Goal: Task Accomplishment & Management: Complete application form

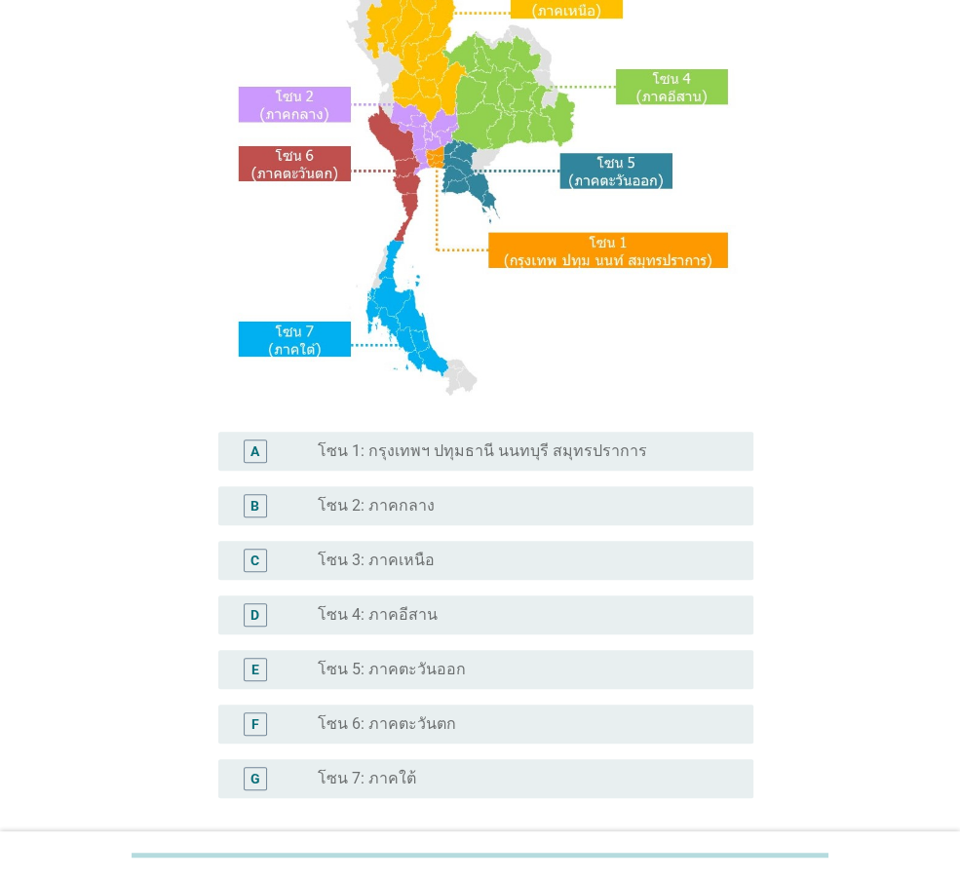
click at [507, 451] on label "โซน 1: กรุงเทพฯ ปทุมธานี นนทบุรี สมุทรปราการ" at bounding box center [482, 451] width 329 height 19
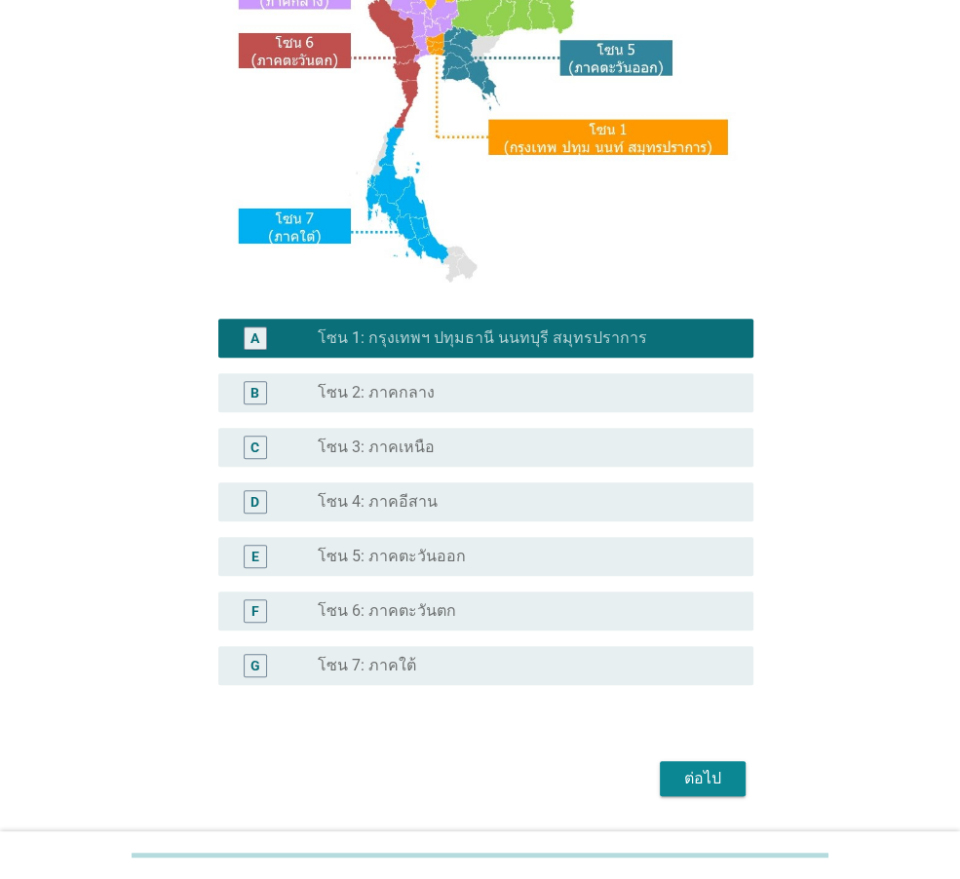
scroll to position [366, 0]
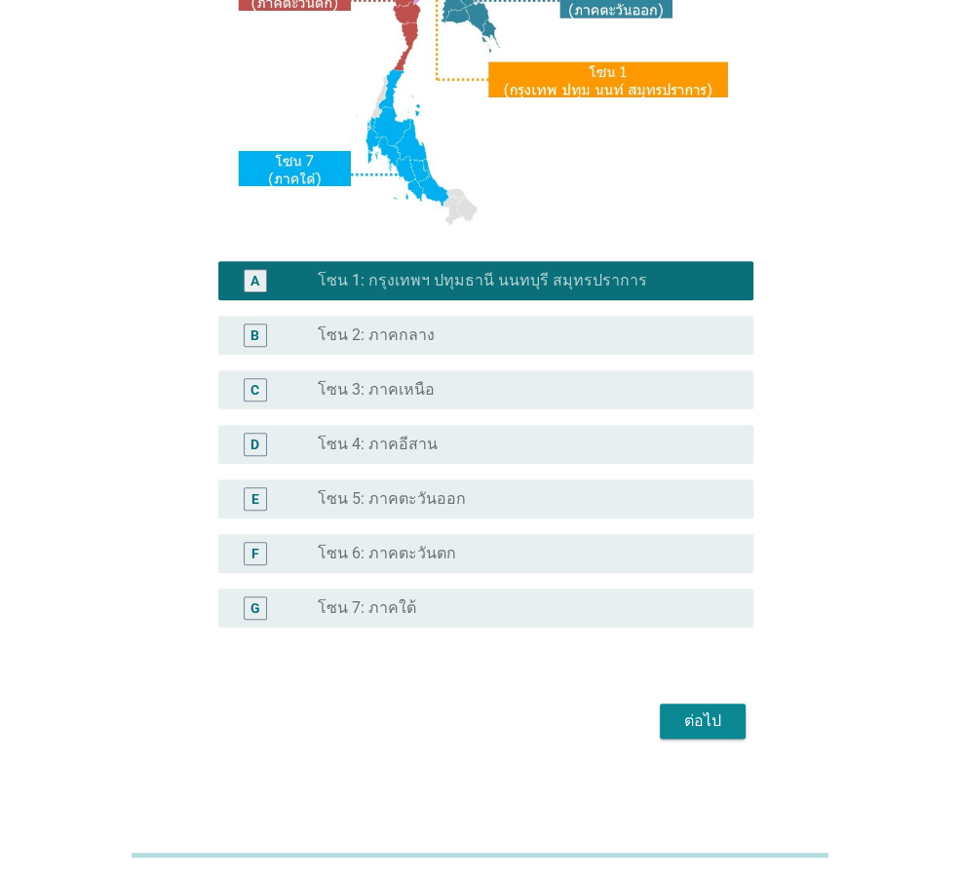
click at [715, 706] on button "ต่อไป" at bounding box center [703, 721] width 86 height 35
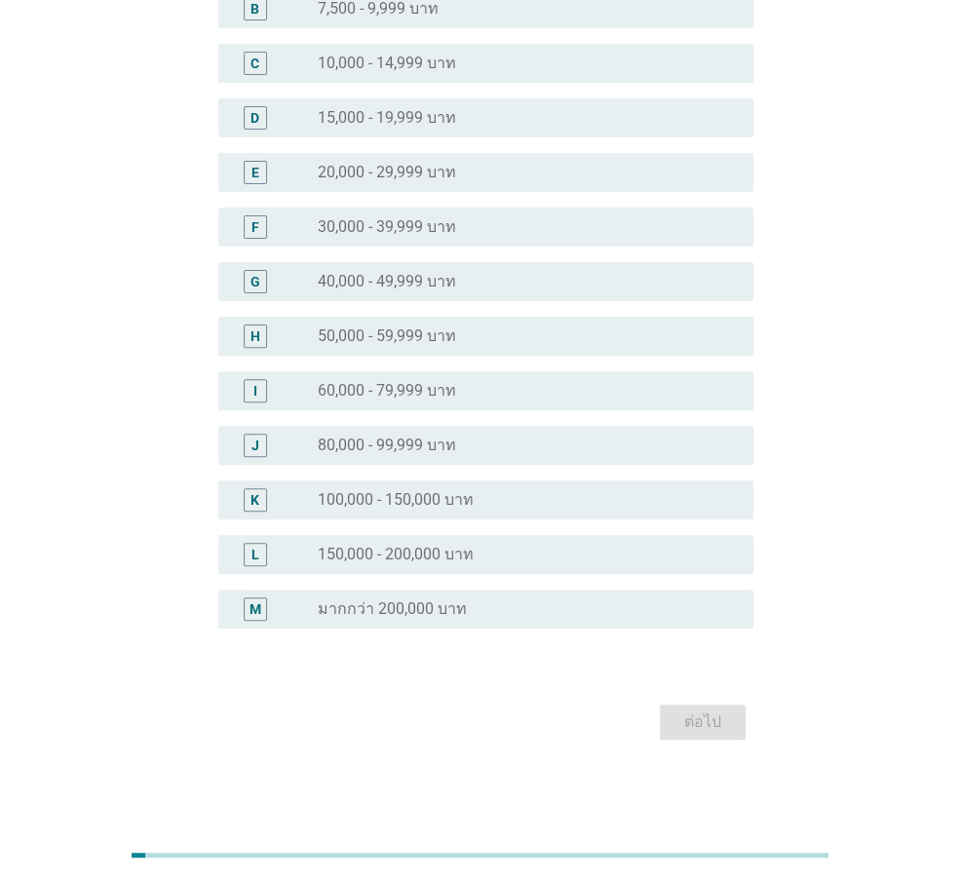
scroll to position [0, 0]
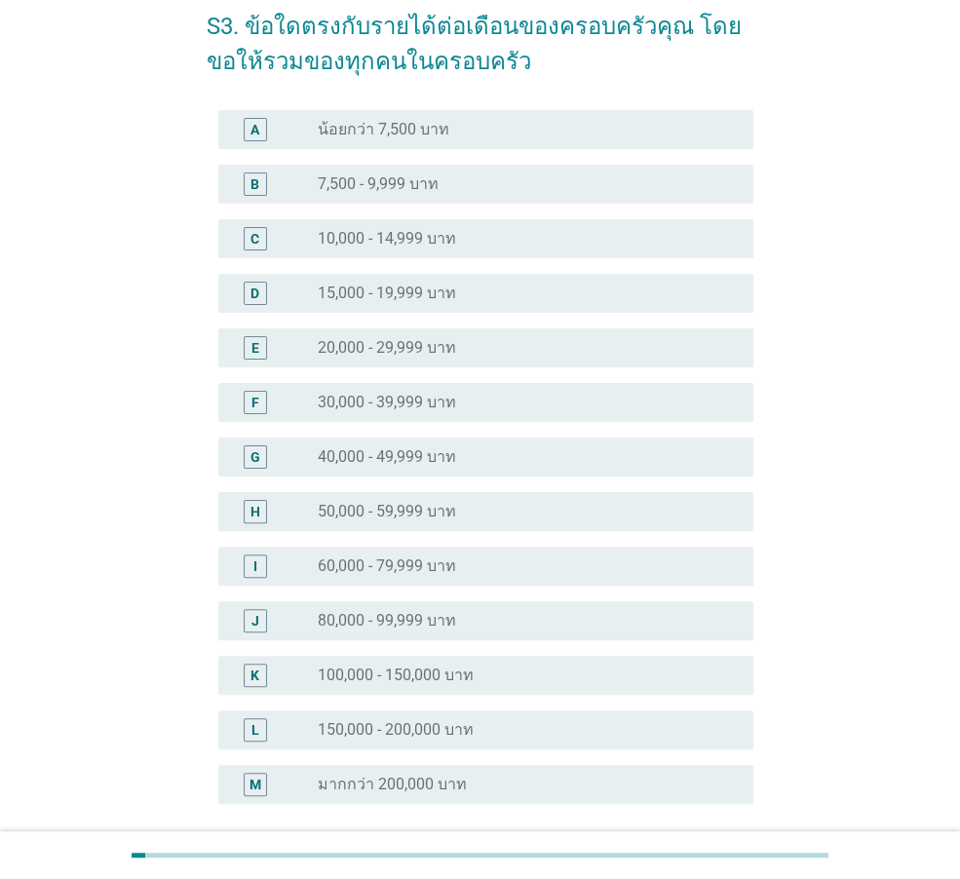
click at [446, 601] on div "J radio_button_unchecked 80,000 - 99,999 บาท" at bounding box center [485, 620] width 535 height 39
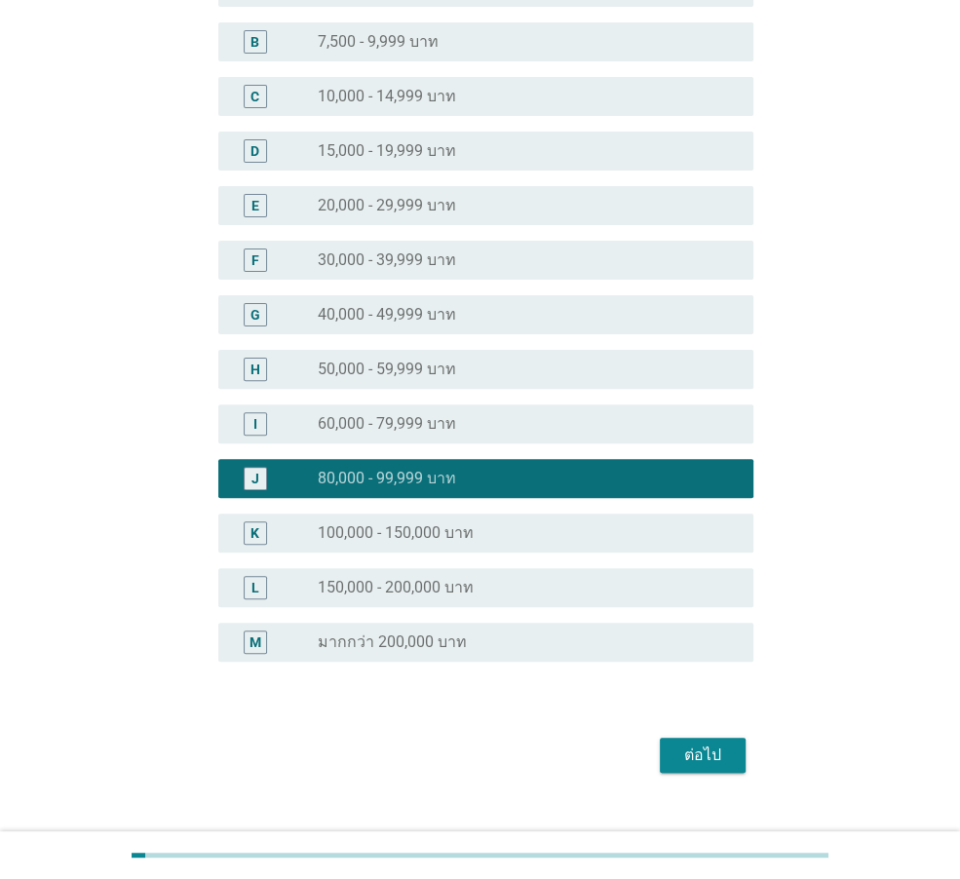
scroll to position [273, 0]
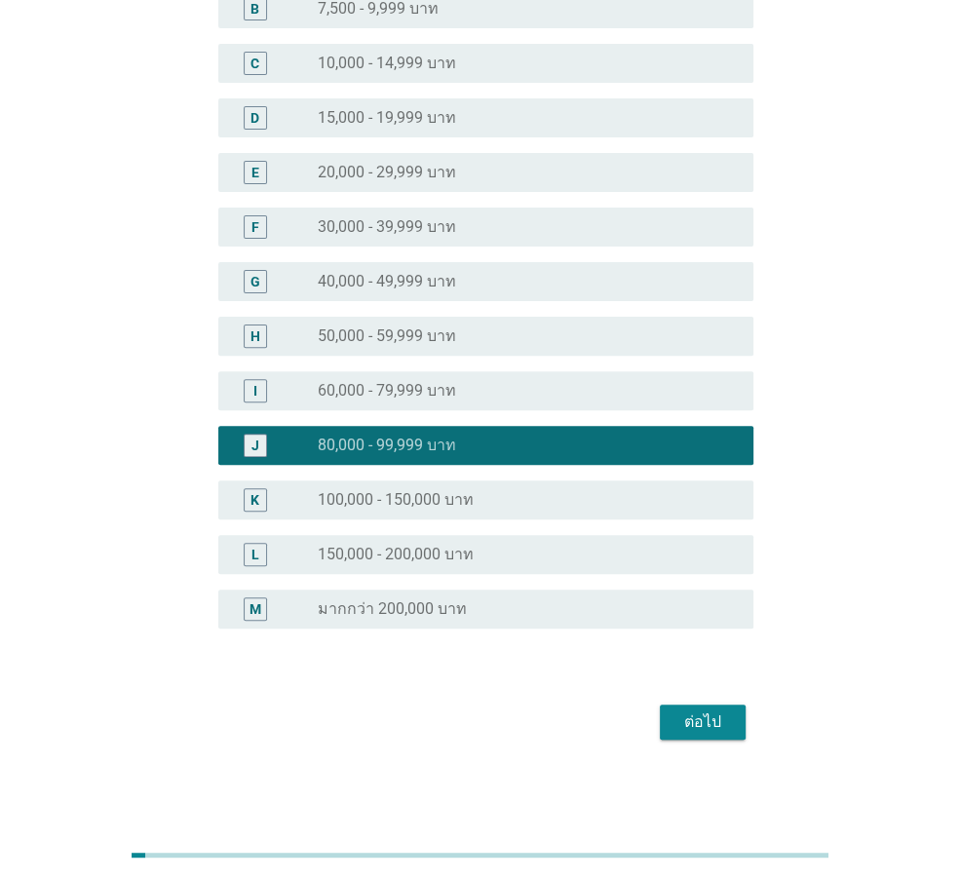
click at [714, 702] on div "ต่อไป" at bounding box center [480, 722] width 547 height 47
click at [717, 718] on div "ต่อไป" at bounding box center [703, 722] width 55 height 23
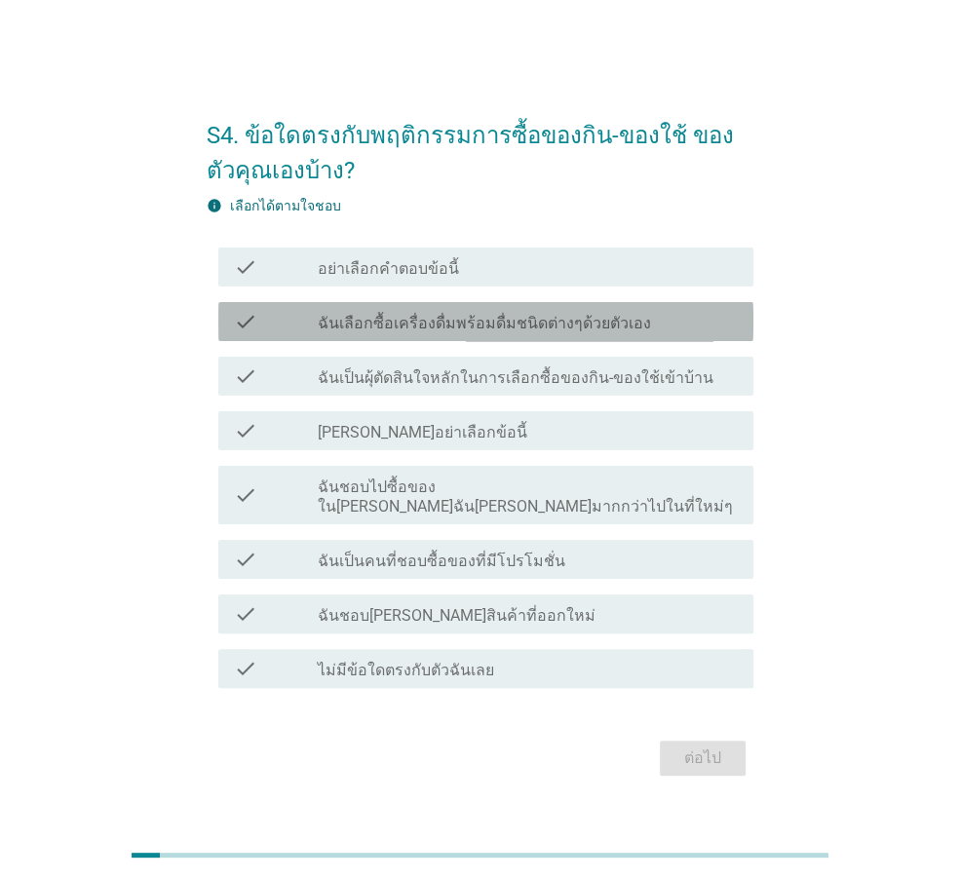
click at [529, 341] on div "check check_box_outline_blank ฉันเลือกซื้อเครื่องดื่มพร้อมดื่มชนิดต่างๆด้วยตัวเ…" at bounding box center [485, 321] width 535 height 39
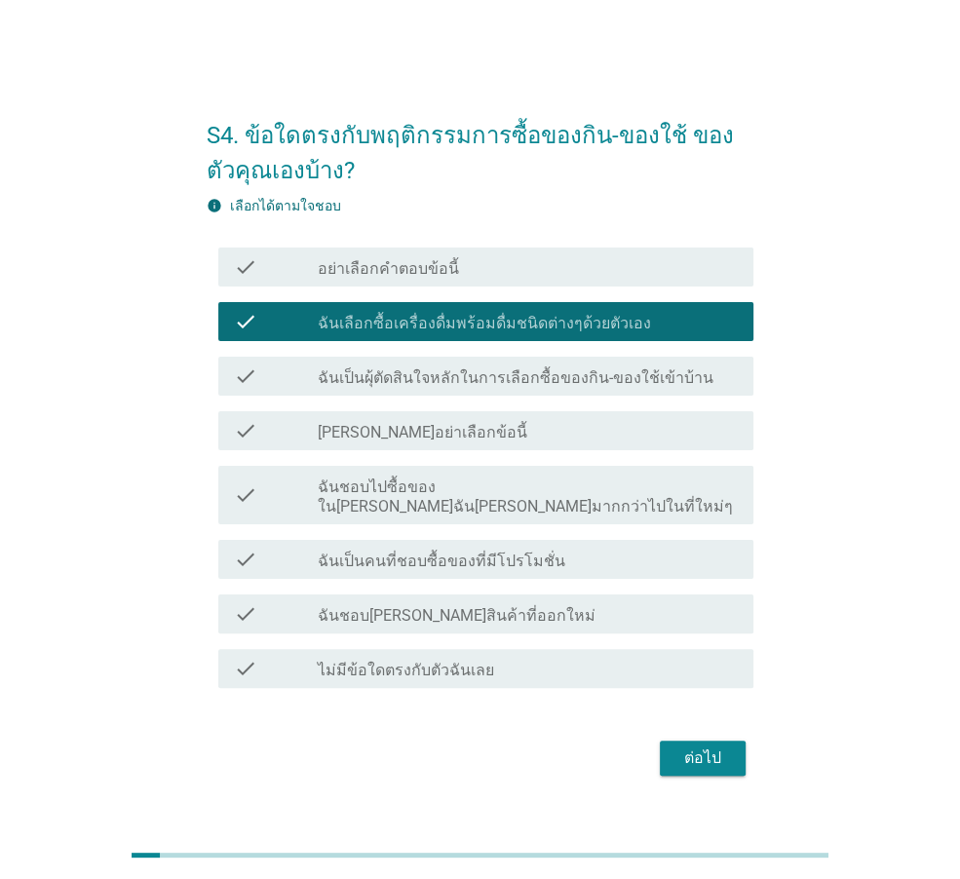
click at [376, 388] on label "ฉันเป็นผุ้ตัดสินใจหลักในการเลือกซื้อของกิน-ของใช้เข้าบ้าน" at bounding box center [516, 377] width 396 height 19
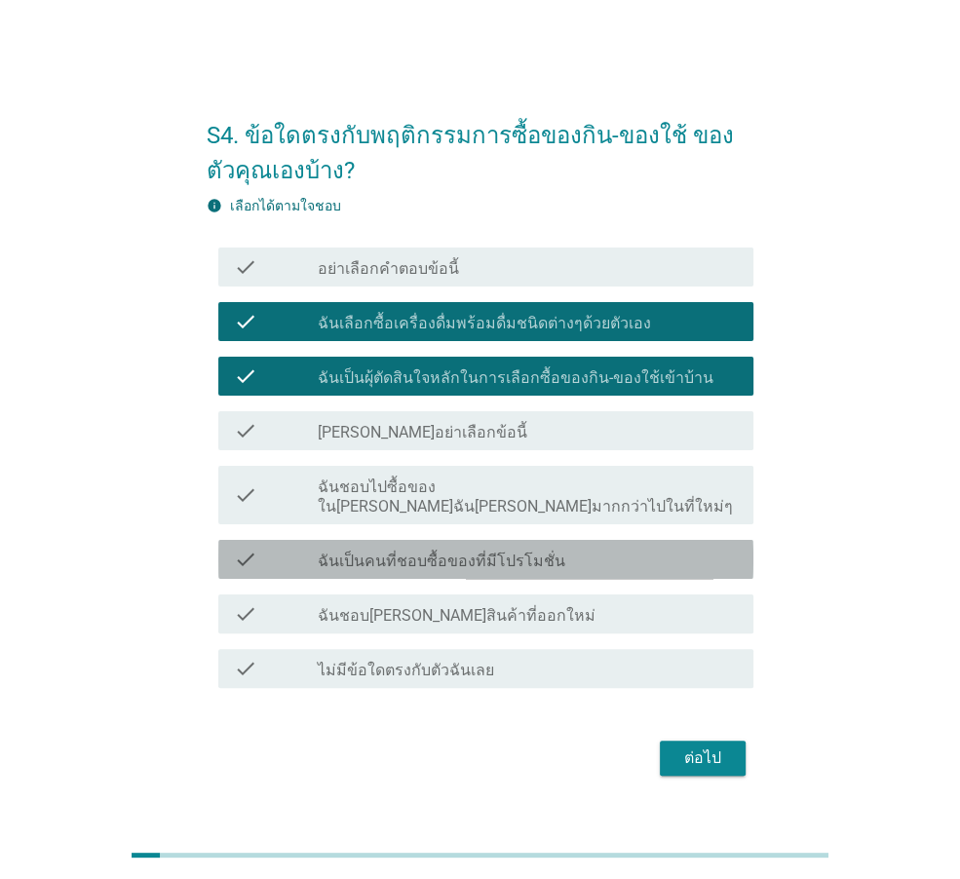
click at [383, 552] on label "ฉันเป็นคนที่ชอบซื้อของที่มีโปรโมชั่น" at bounding box center [442, 561] width 248 height 19
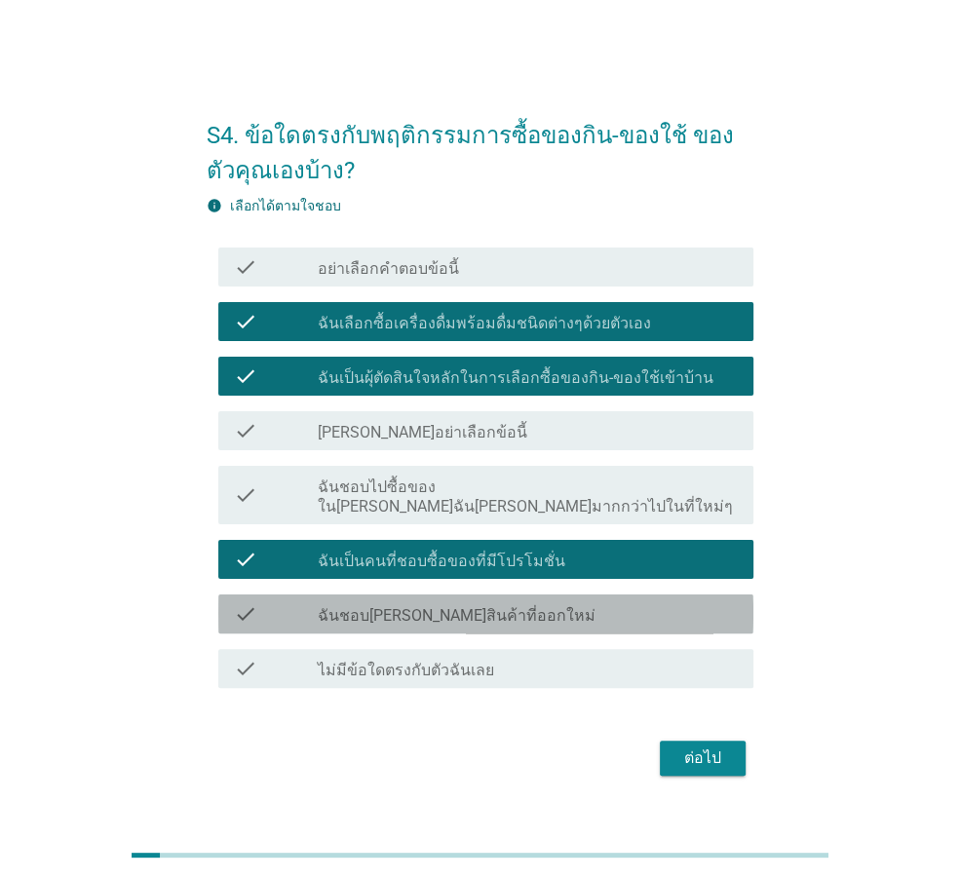
click at [543, 605] on div "check_box_outline_blank ฉันชอบ[PERSON_NAME]สินค้าที่ออกใหม่" at bounding box center [528, 613] width 420 height 23
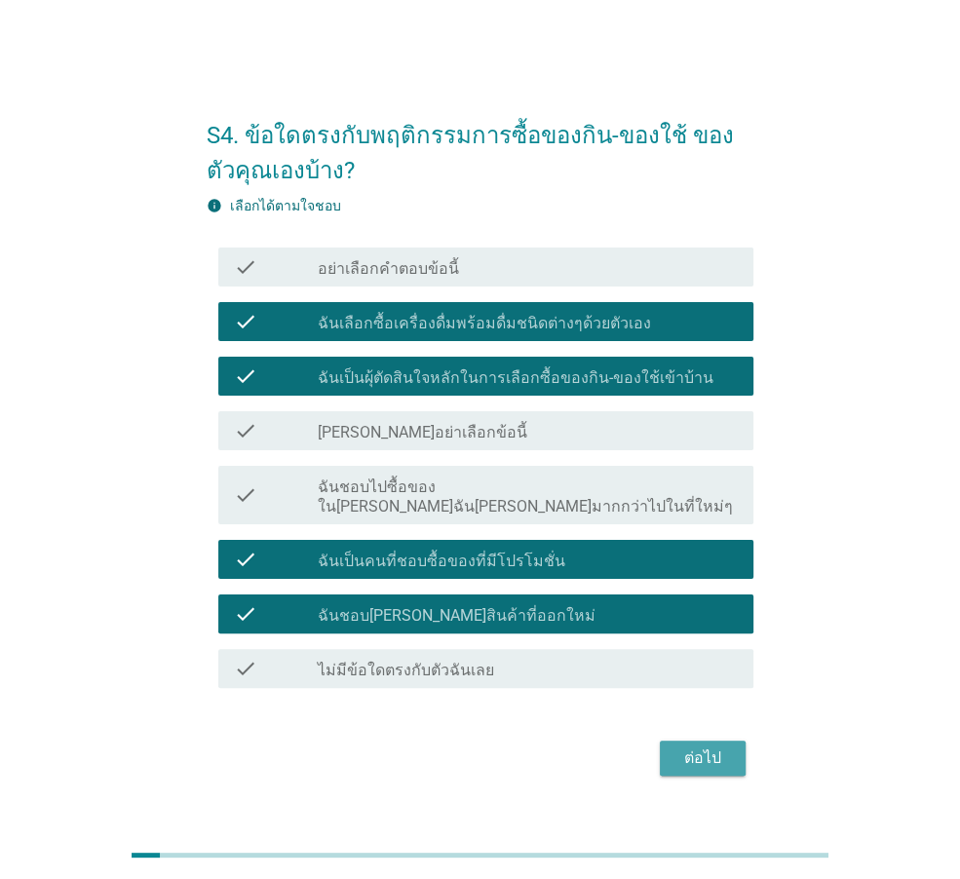
click at [700, 763] on button "ต่อไป" at bounding box center [703, 758] width 86 height 35
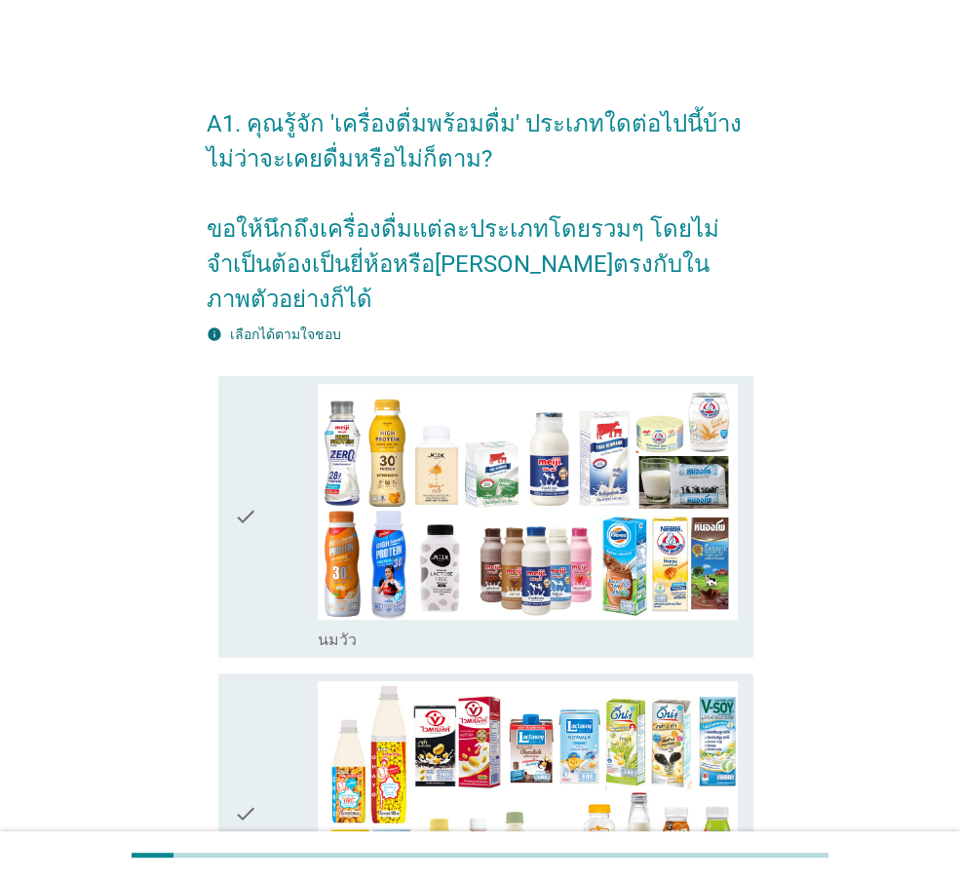
click at [259, 580] on div "check" at bounding box center [276, 517] width 84 height 266
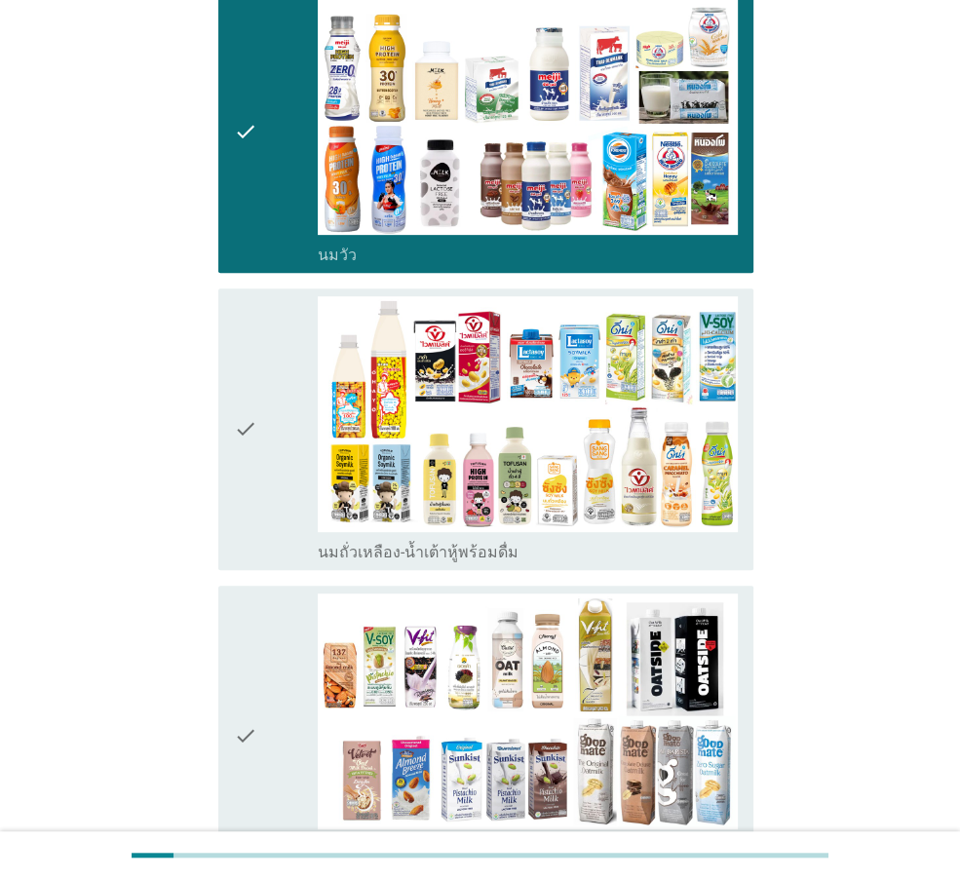
scroll to position [585, 0]
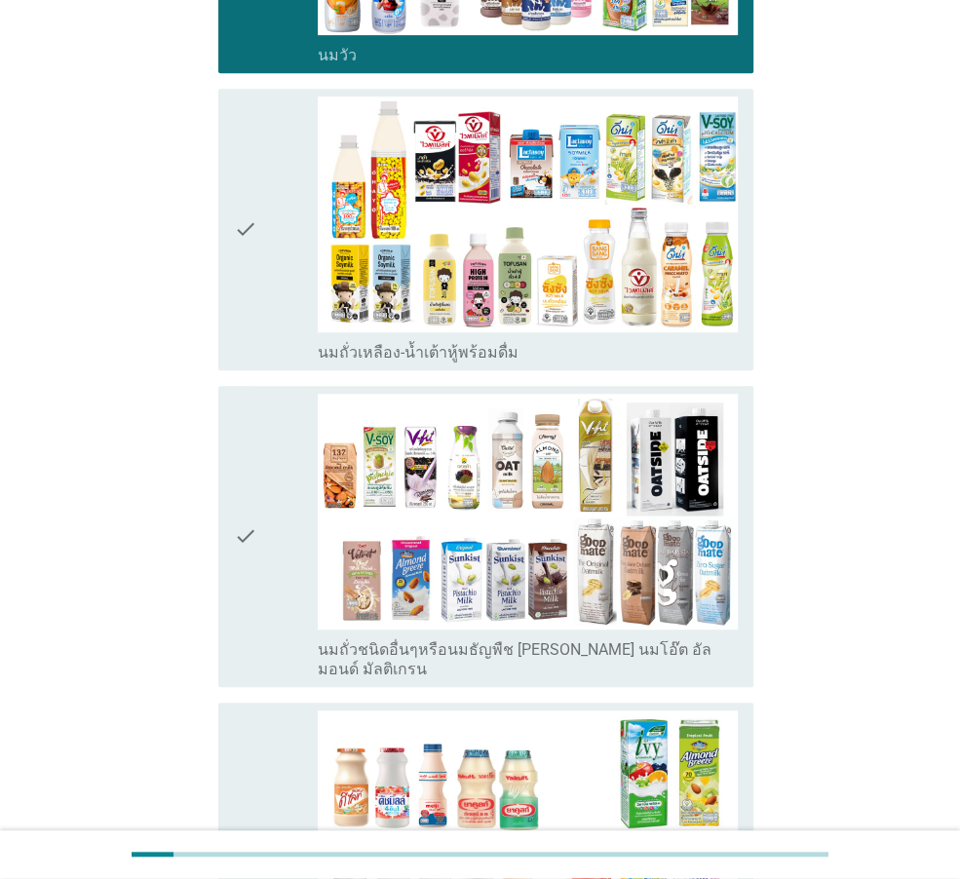
click at [289, 200] on div "check" at bounding box center [276, 230] width 84 height 266
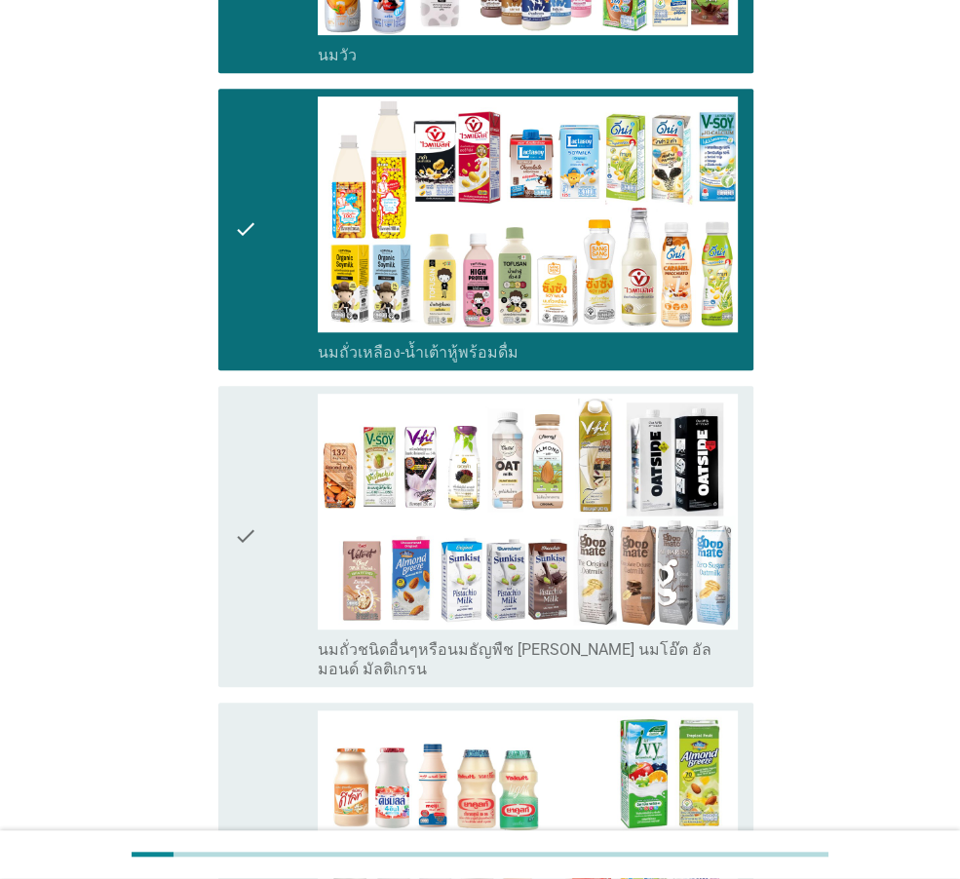
click at [269, 451] on div "check" at bounding box center [276, 537] width 84 height 286
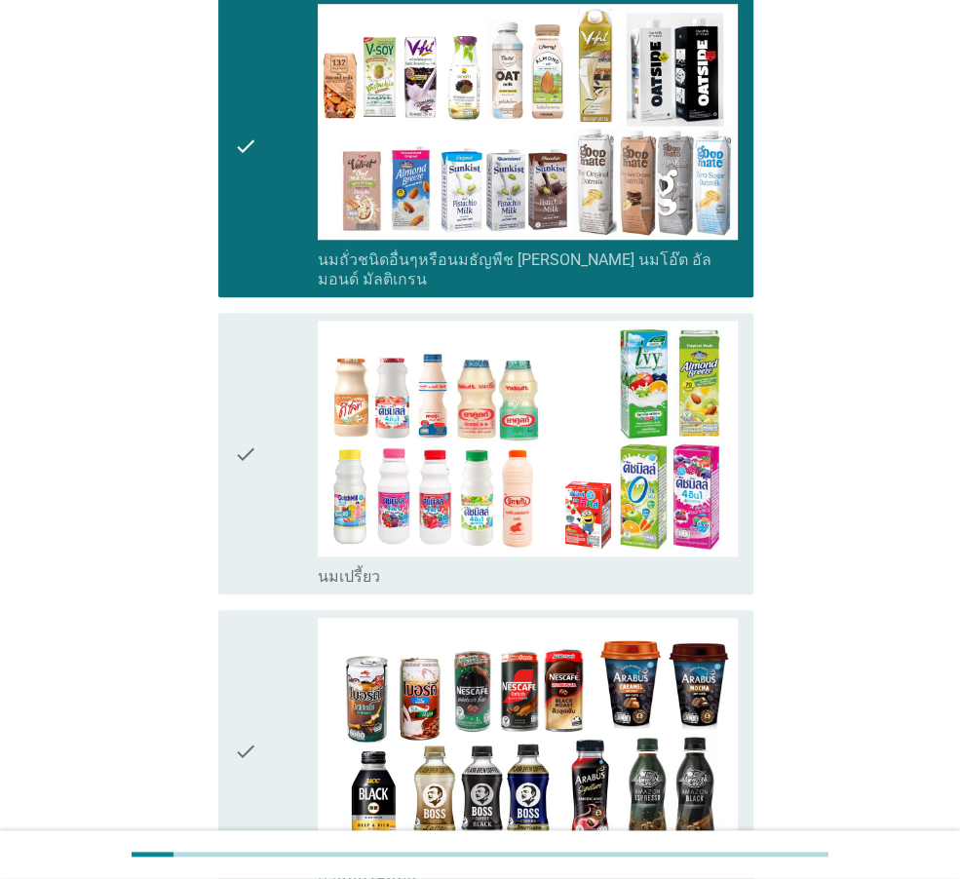
click at [269, 452] on div "check" at bounding box center [276, 454] width 84 height 266
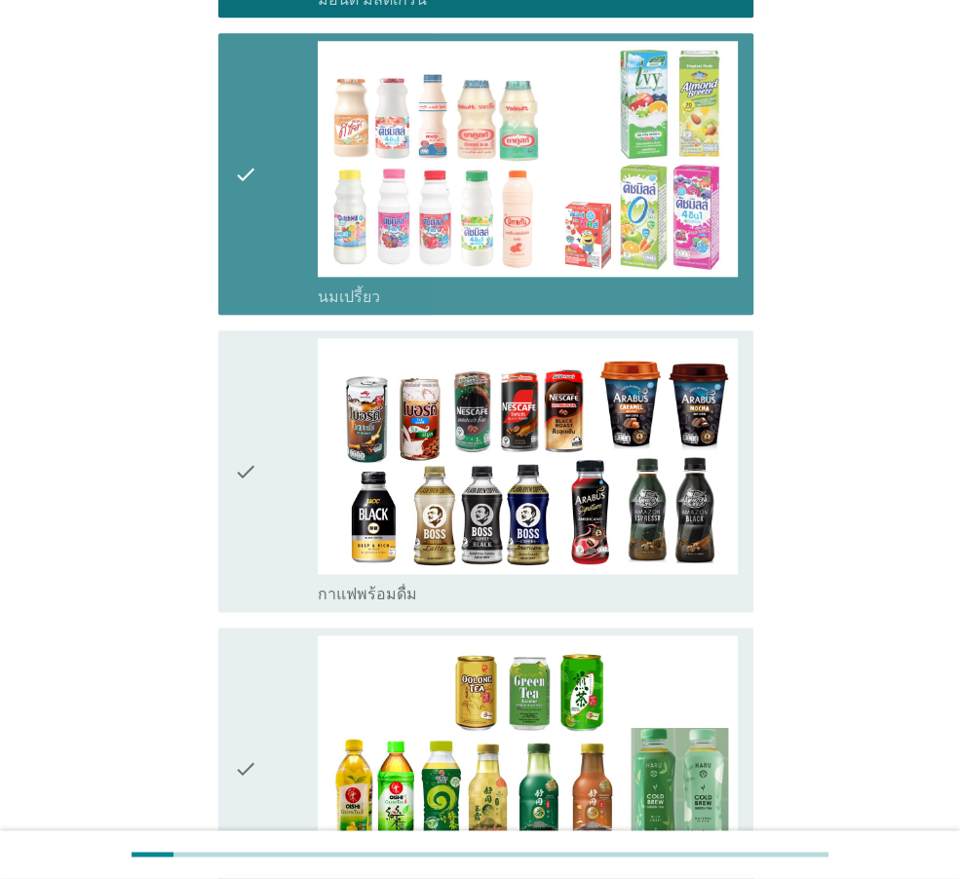
scroll to position [1462, 0]
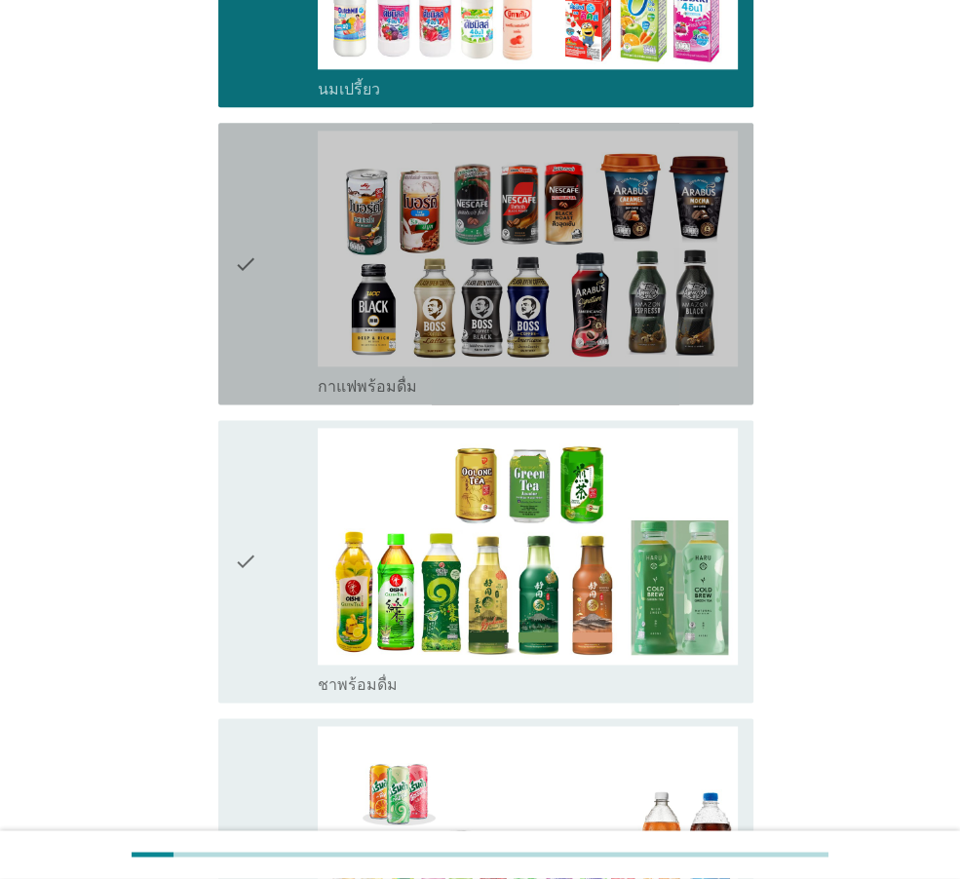
drag, startPoint x: 268, startPoint y: 317, endPoint x: 262, endPoint y: 487, distance: 170.7
click at [268, 319] on div "check" at bounding box center [276, 264] width 84 height 266
click at [262, 488] on div "check" at bounding box center [276, 561] width 84 height 266
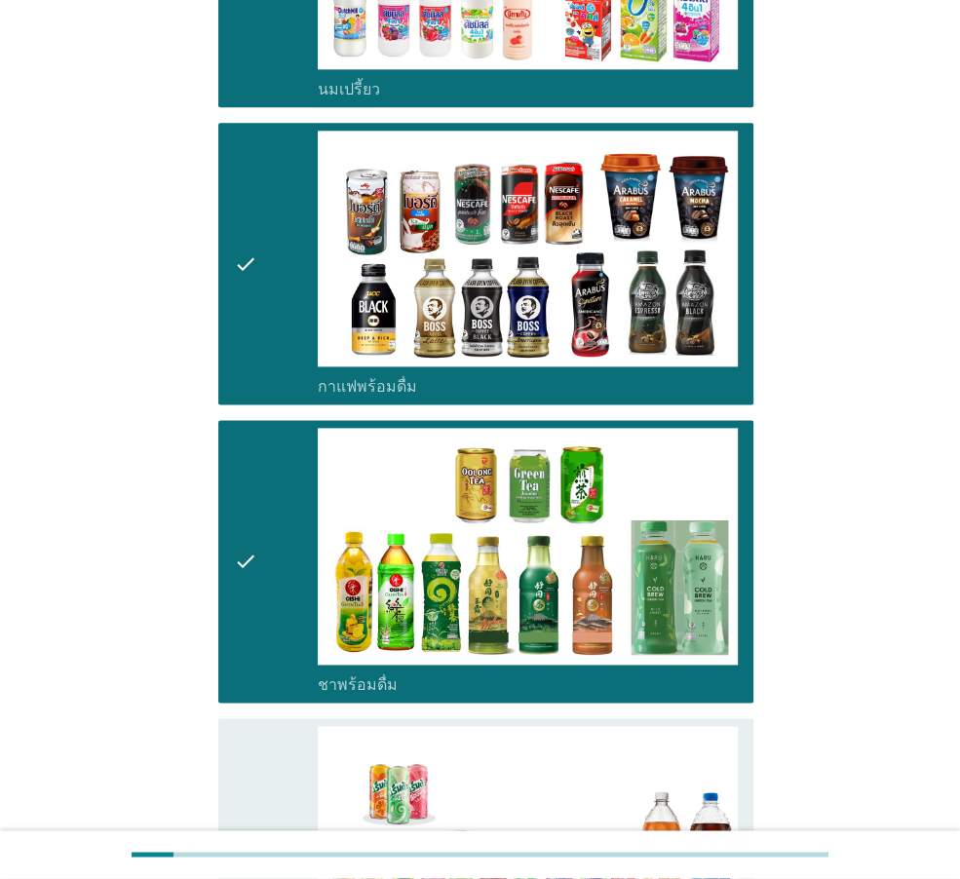
scroll to position [1950, 0]
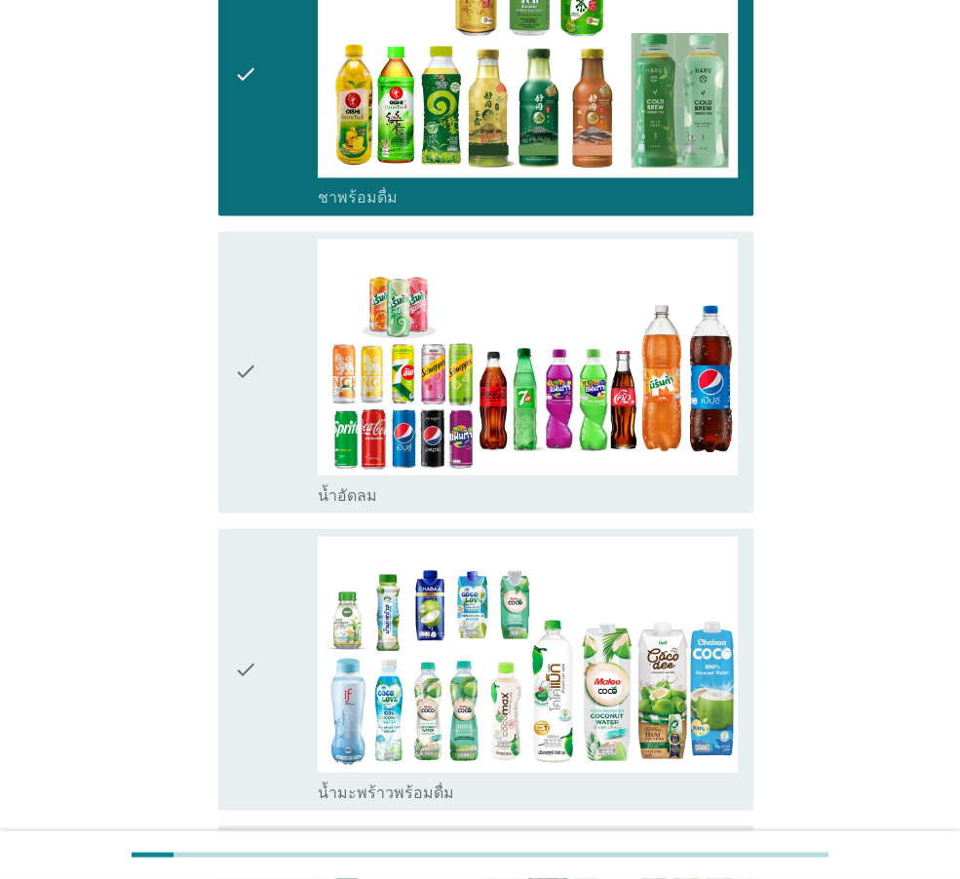
click at [262, 536] on div "check" at bounding box center [276, 669] width 84 height 266
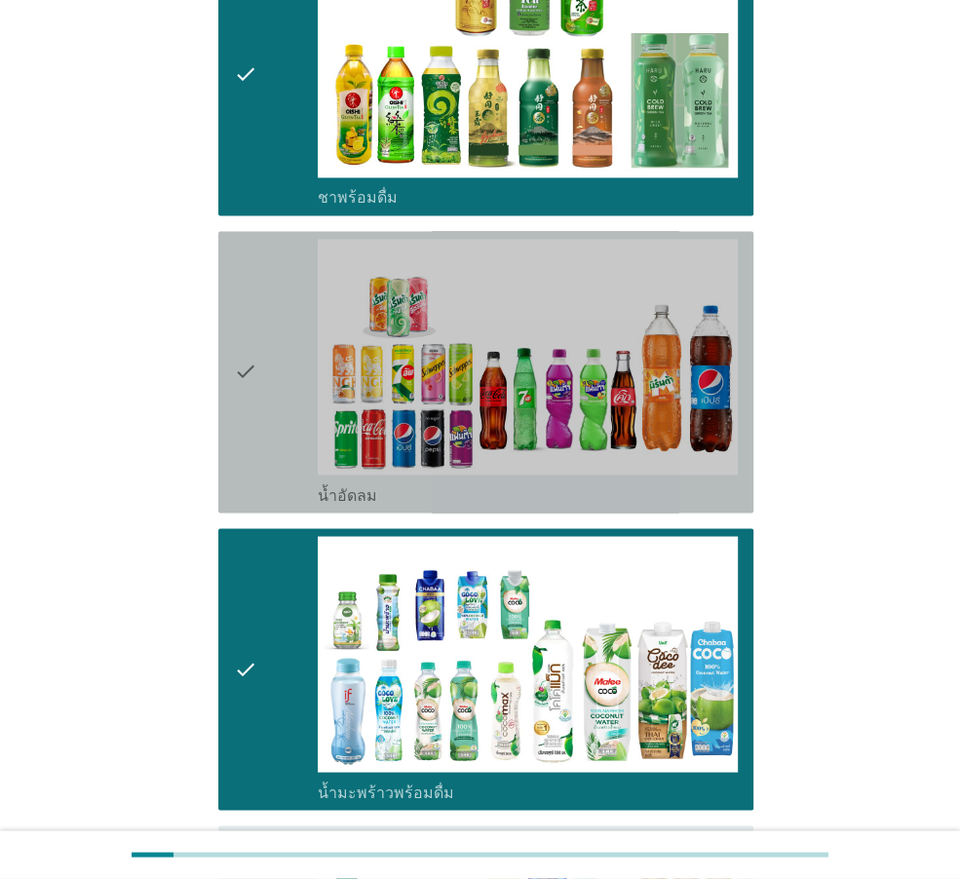
click at [259, 410] on div "check" at bounding box center [276, 372] width 84 height 266
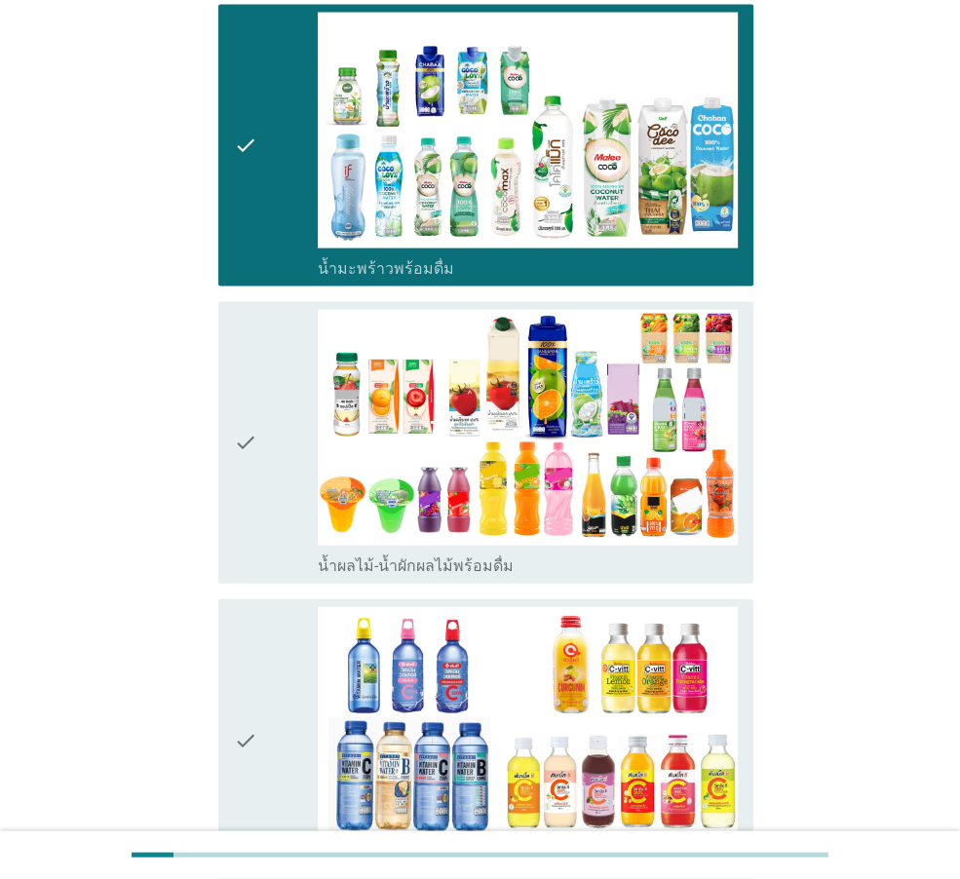
scroll to position [2632, 0]
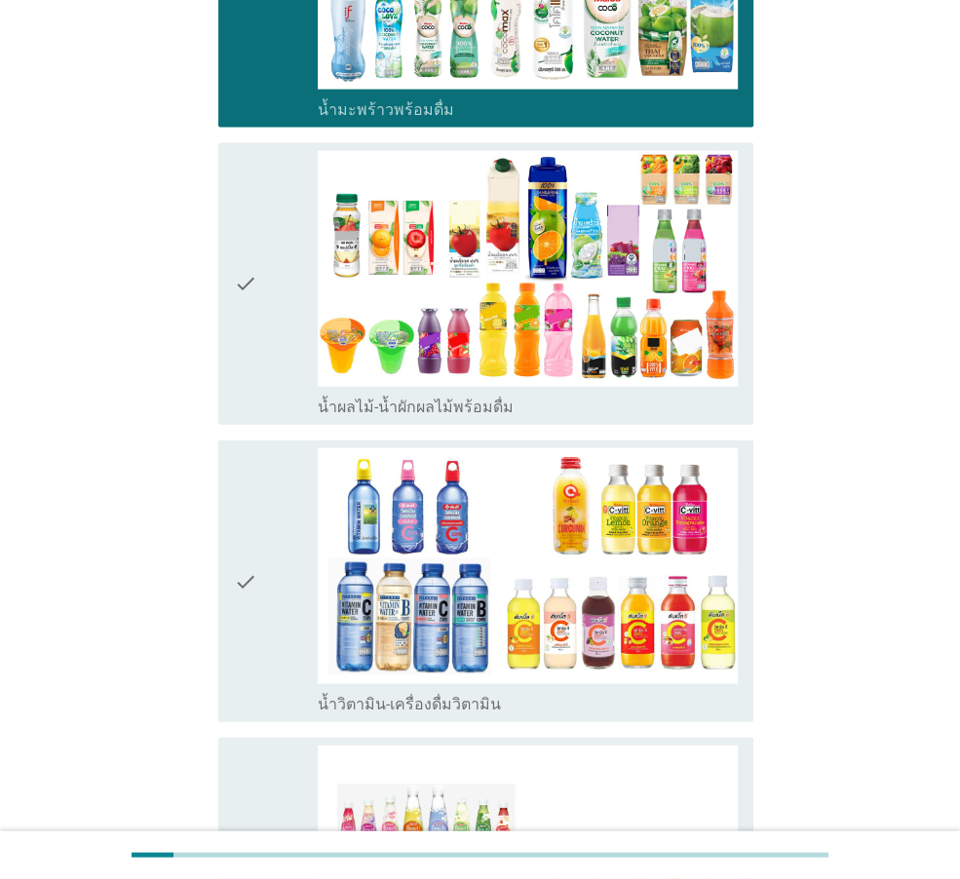
click at [277, 247] on div "check" at bounding box center [276, 284] width 84 height 266
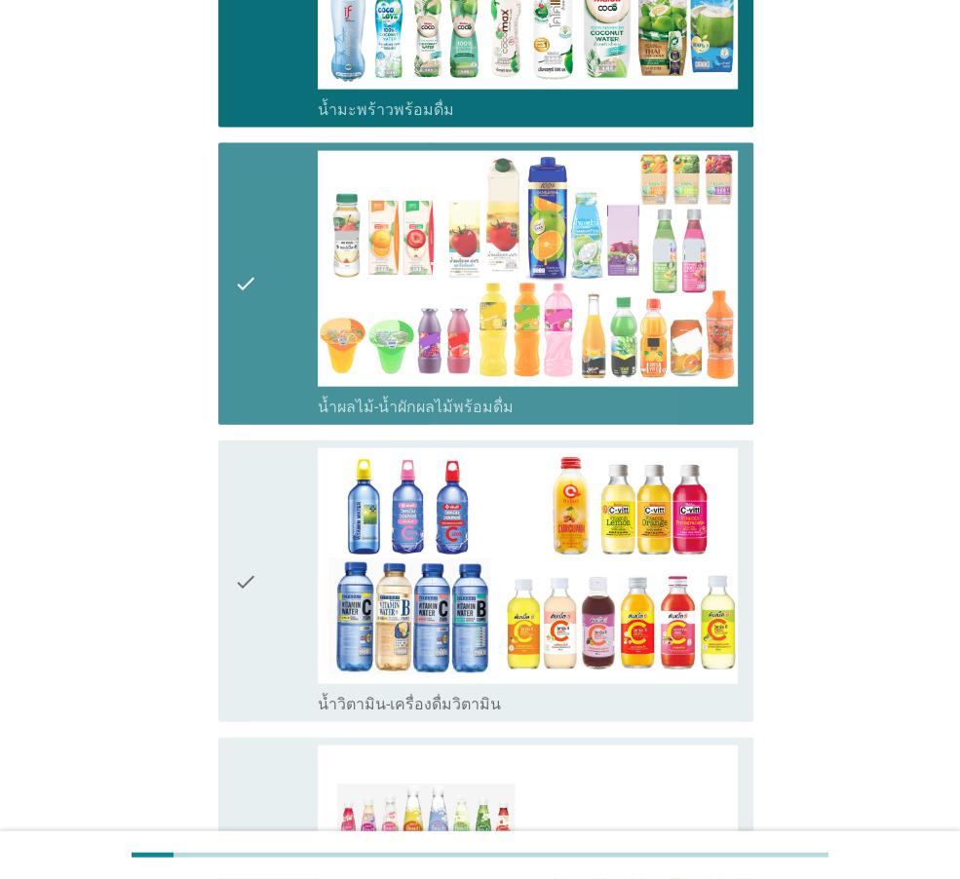
click at [277, 469] on div "check" at bounding box center [276, 581] width 84 height 266
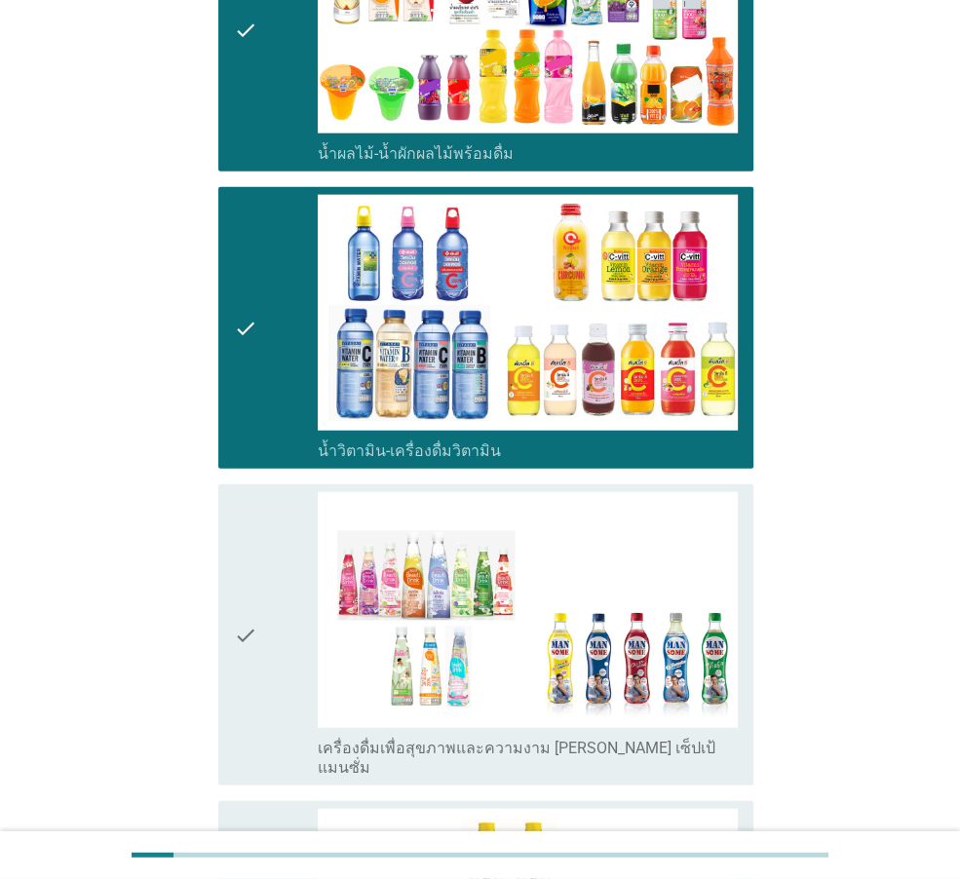
scroll to position [3022, 0]
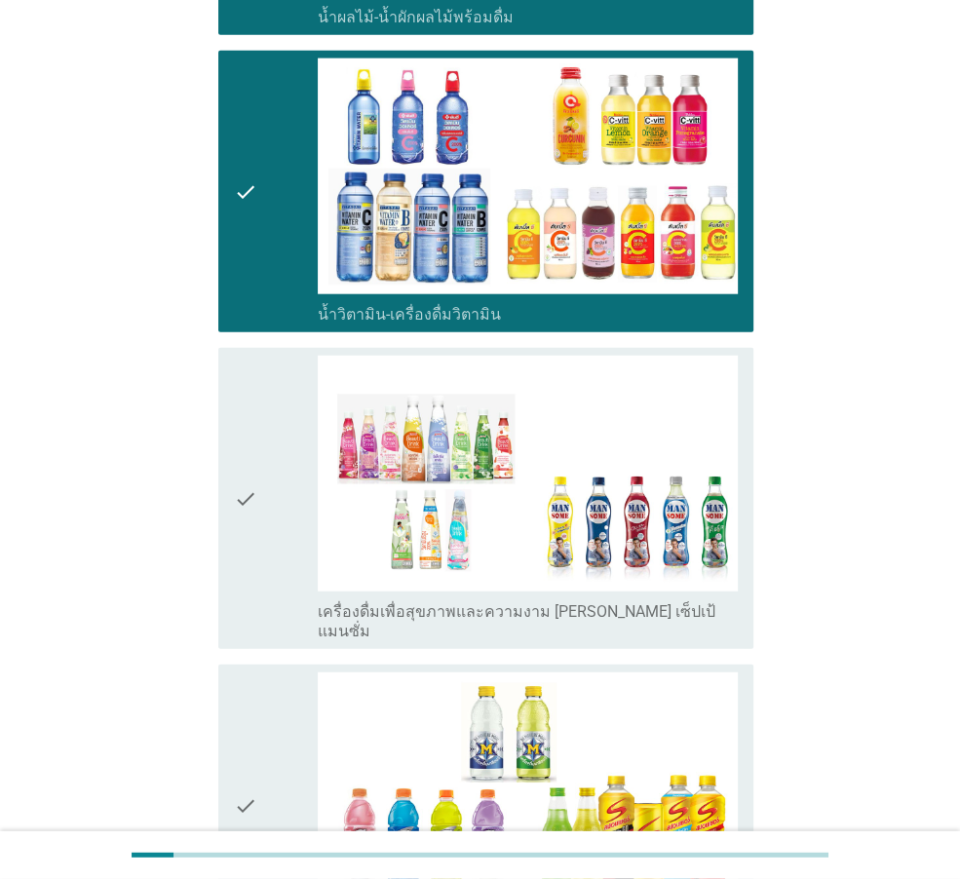
click at [261, 472] on div "check" at bounding box center [276, 499] width 84 height 286
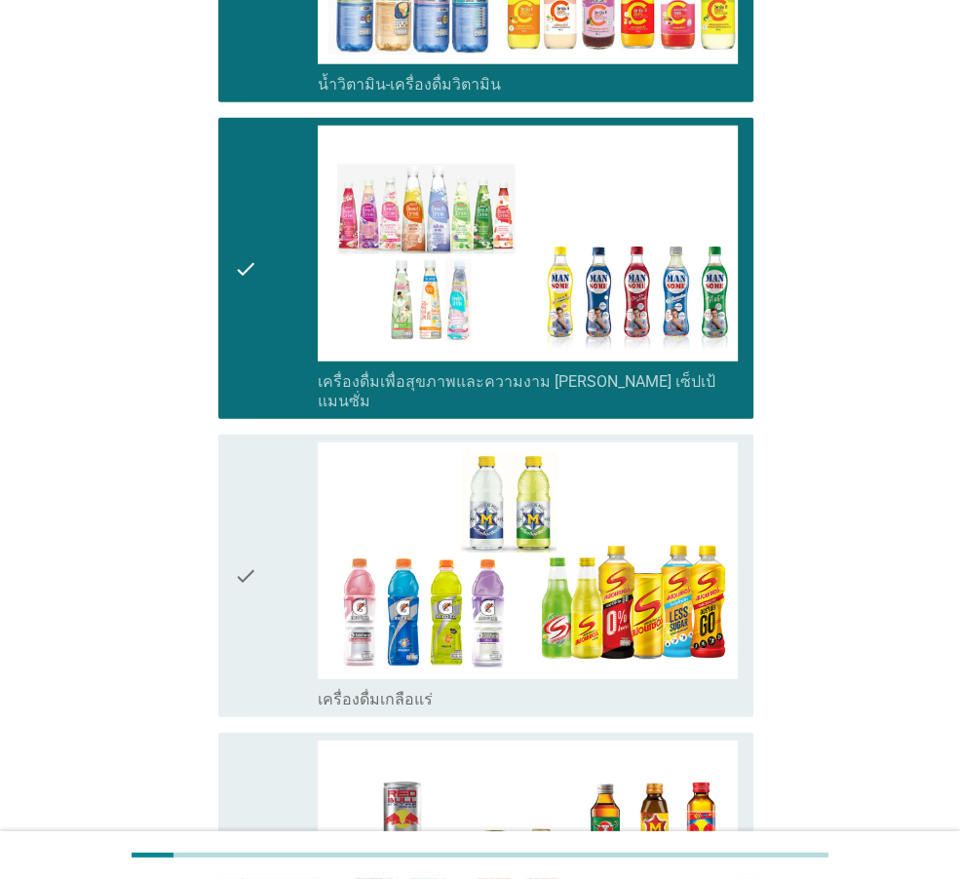
scroll to position [3509, 0]
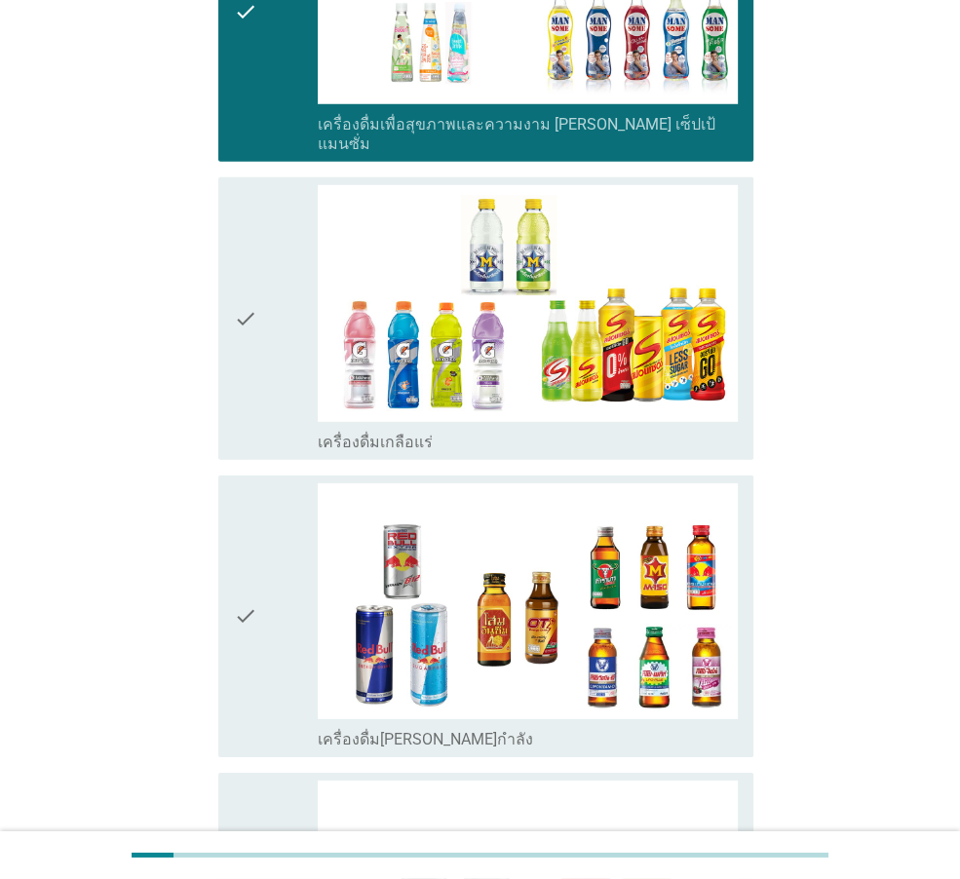
drag, startPoint x: 235, startPoint y: 325, endPoint x: 230, endPoint y: 399, distance: 74.2
click at [235, 329] on icon "check" at bounding box center [245, 318] width 23 height 266
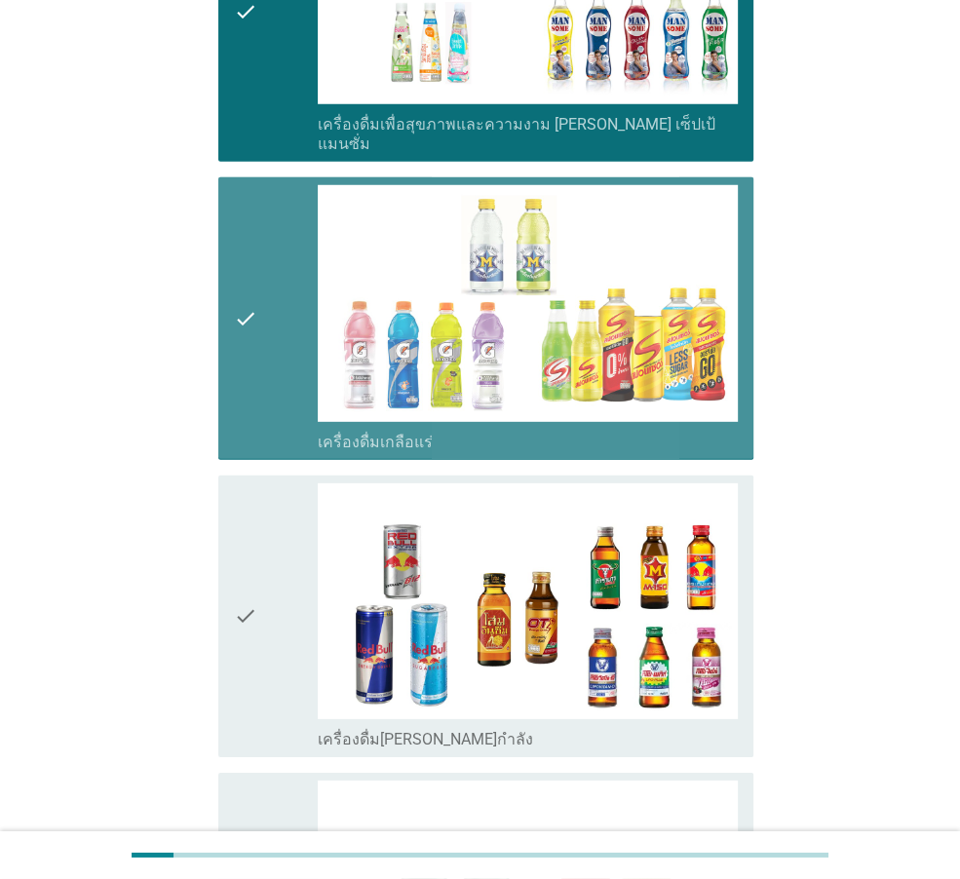
click at [222, 507] on div "check check_box_outline_blank เครื่องดื่ม[PERSON_NAME]กำลัง" at bounding box center [485, 617] width 535 height 282
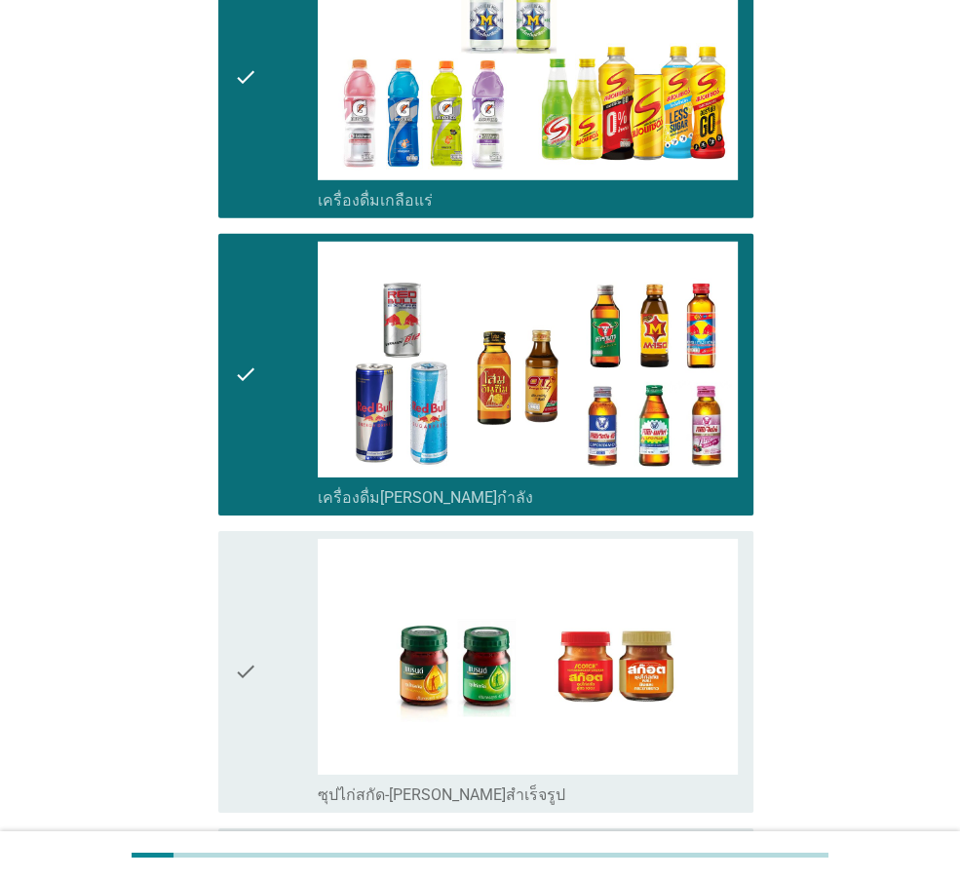
scroll to position [3884, 0]
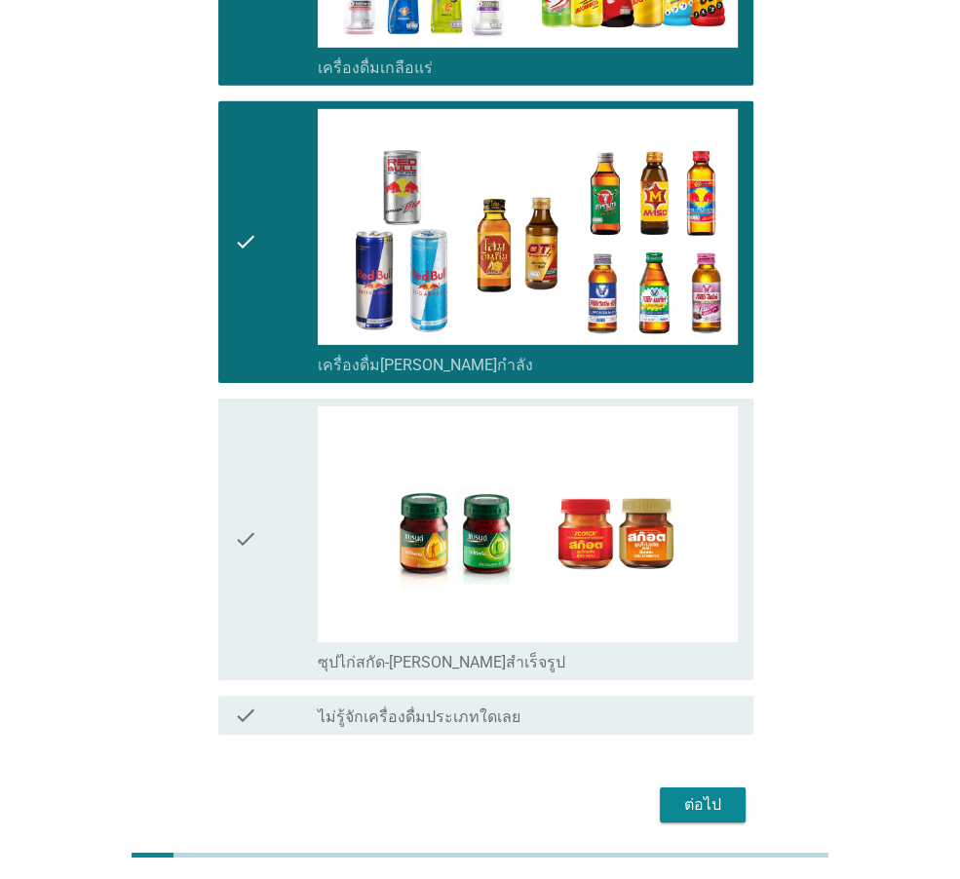
click at [222, 509] on div "check check_box_outline_blank ซุปไก่สกัด-[PERSON_NAME]สำเร็จรูป" at bounding box center [485, 540] width 535 height 282
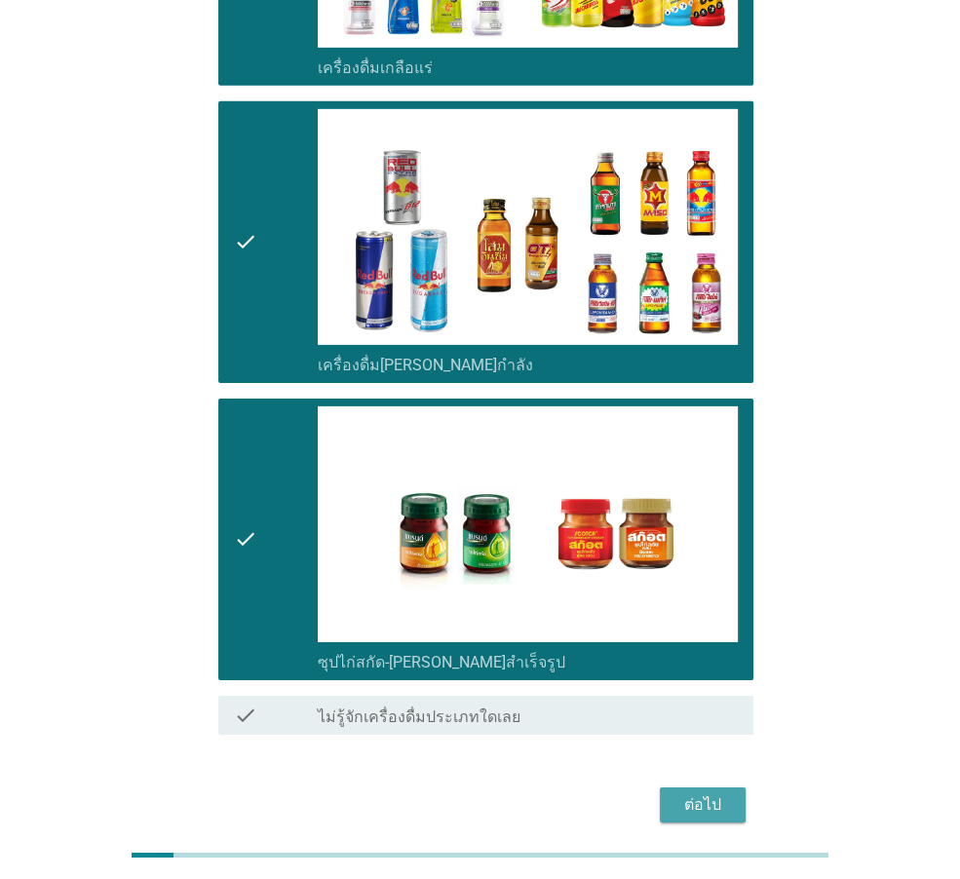
click at [698, 794] on div "ต่อไป" at bounding box center [703, 805] width 55 height 23
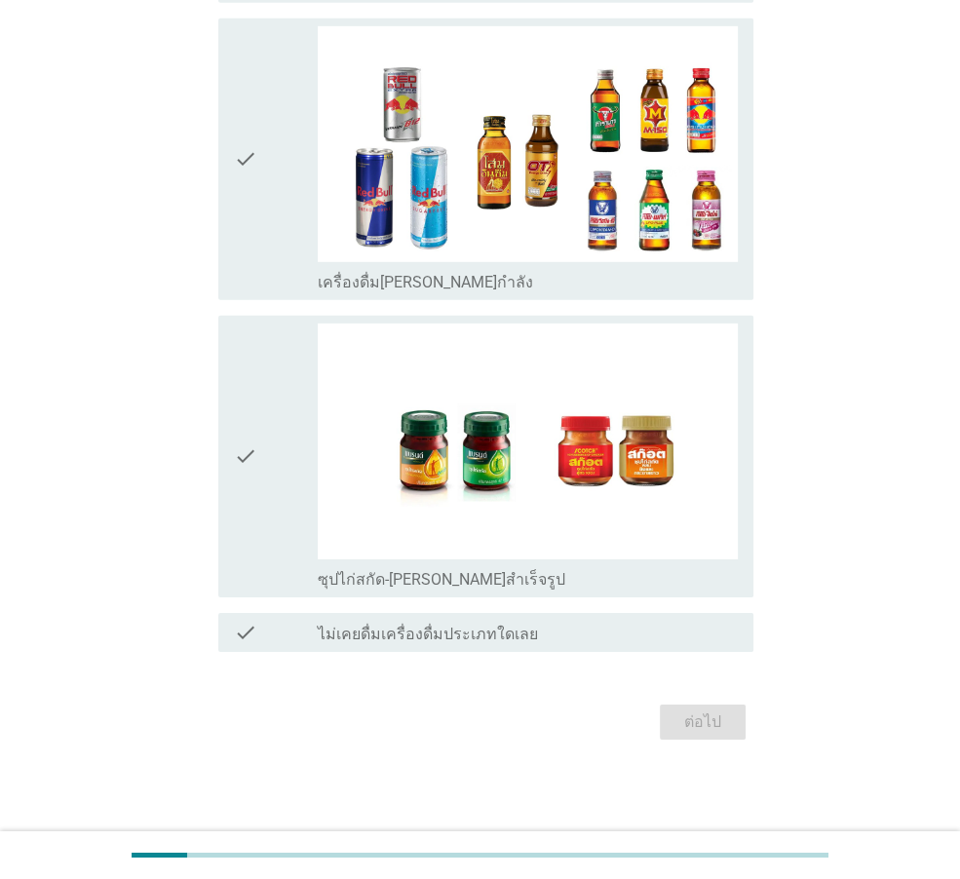
scroll to position [0, 0]
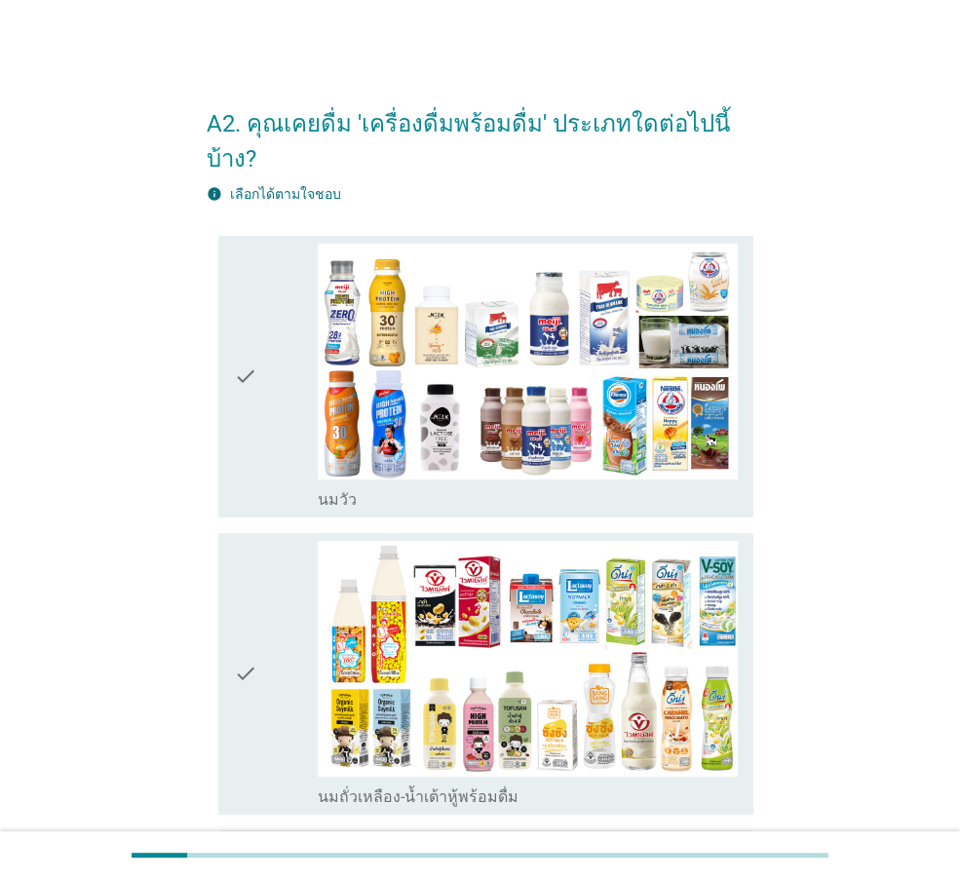
click at [269, 374] on div "check" at bounding box center [276, 377] width 84 height 266
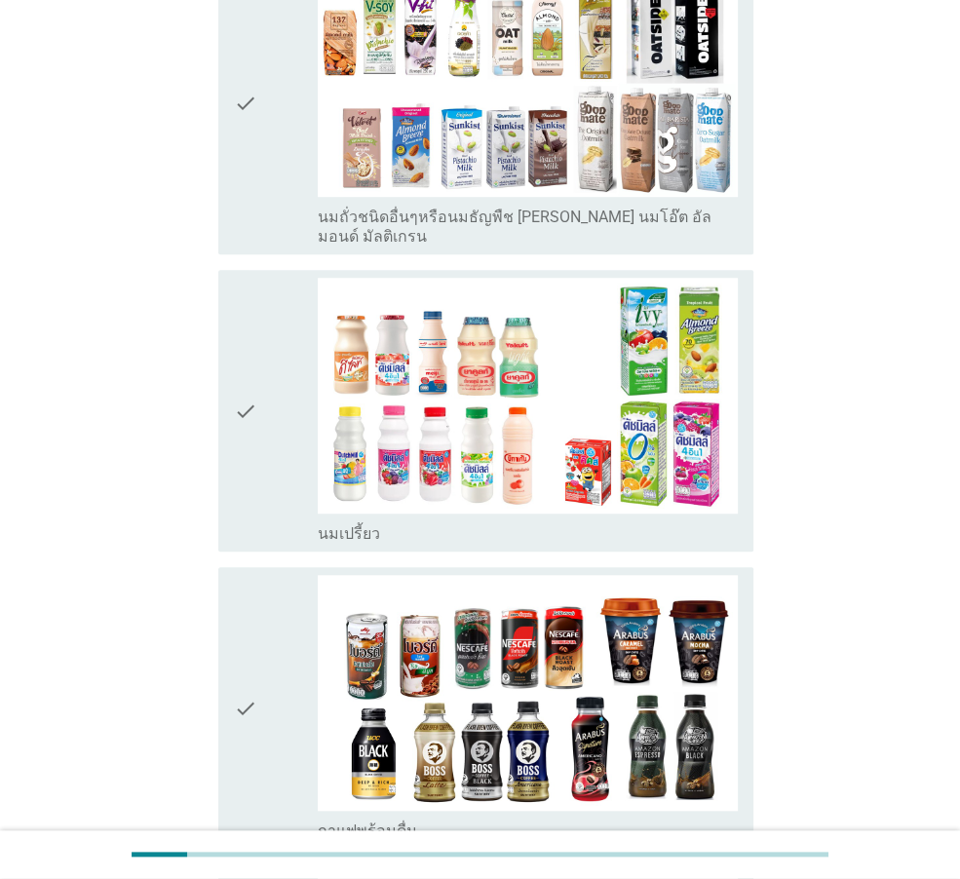
click at [276, 414] on div "check" at bounding box center [276, 411] width 84 height 266
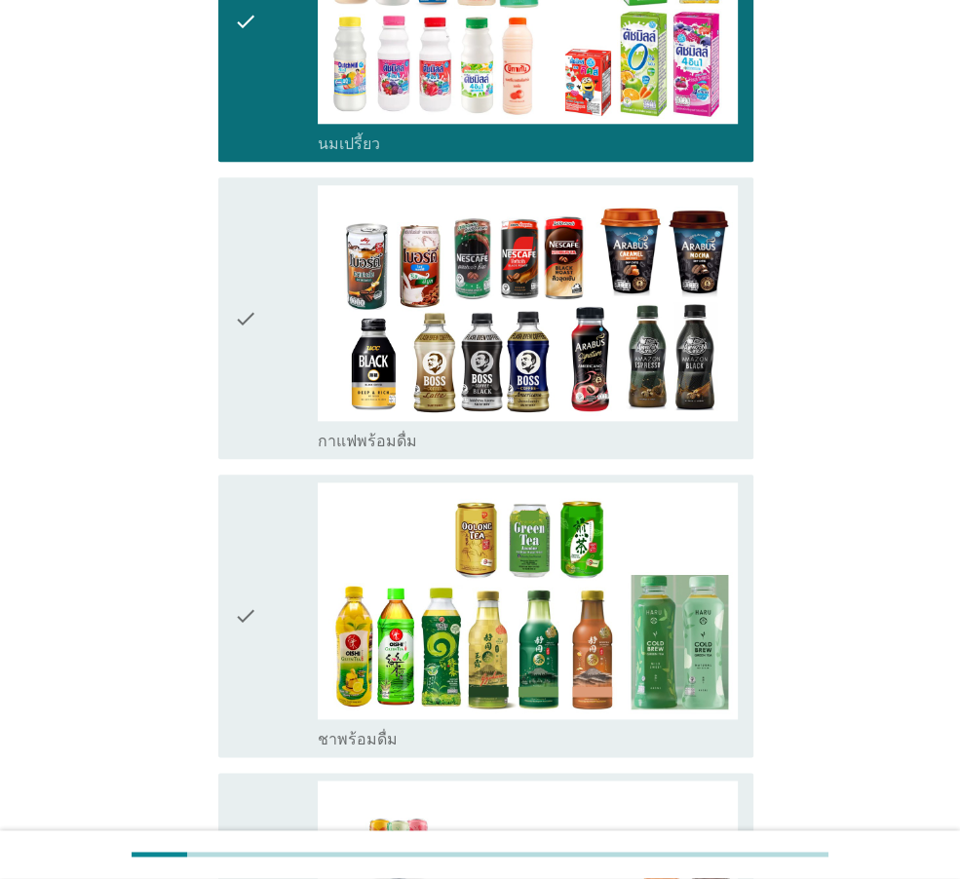
drag, startPoint x: 261, startPoint y: 350, endPoint x: 261, endPoint y: 428, distance: 78.0
click at [261, 351] on div "check" at bounding box center [276, 318] width 84 height 266
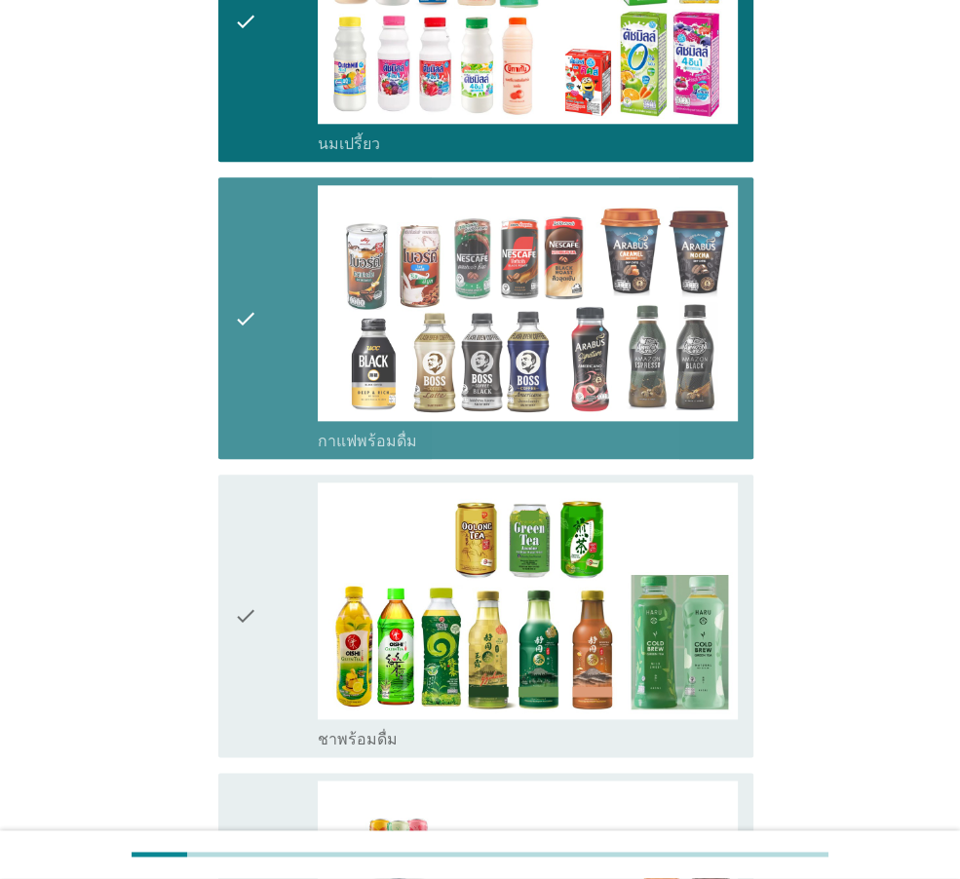
click at [282, 519] on div "check" at bounding box center [276, 616] width 84 height 266
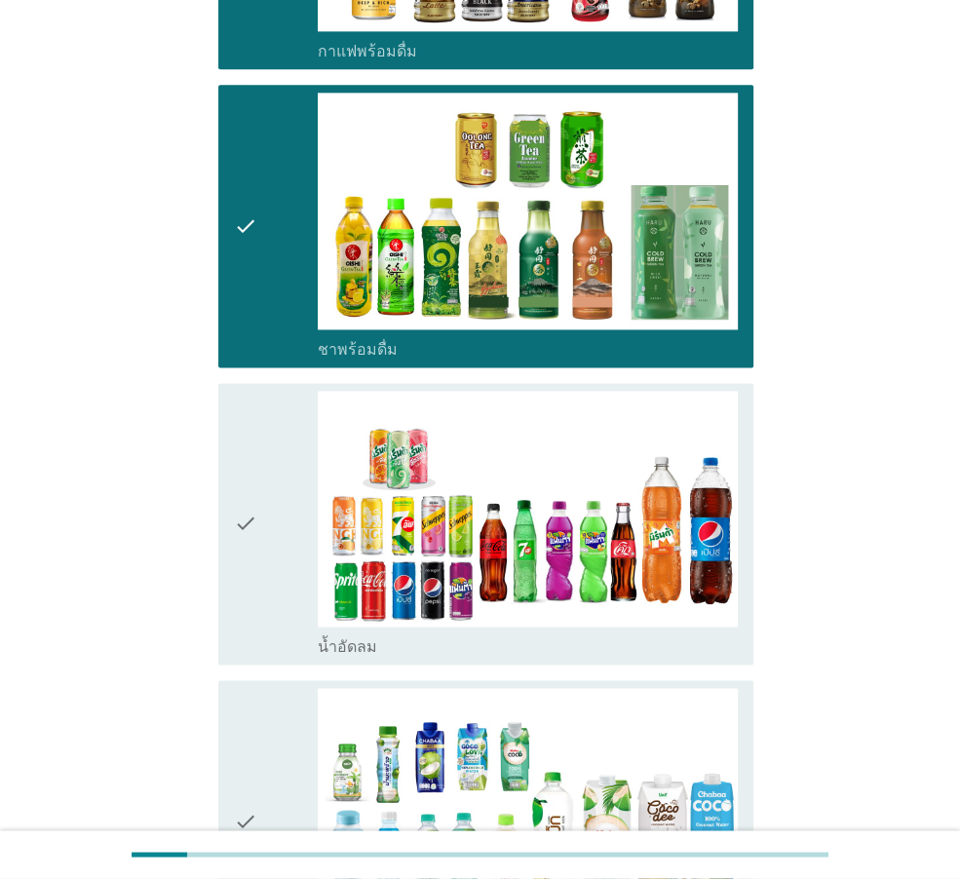
click at [247, 507] on icon "check" at bounding box center [245, 524] width 23 height 266
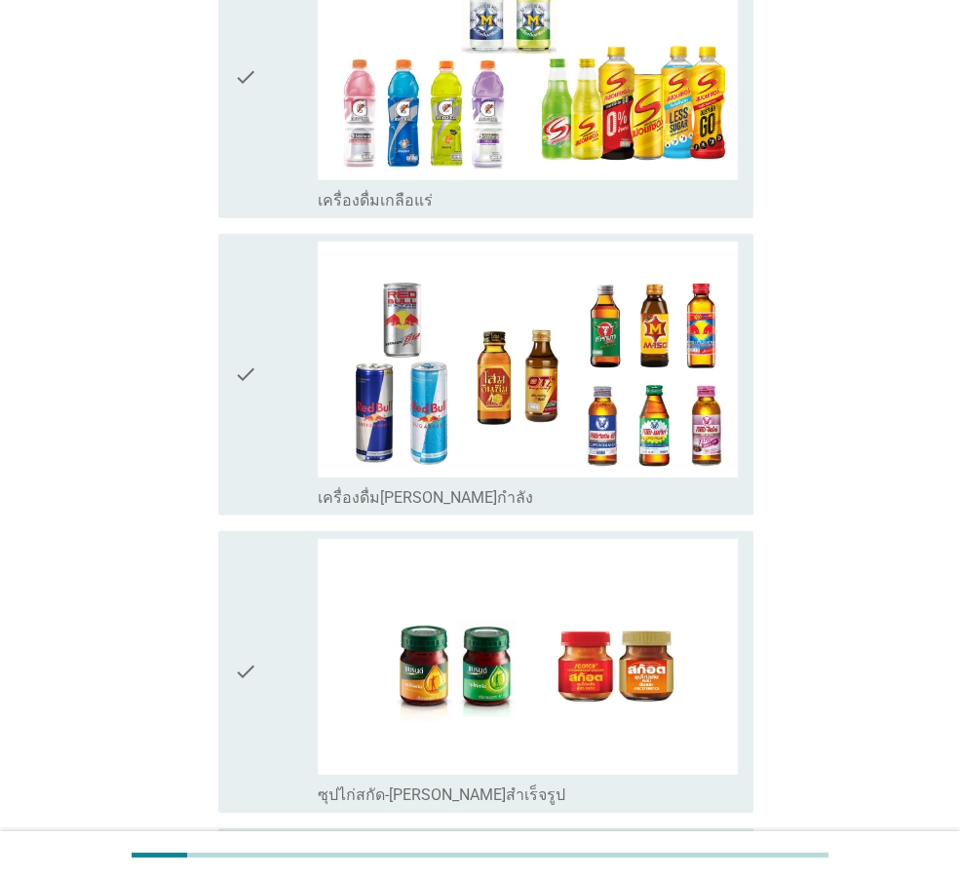
scroll to position [3743, 0]
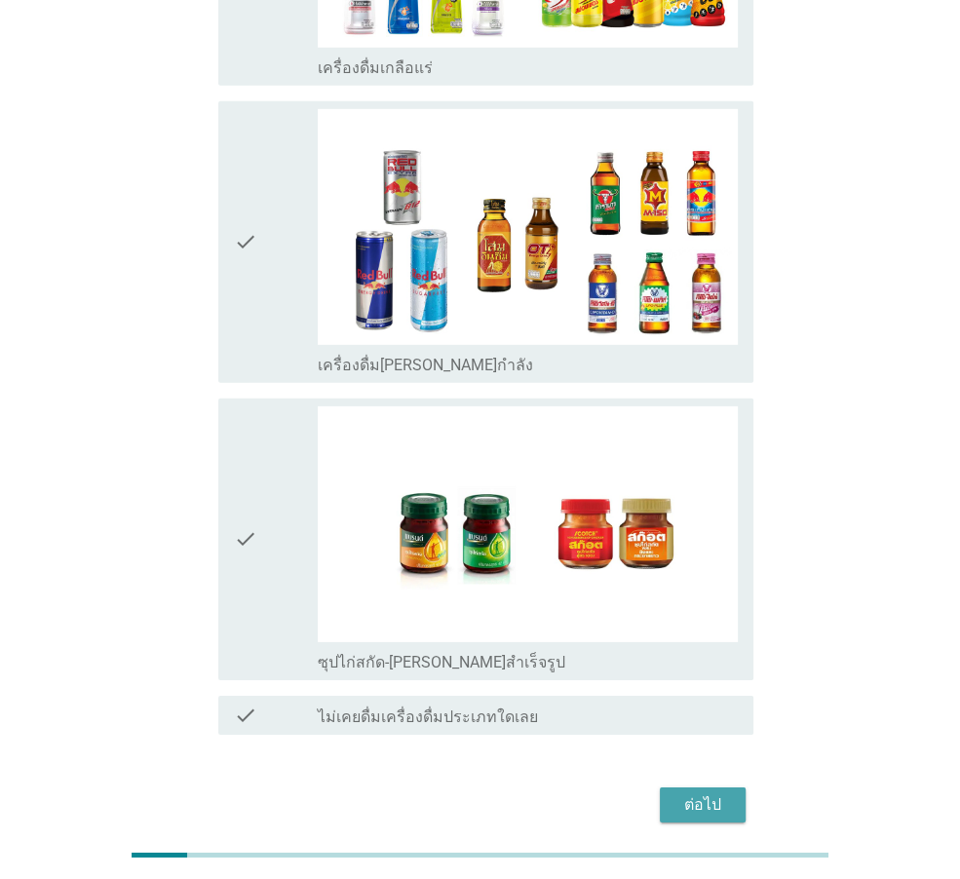
click at [710, 794] on div "ต่อไป" at bounding box center [703, 805] width 55 height 23
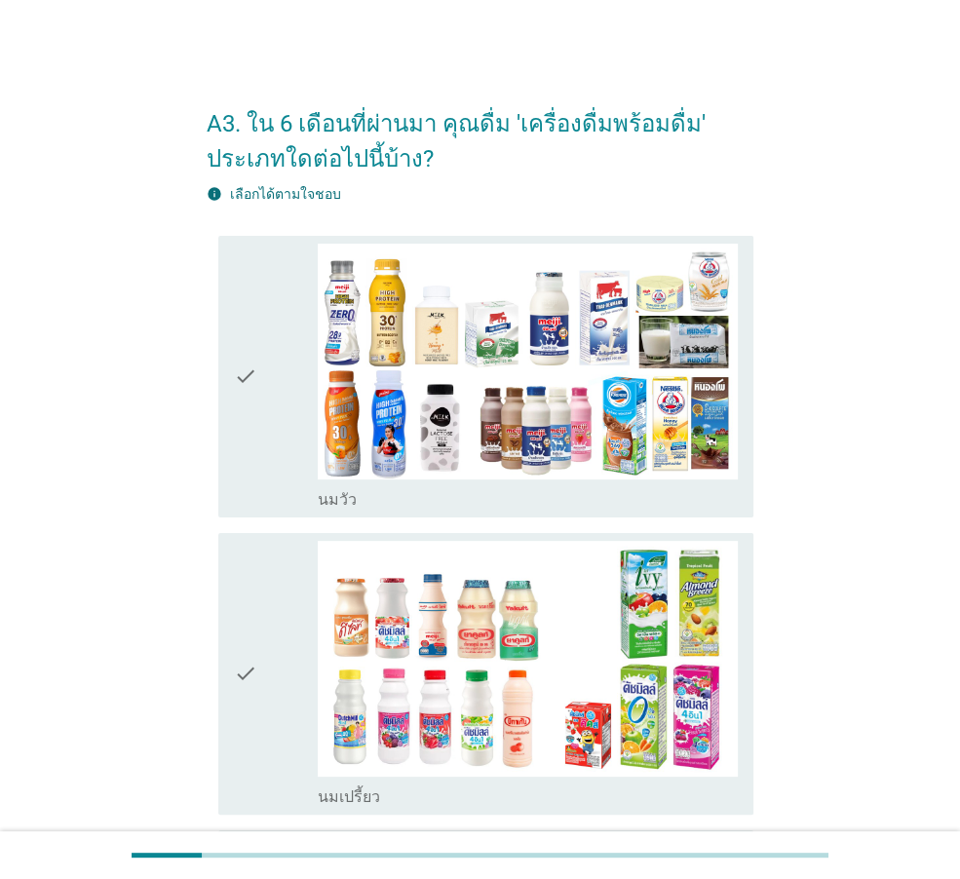
click at [292, 453] on div "check" at bounding box center [276, 377] width 84 height 266
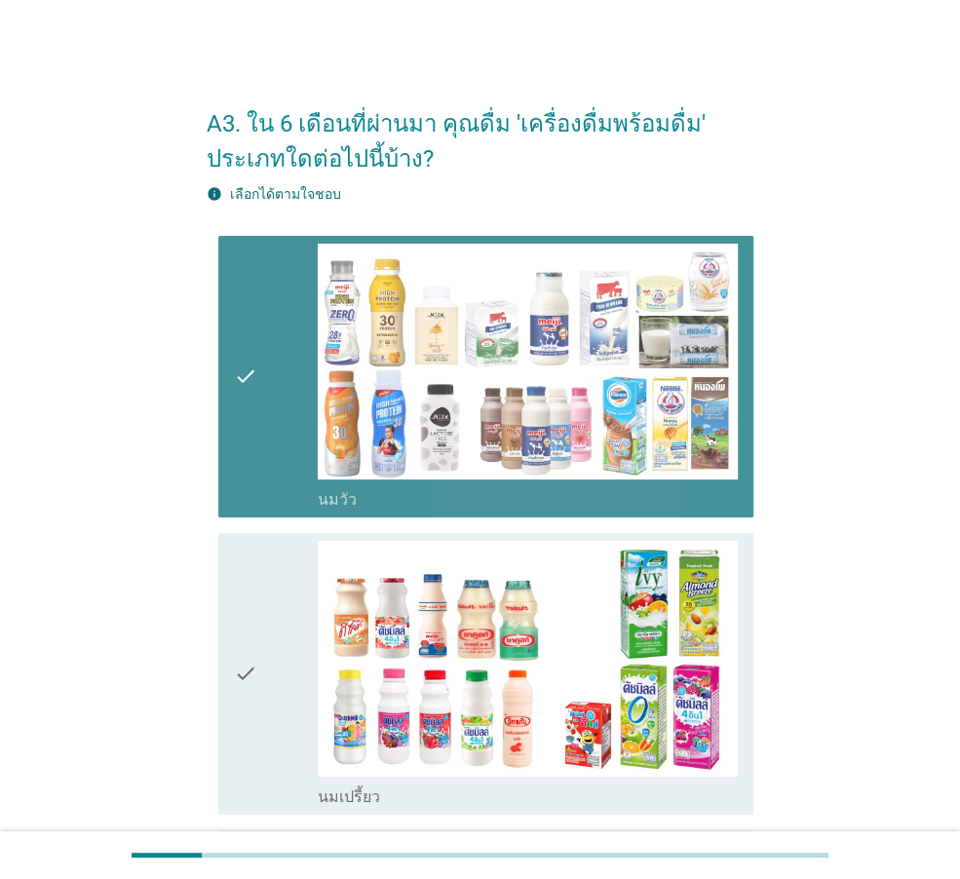
click at [316, 537] on div "check check_box นมเปรี้ยว" at bounding box center [485, 674] width 535 height 282
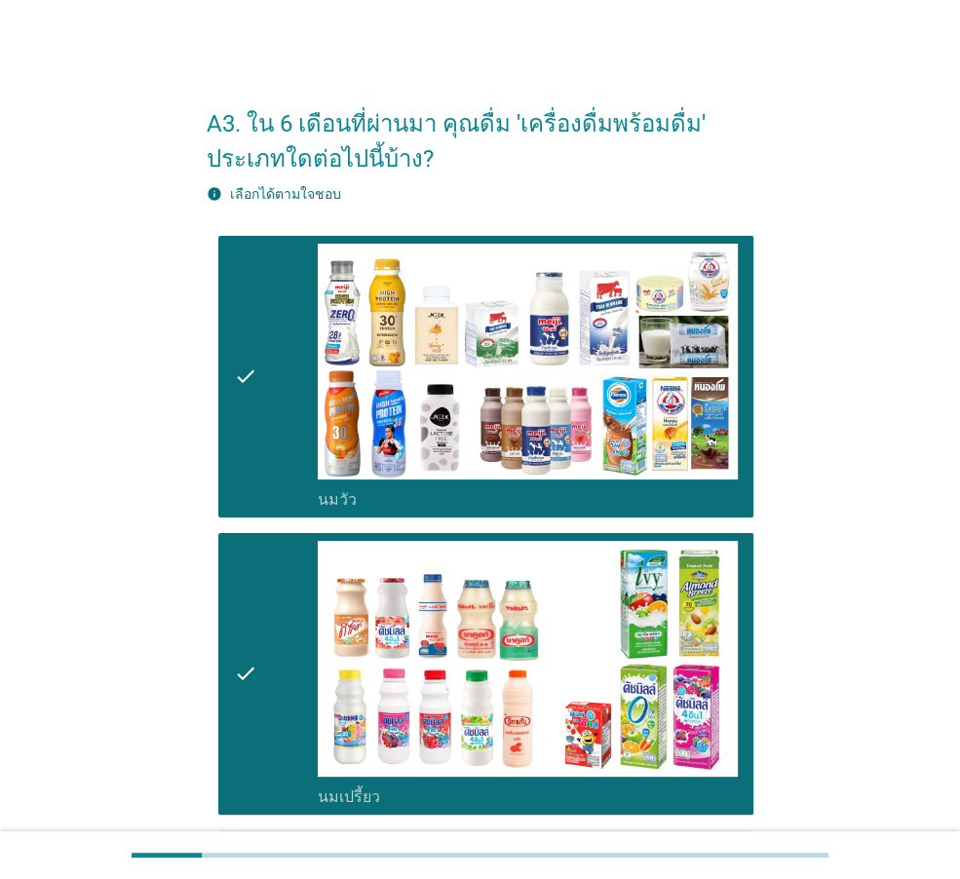
scroll to position [585, 0]
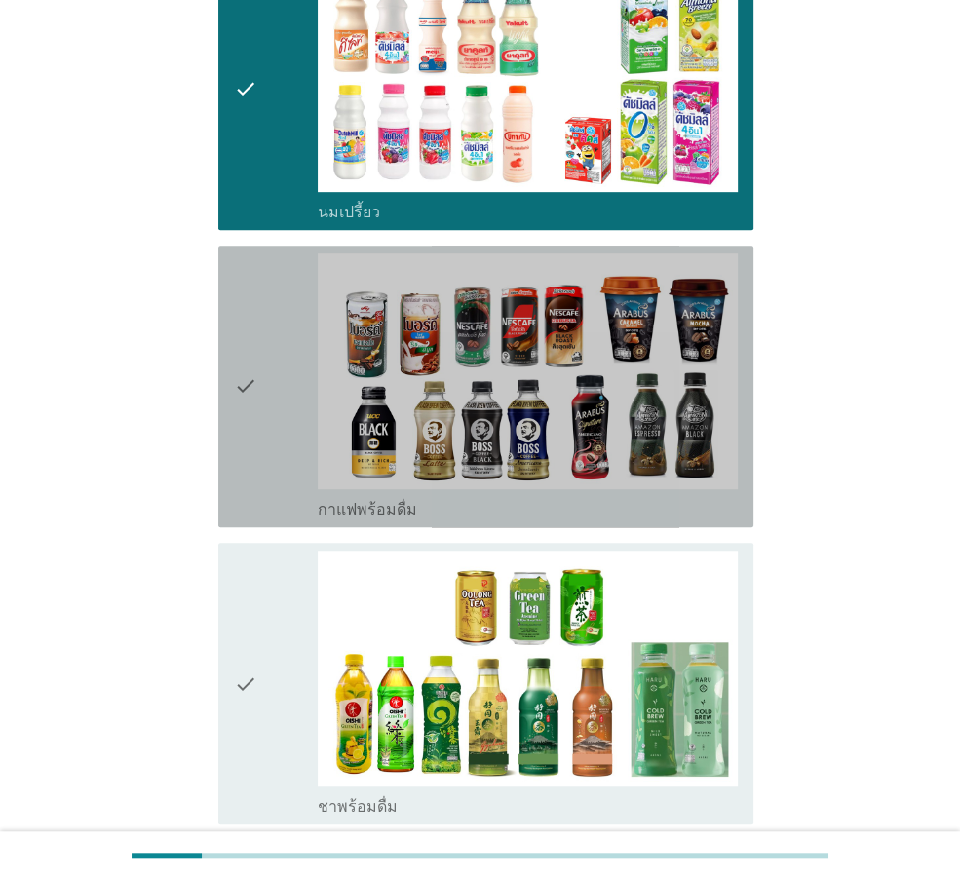
drag, startPoint x: 247, startPoint y: 446, endPoint x: 257, endPoint y: 628, distance: 182.6
click at [247, 449] on icon "check" at bounding box center [245, 386] width 23 height 266
click at [257, 628] on div "check" at bounding box center [276, 684] width 84 height 266
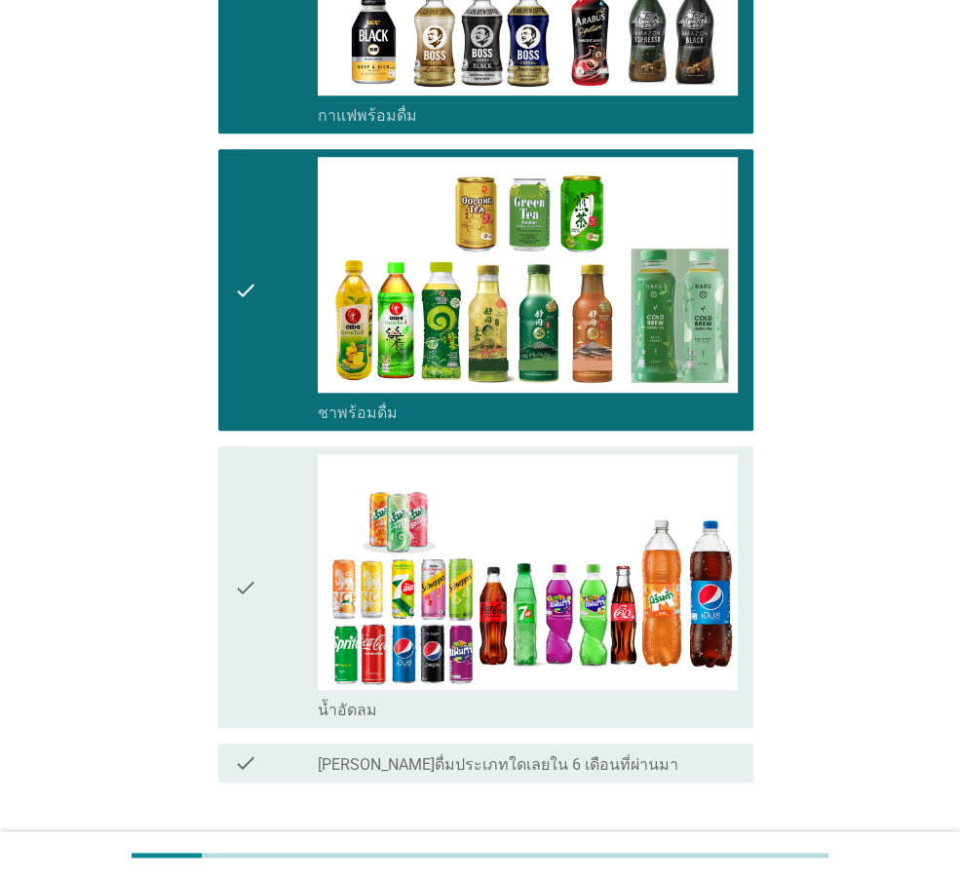
scroll to position [1072, 0]
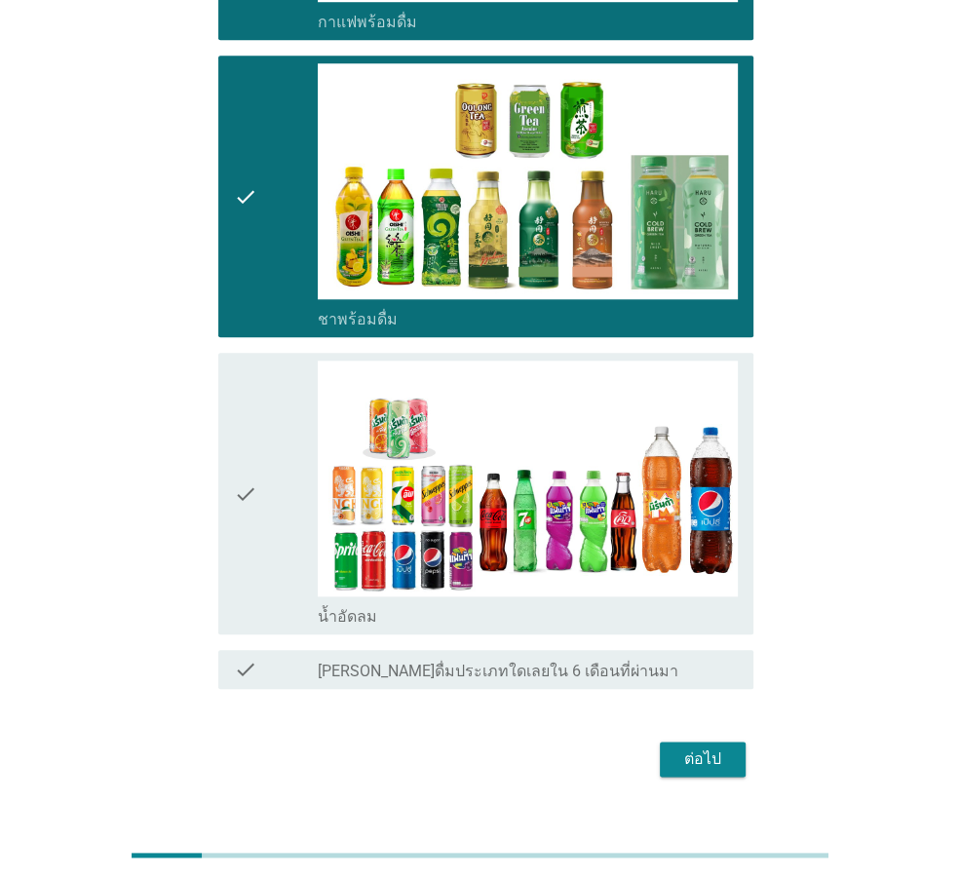
click at [261, 523] on div "check" at bounding box center [276, 494] width 84 height 266
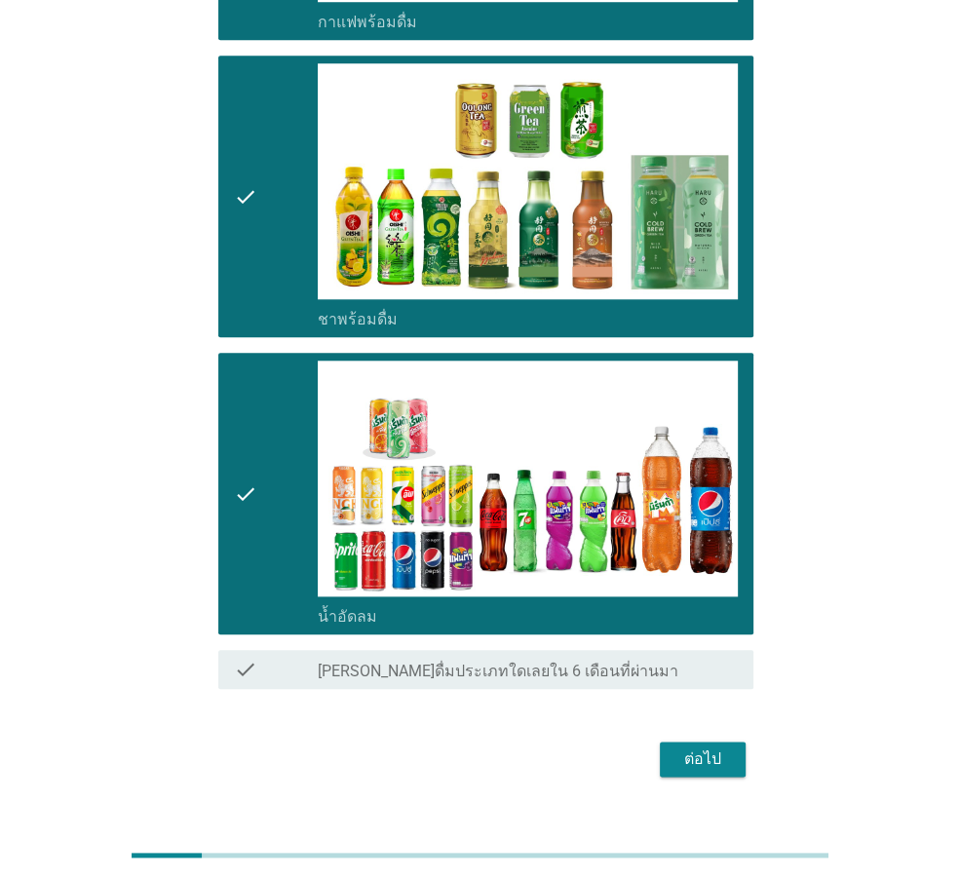
drag, startPoint x: 650, startPoint y: 751, endPoint x: 660, endPoint y: 754, distance: 10.2
click at [655, 754] on div "ต่อไป" at bounding box center [480, 759] width 547 height 47
click at [695, 760] on div "ต่อไป" at bounding box center [703, 759] width 55 height 23
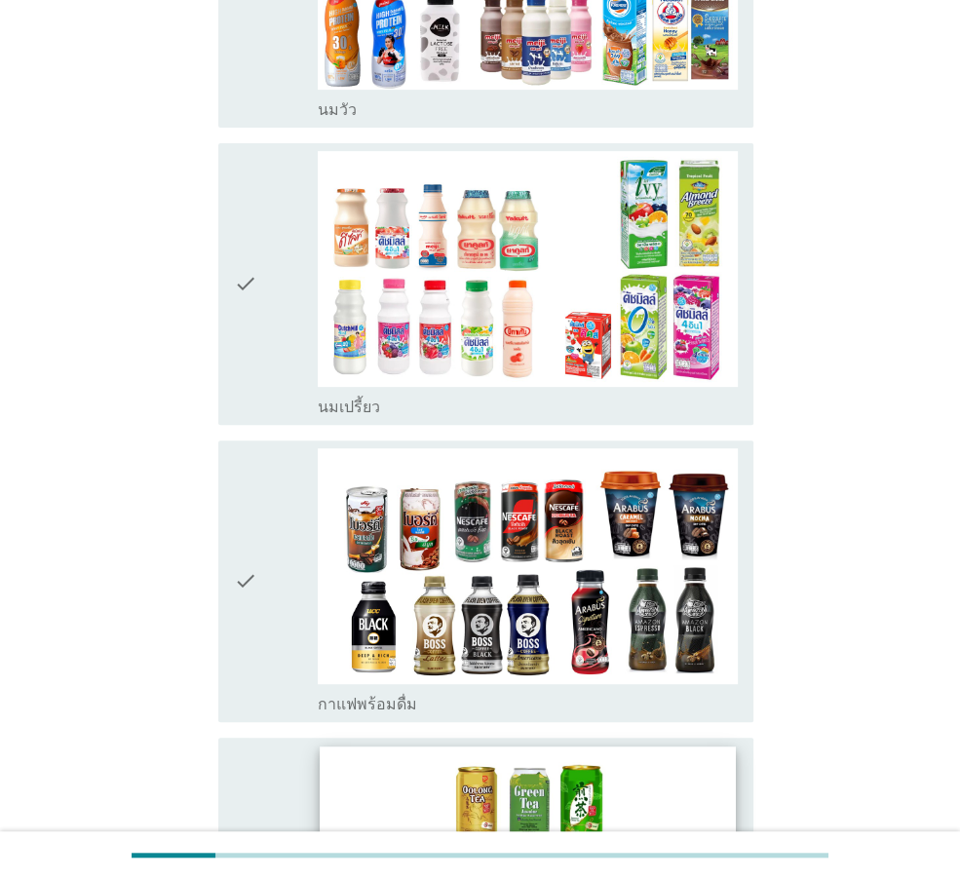
scroll to position [585, 0]
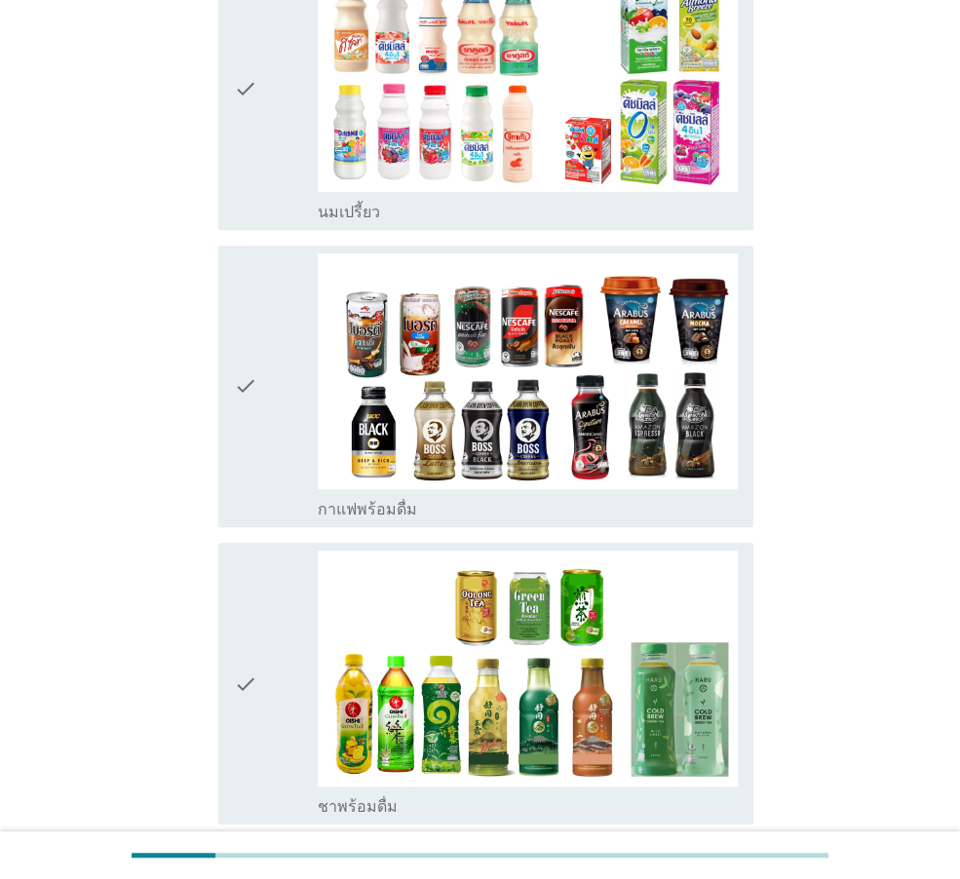
click at [265, 536] on div "check check_box ชาพร้อมดื่ม" at bounding box center [480, 683] width 547 height 297
drag, startPoint x: 272, startPoint y: 638, endPoint x: 246, endPoint y: 442, distance: 197.7
click at [272, 633] on div "check" at bounding box center [276, 684] width 84 height 266
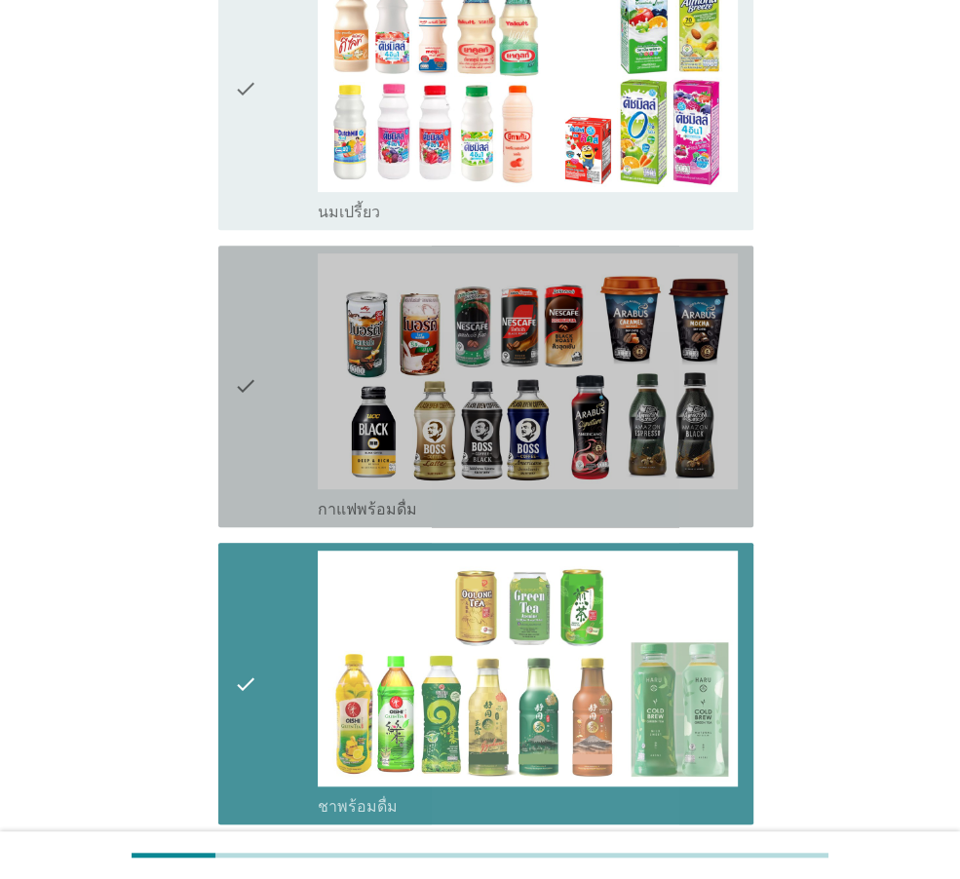
click at [246, 442] on icon "check" at bounding box center [245, 386] width 23 height 266
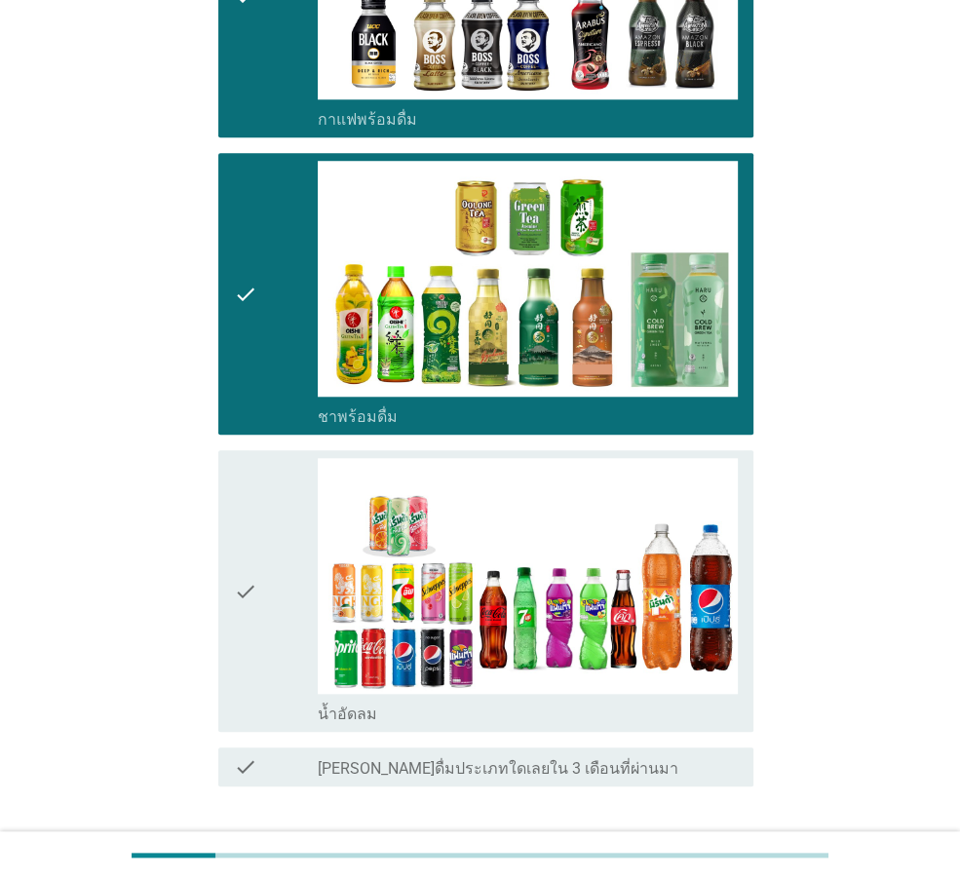
click at [233, 535] on div "check check_box น้ำอัดลม" at bounding box center [485, 591] width 535 height 282
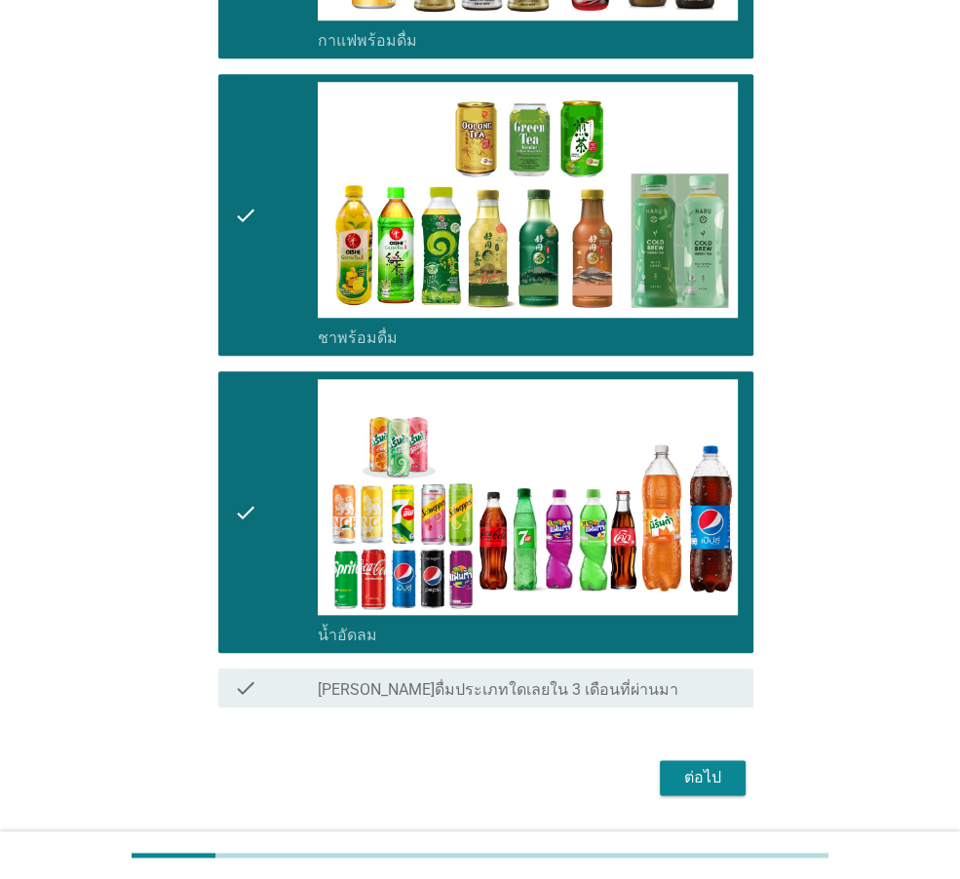
scroll to position [1107, 0]
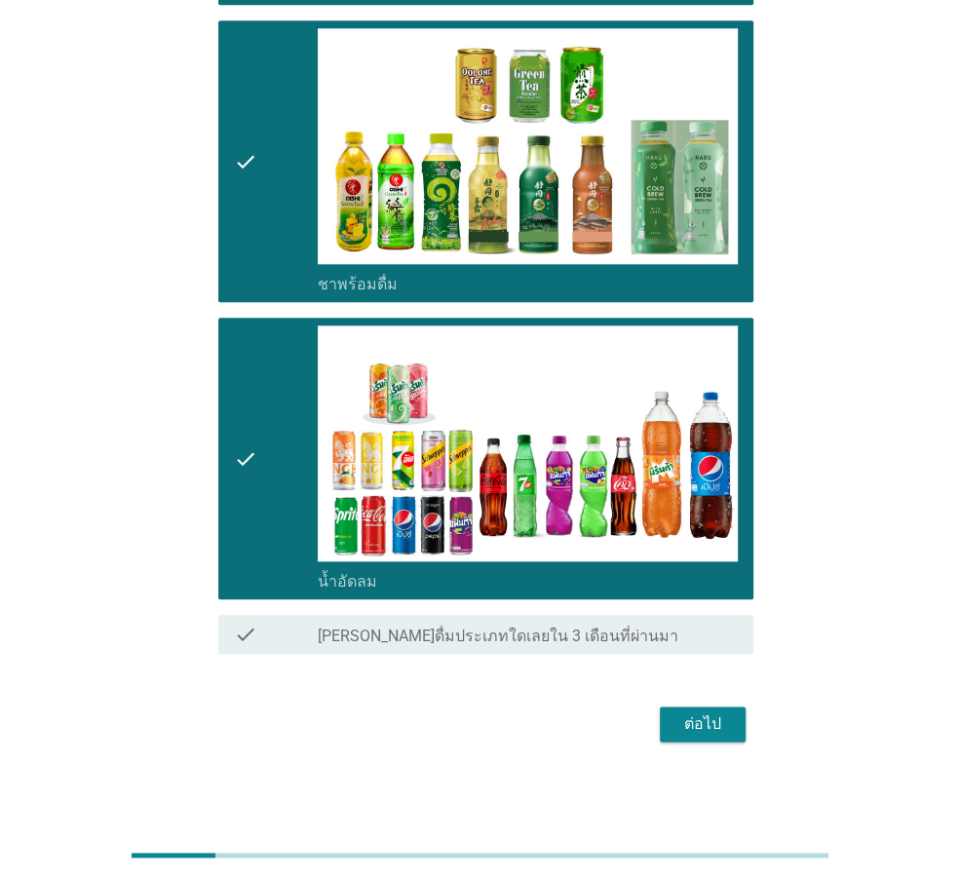
click at [717, 730] on div "ต่อไป" at bounding box center [703, 724] width 55 height 23
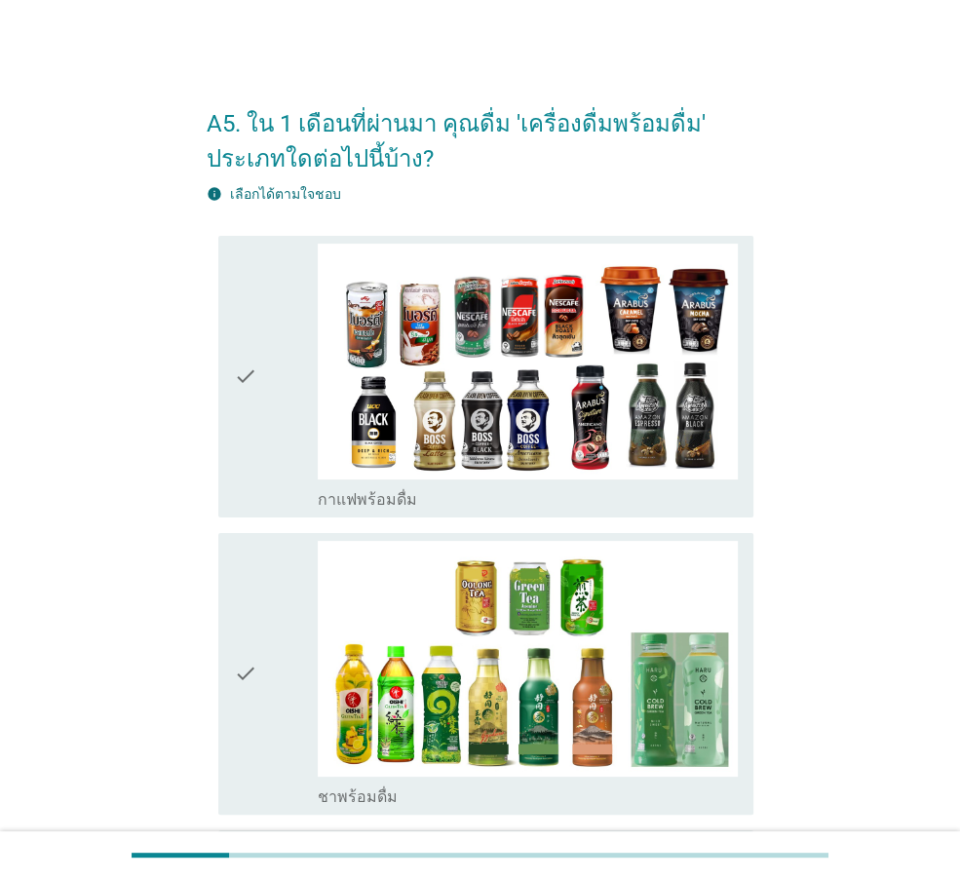
click at [261, 406] on div "check" at bounding box center [276, 377] width 84 height 266
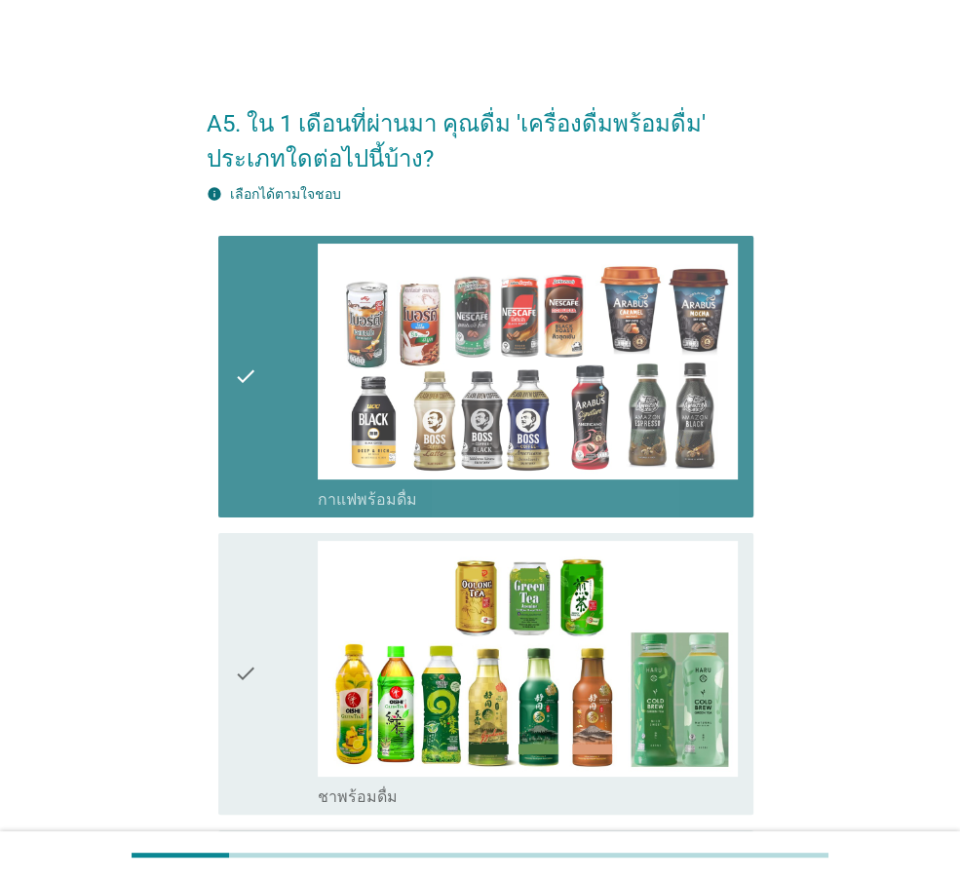
click at [260, 640] on div "check" at bounding box center [276, 674] width 84 height 266
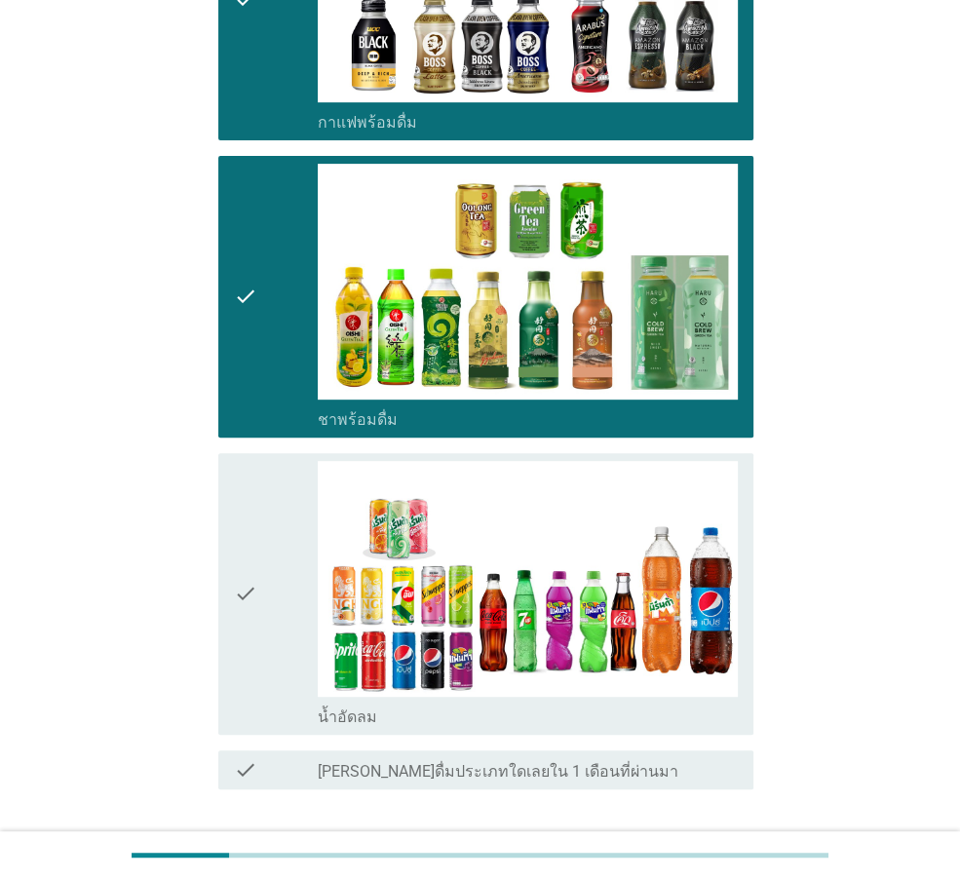
scroll to position [514, 0]
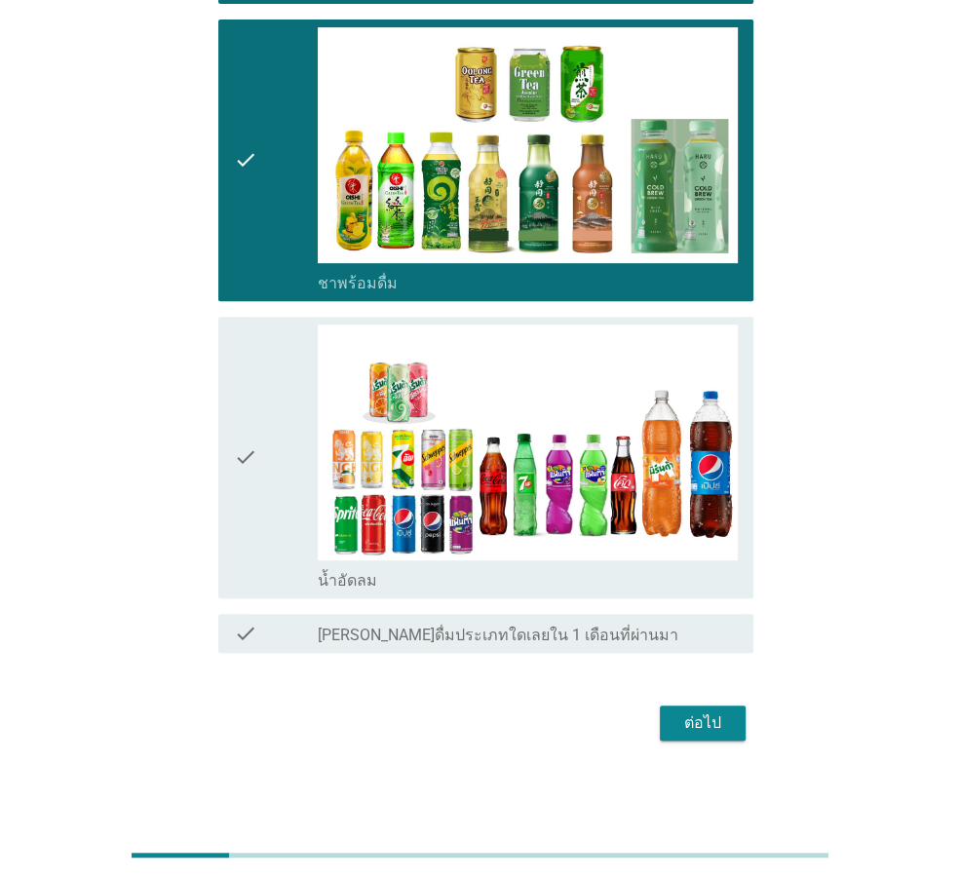
click at [254, 546] on icon "check" at bounding box center [245, 458] width 23 height 266
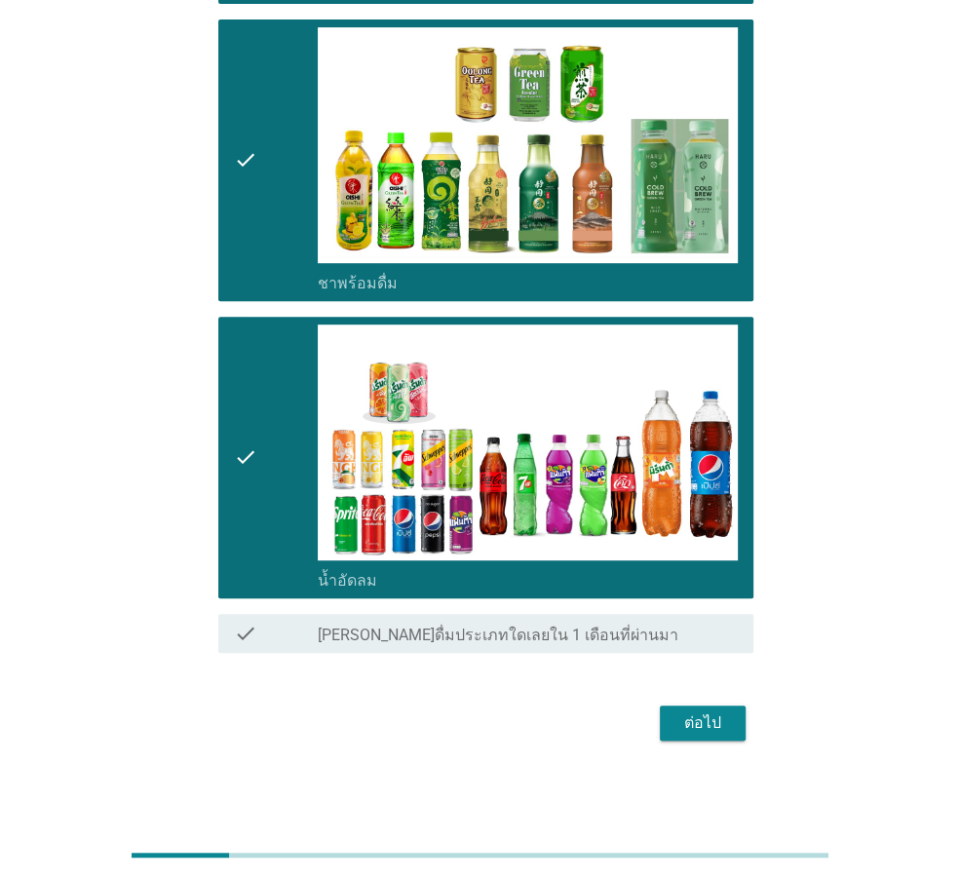
click at [690, 712] on div "ต่อไป" at bounding box center [703, 723] width 55 height 23
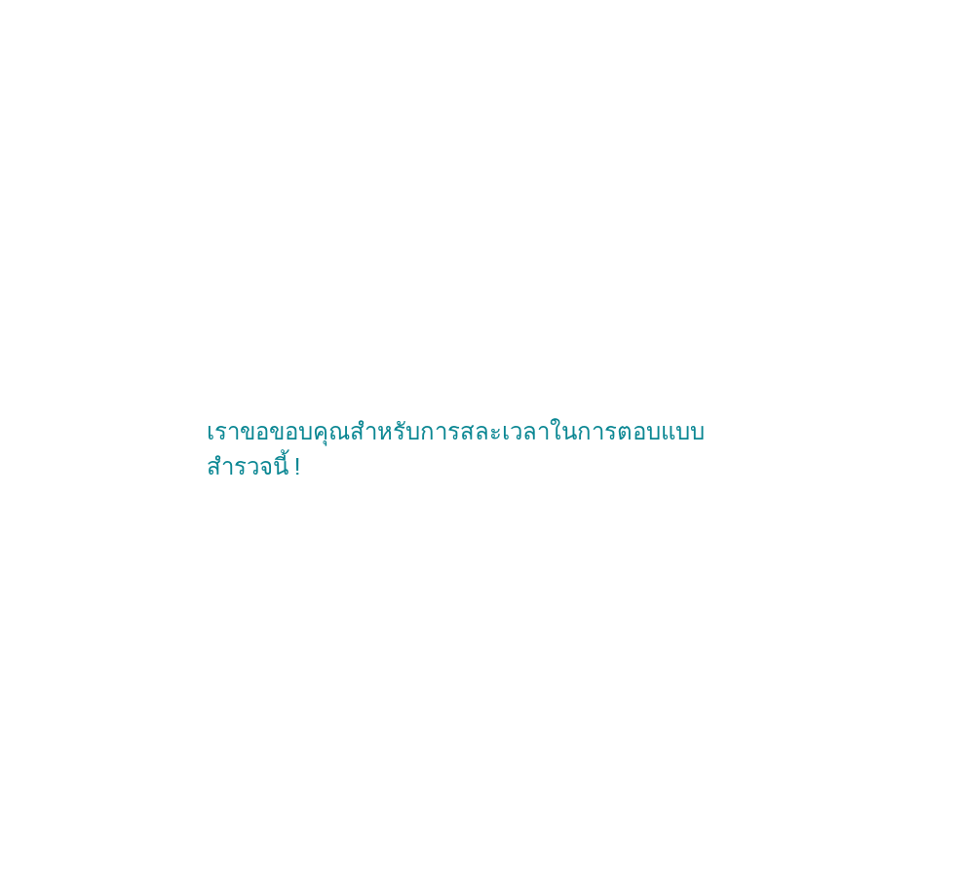
scroll to position [0, 0]
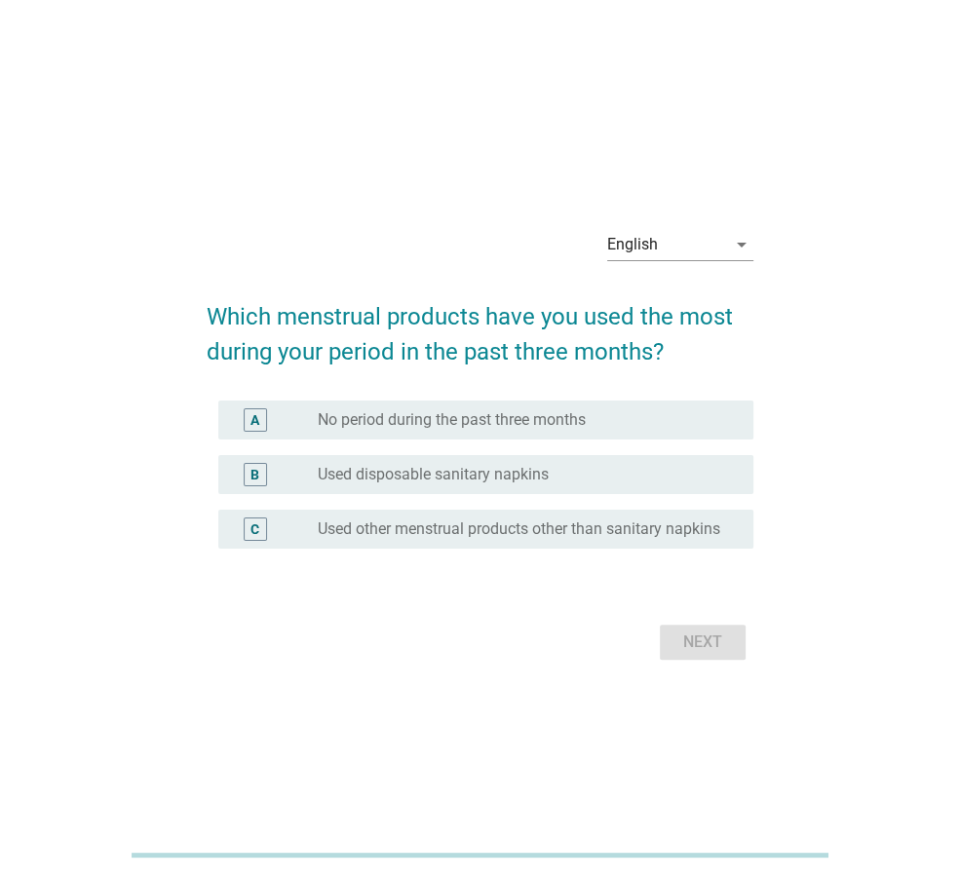
click at [662, 473] on div "radio_button_unchecked Used disposable sanitary napkins" at bounding box center [520, 474] width 405 height 19
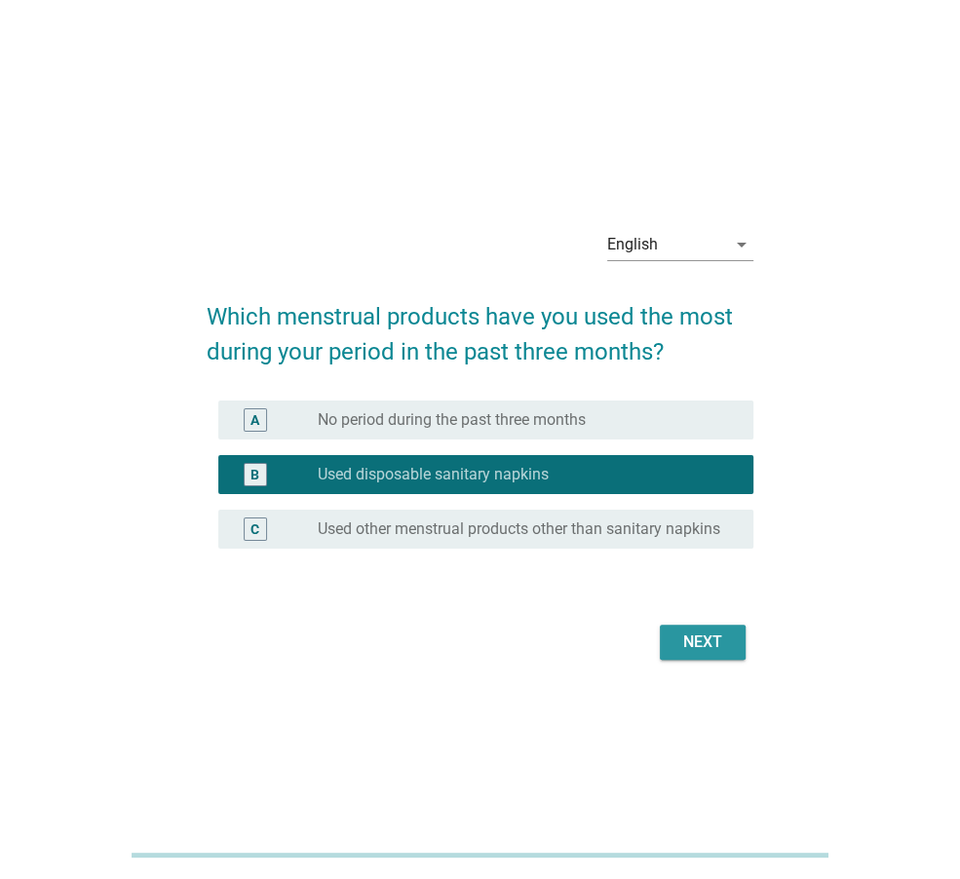
click at [670, 635] on button "Next" at bounding box center [703, 642] width 86 height 35
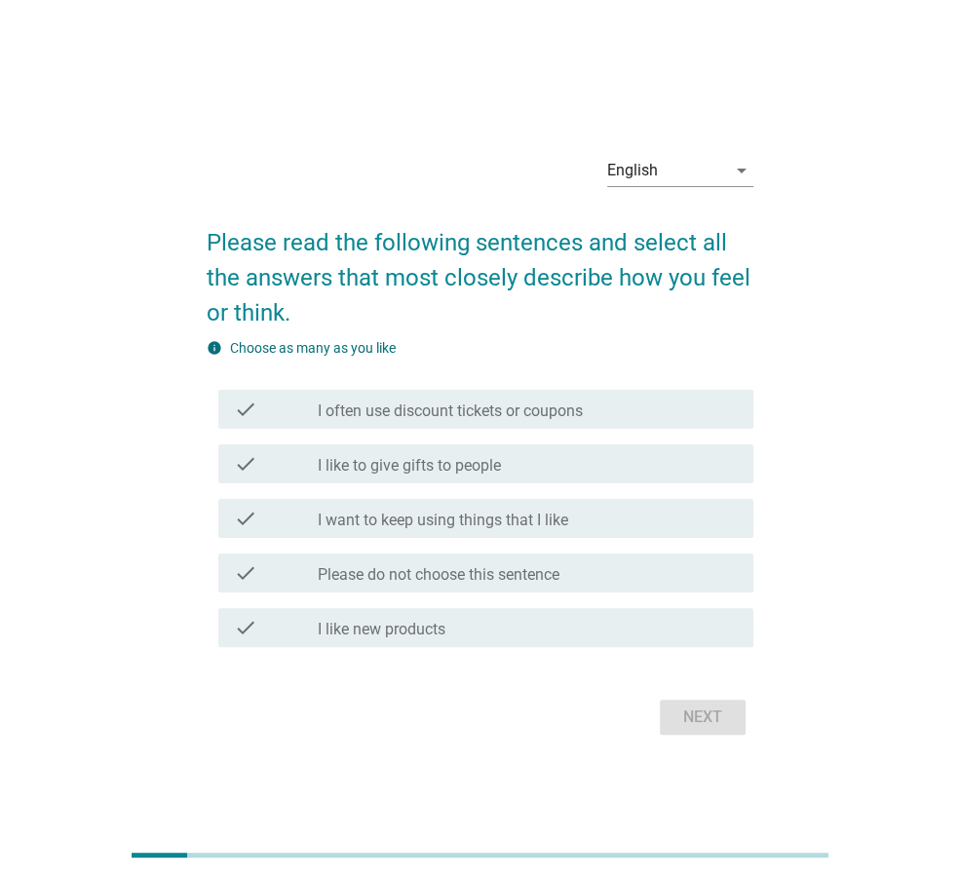
click at [653, 427] on div "check check_box_outline_blank I often use discount tickets or coupons" at bounding box center [485, 409] width 535 height 39
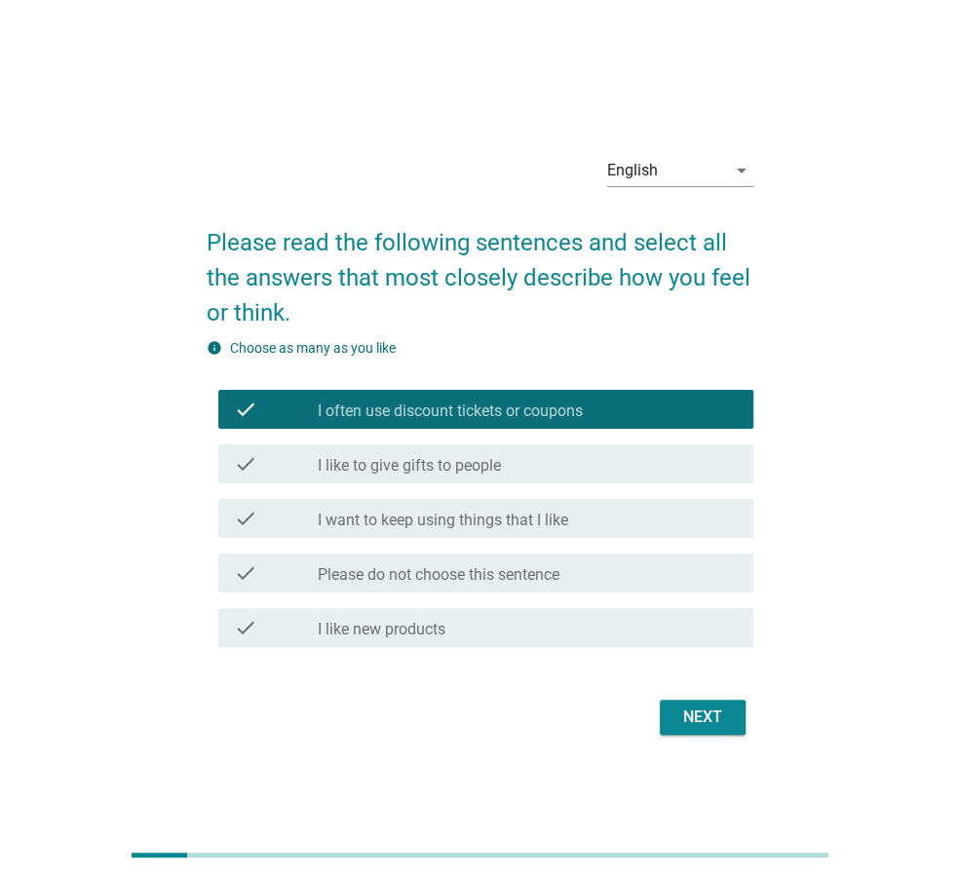
click at [640, 467] on div "check_box_outline_blank I like to give gifts to people" at bounding box center [528, 463] width 420 height 23
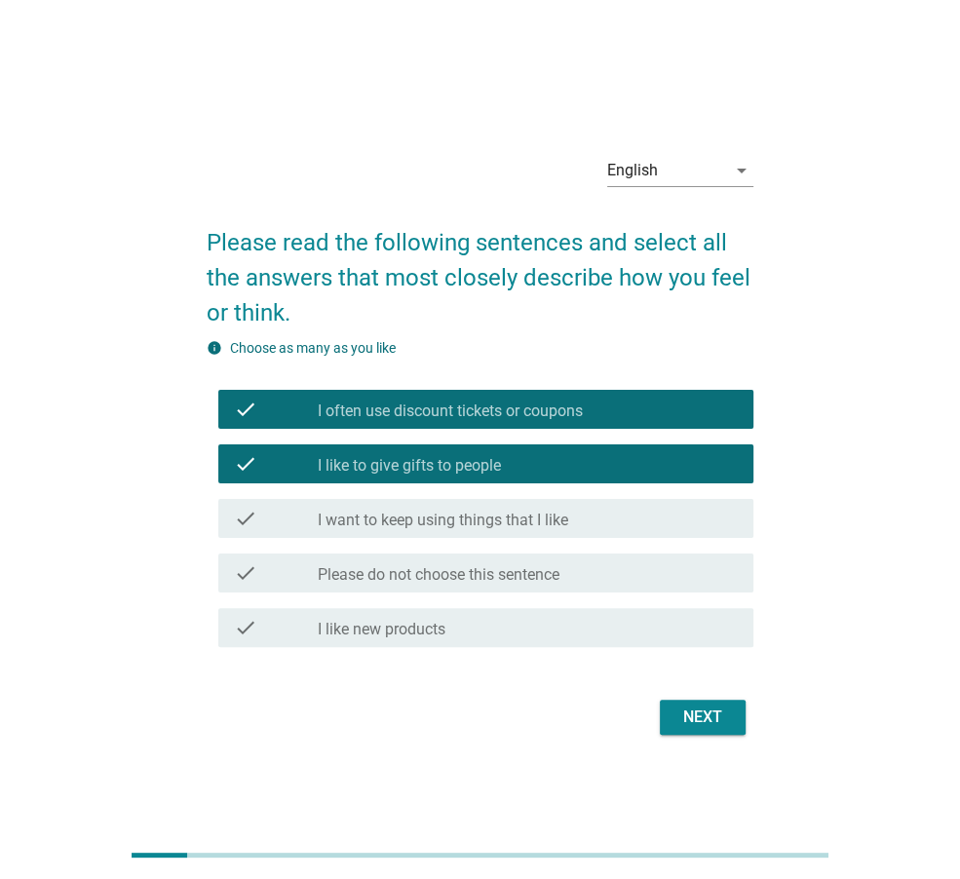
drag, startPoint x: 602, startPoint y: 633, endPoint x: 669, endPoint y: 691, distance: 88.4
click at [604, 646] on div "check check_box_outline_blank I like new products" at bounding box center [480, 628] width 547 height 55
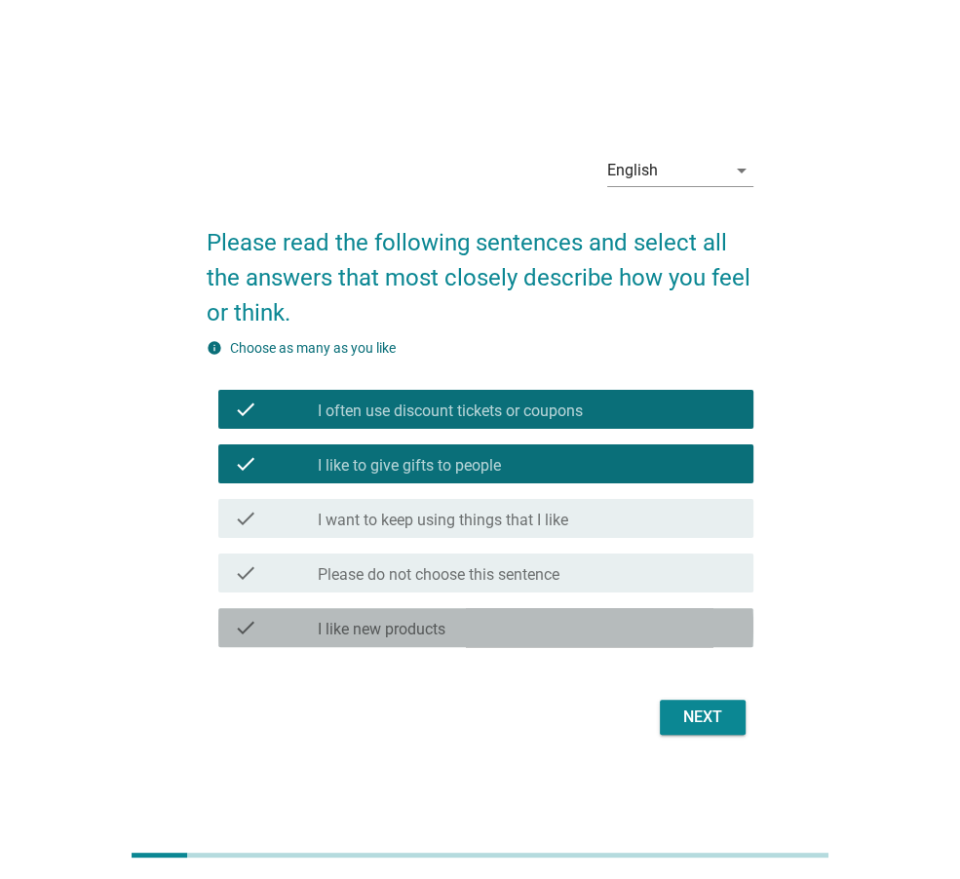
click at [724, 715] on div "Next" at bounding box center [703, 717] width 55 height 23
click at [645, 625] on div "check_box_outline_blank I like new products" at bounding box center [528, 627] width 420 height 23
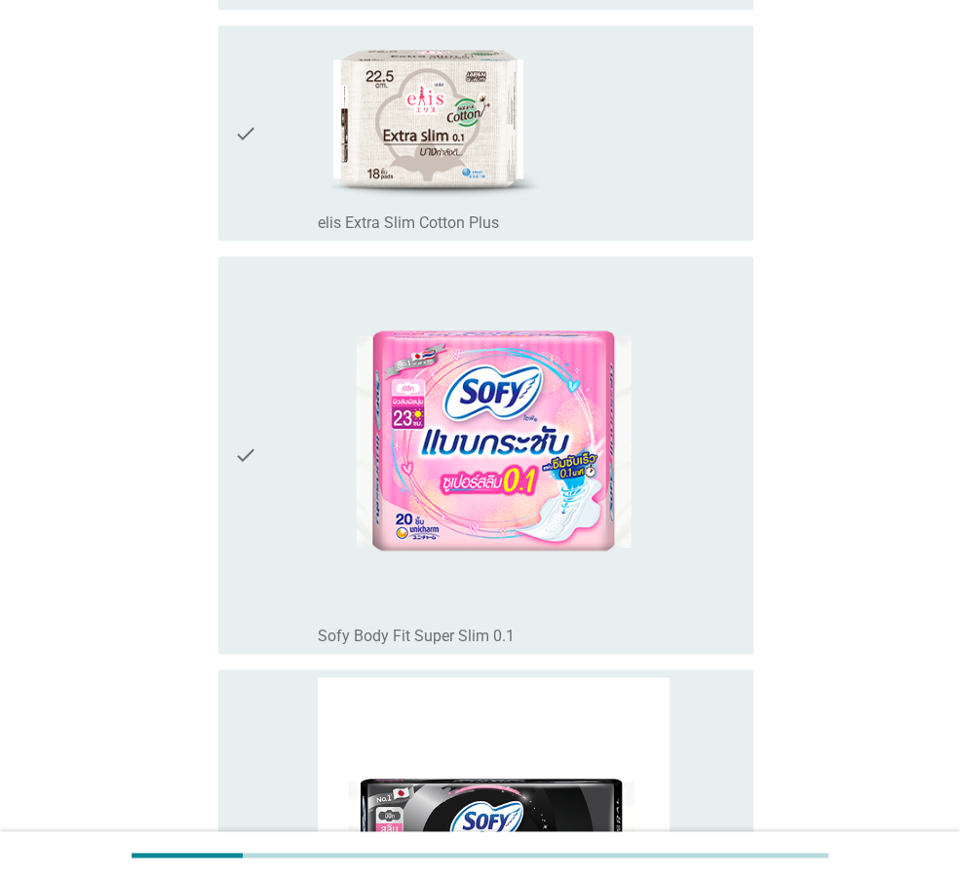
scroll to position [959, 0]
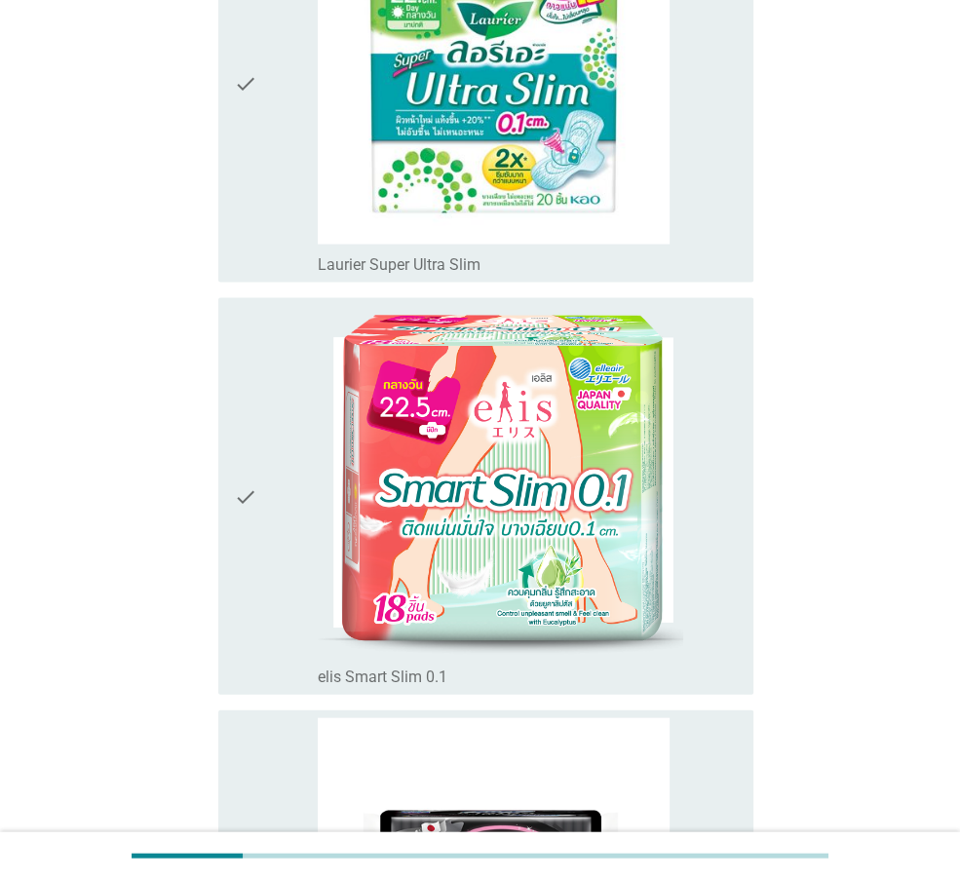
click at [673, 390] on img at bounding box center [500, 481] width 365 height 352
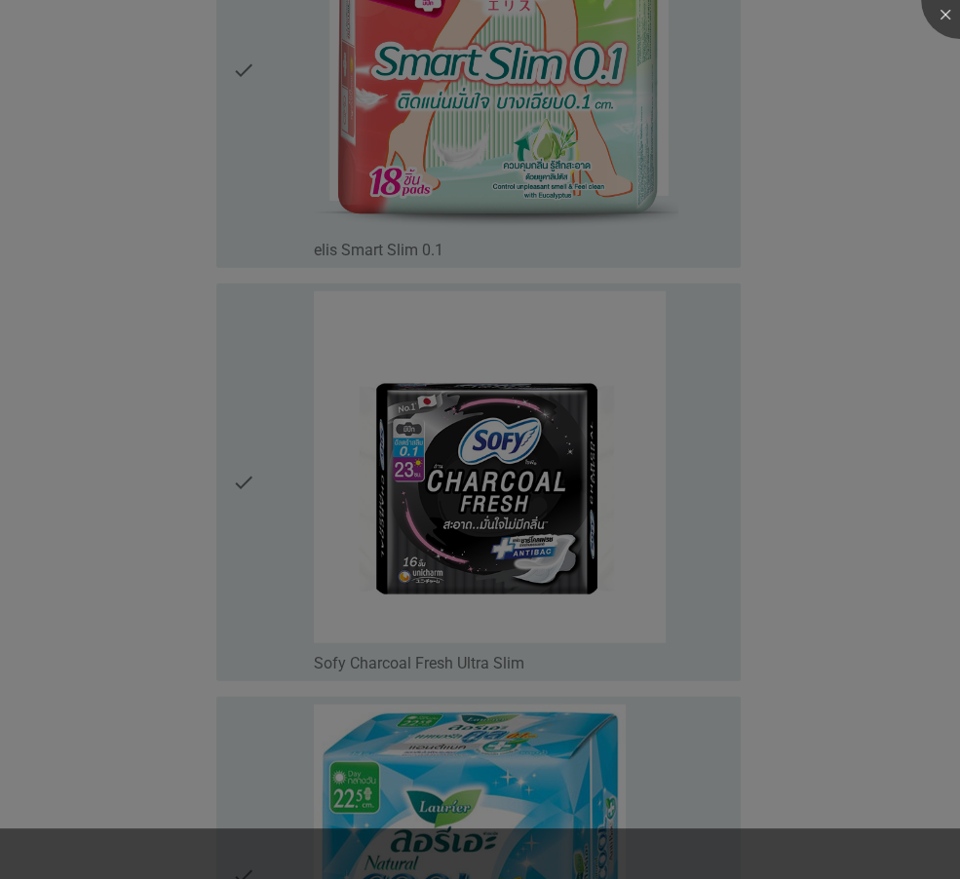
scroll to position [2909, 0]
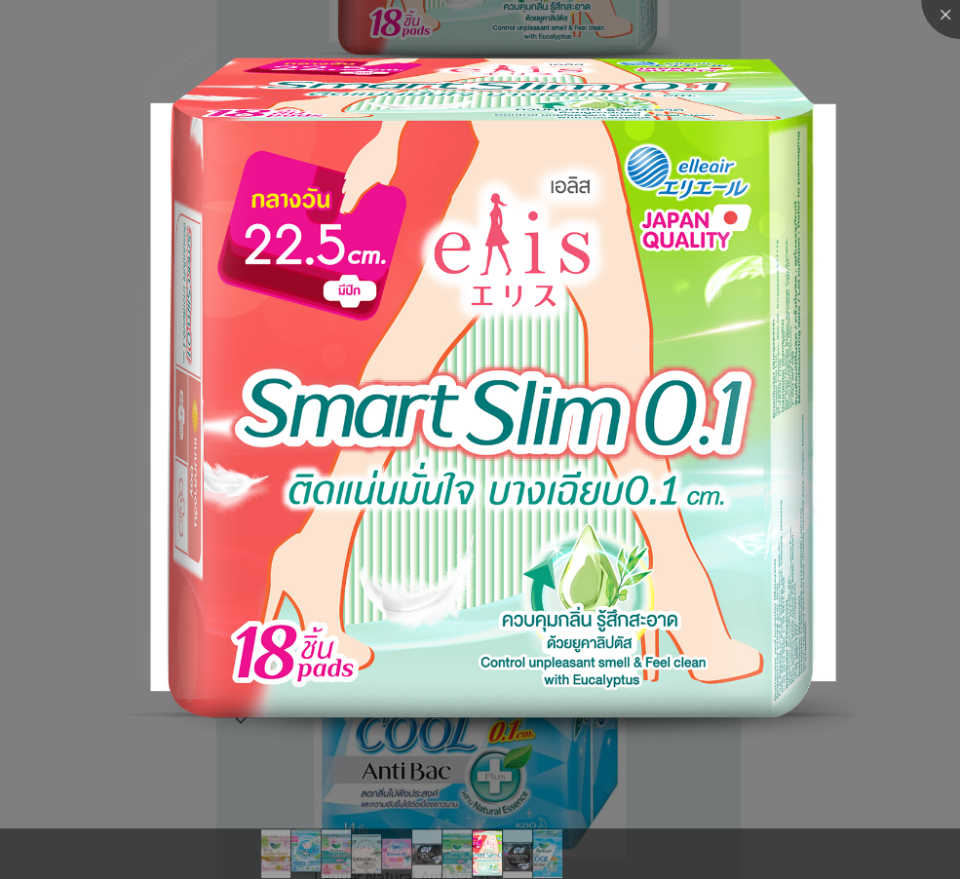
click at [892, 502] on div at bounding box center [480, 439] width 960 height 879
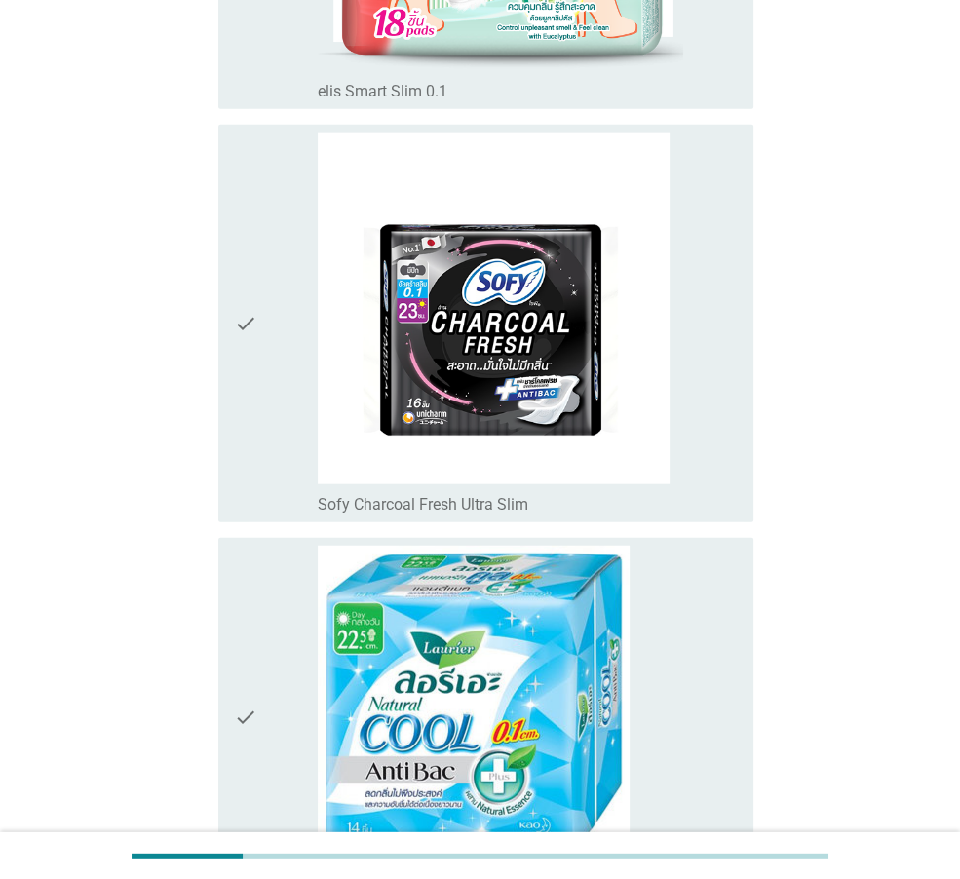
scroll to position [2519, 0]
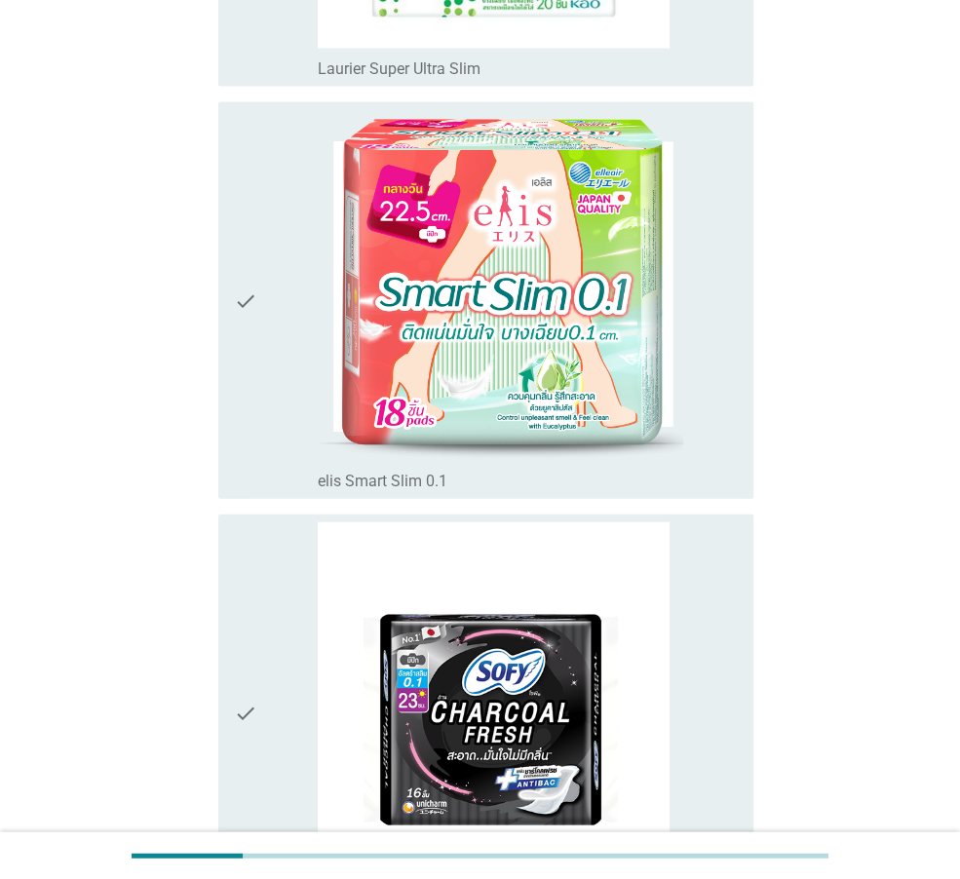
click at [265, 368] on div "check" at bounding box center [276, 301] width 84 height 382
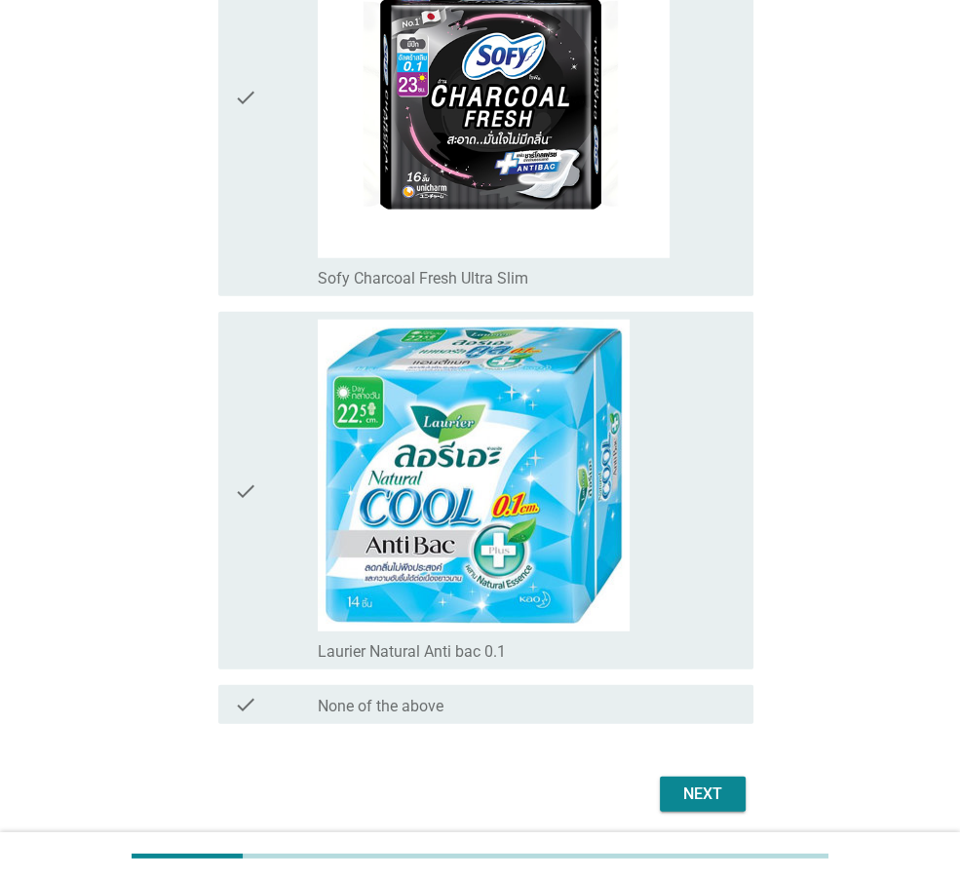
scroll to position [3201, 0]
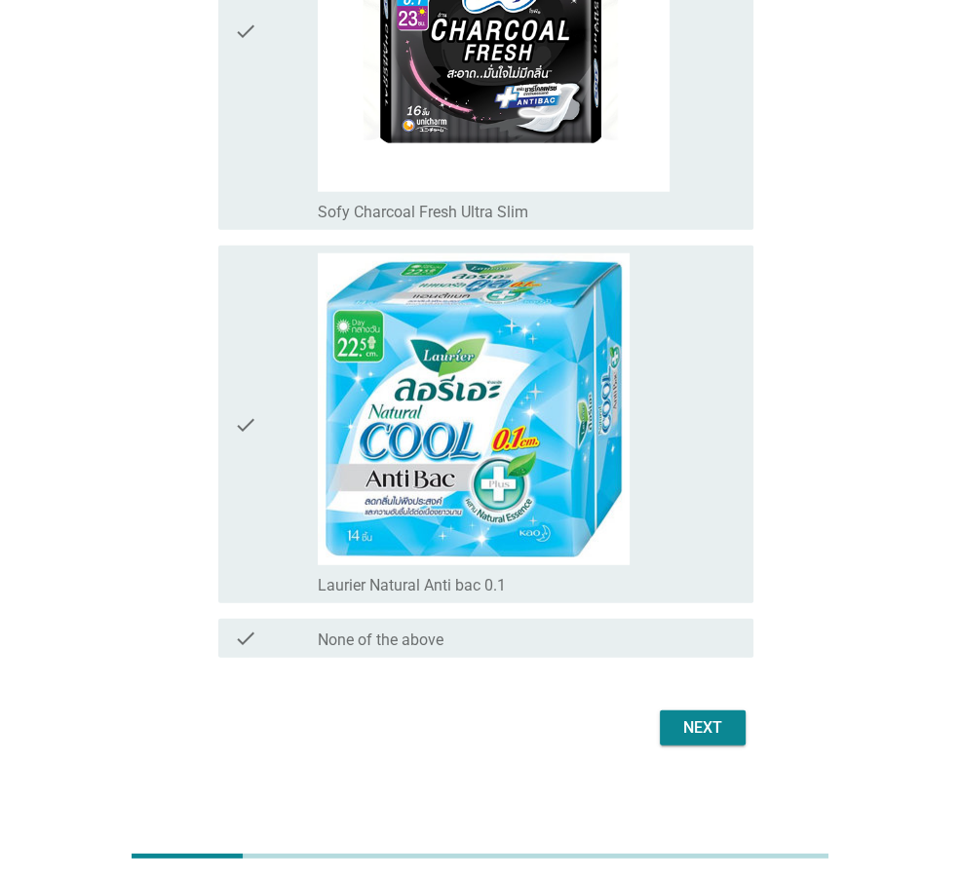
click at [690, 717] on div "Next" at bounding box center [703, 728] width 55 height 23
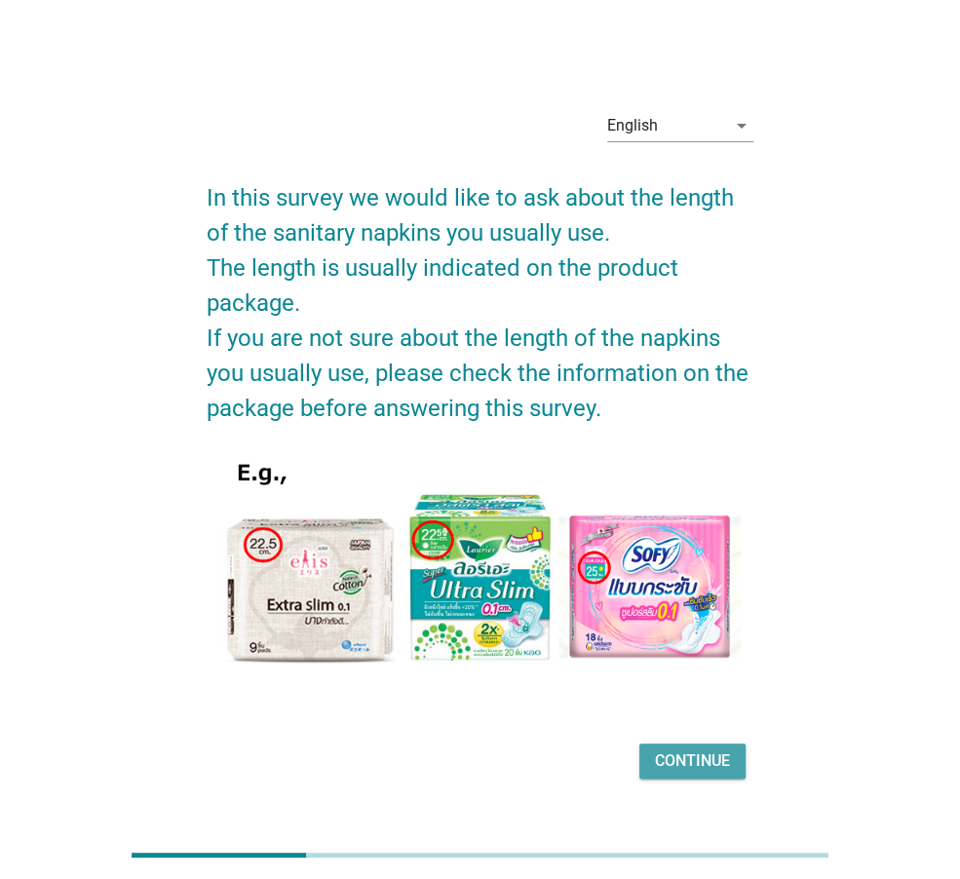
click at [670, 765] on div "Continue" at bounding box center [692, 761] width 75 height 23
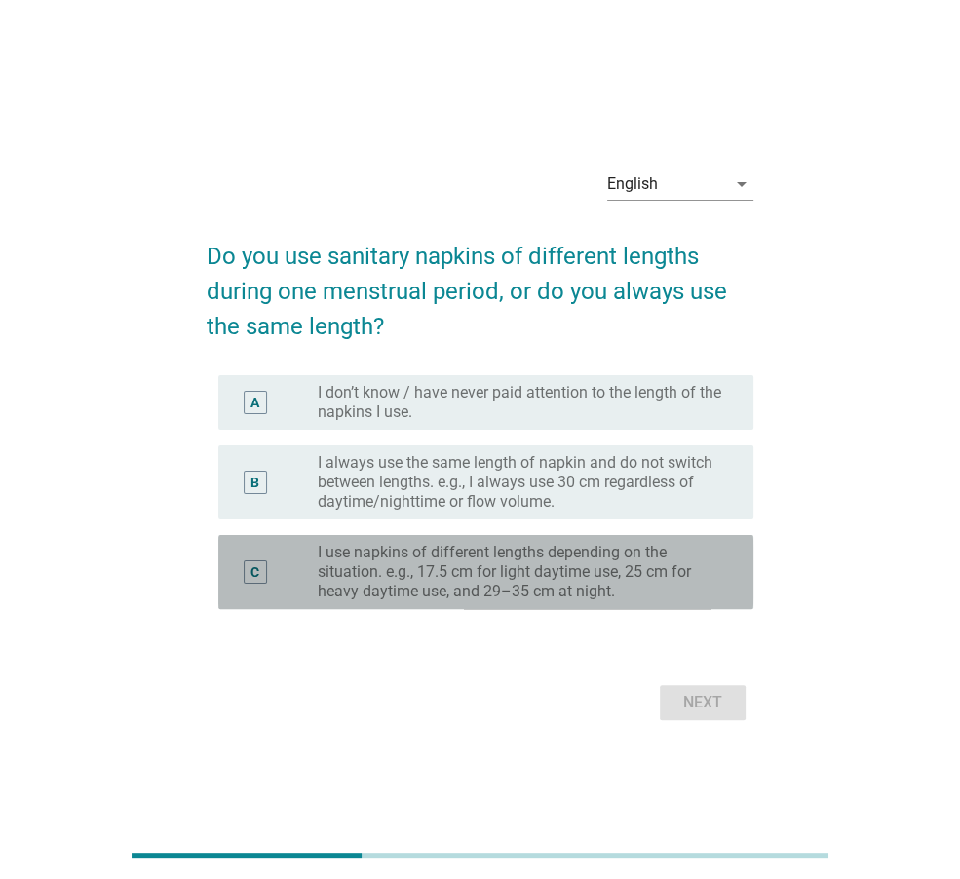
click at [632, 593] on label "I use napkins of different lengths depending on the situation. e.g., 17.5 cm fo…" at bounding box center [520, 572] width 405 height 58
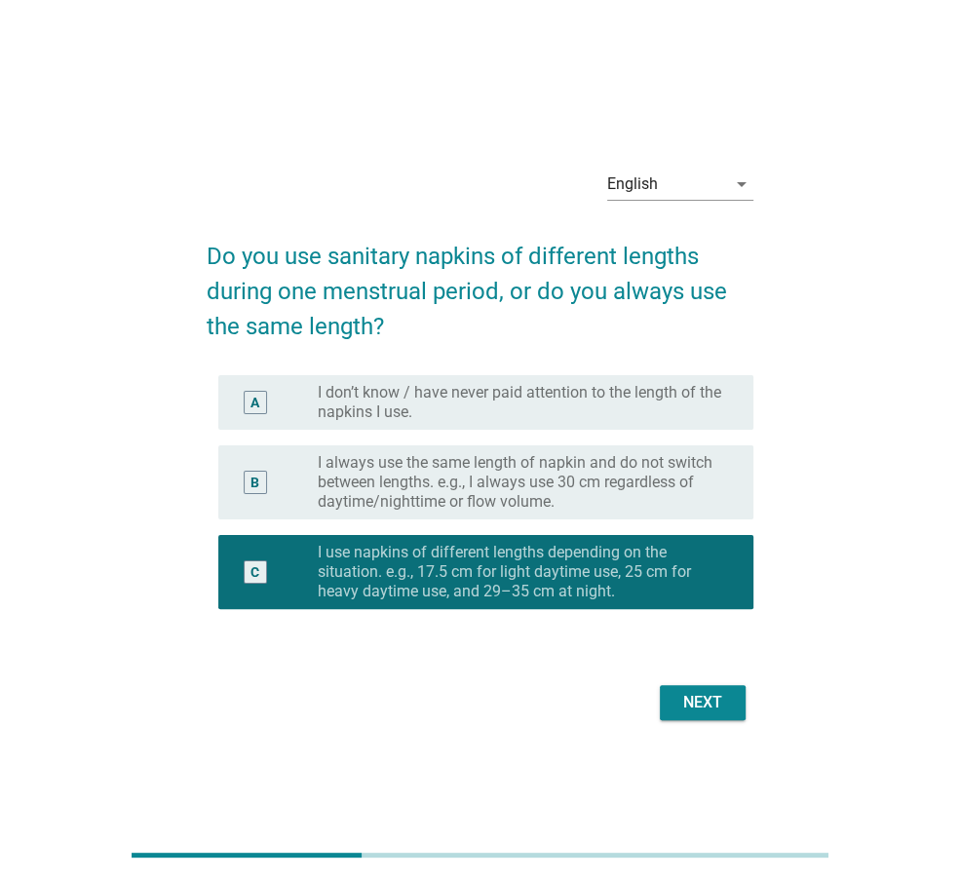
click at [701, 698] on div "Next" at bounding box center [703, 702] width 55 height 23
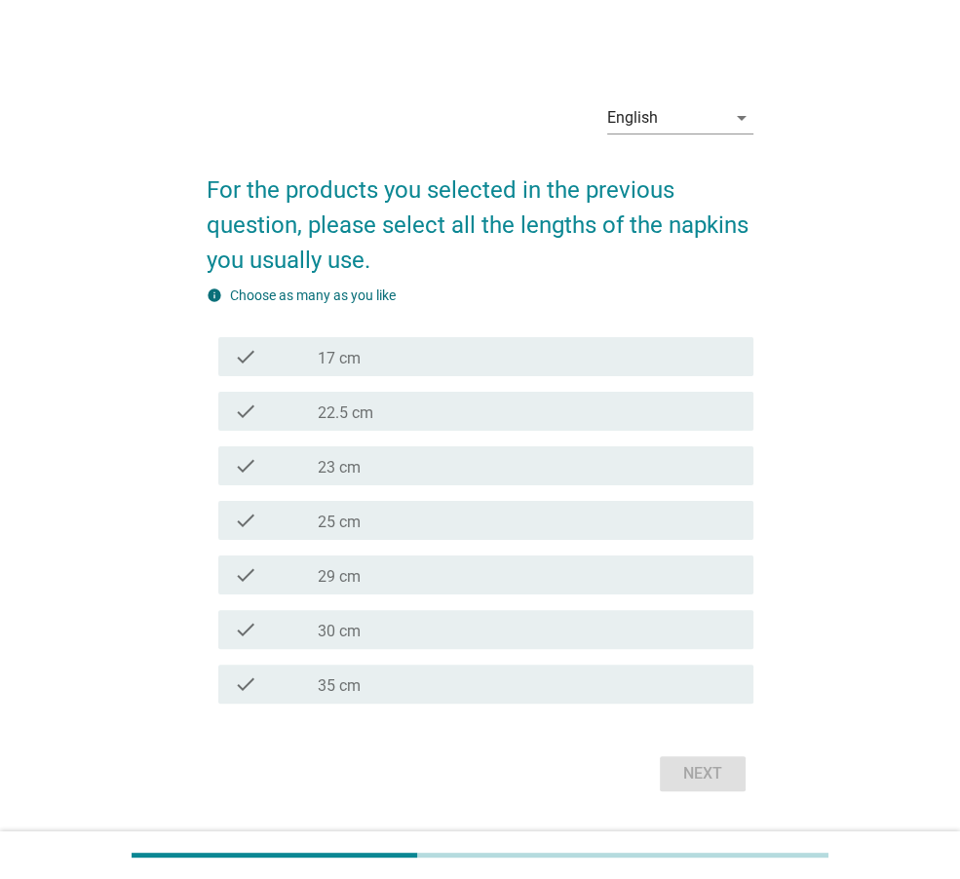
click at [408, 414] on div "check_box_outline_blank 22.5 cm" at bounding box center [528, 411] width 420 height 23
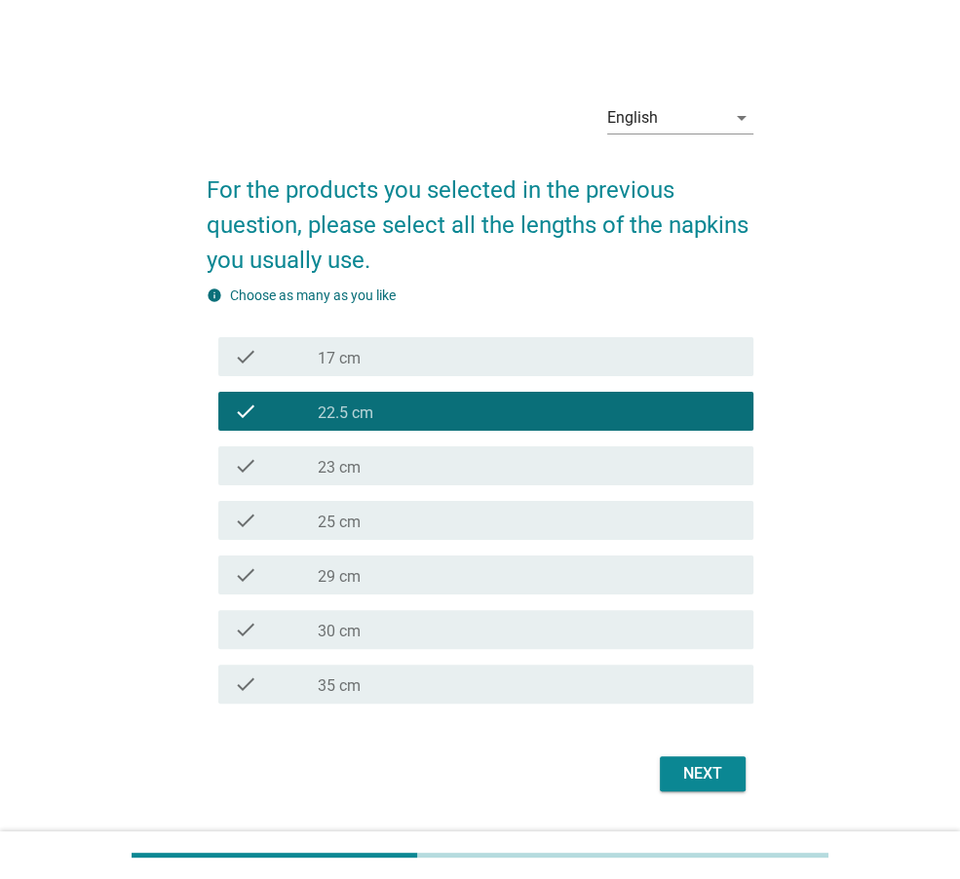
click at [368, 628] on div "check_box_outline_blank 30 cm" at bounding box center [528, 629] width 420 height 23
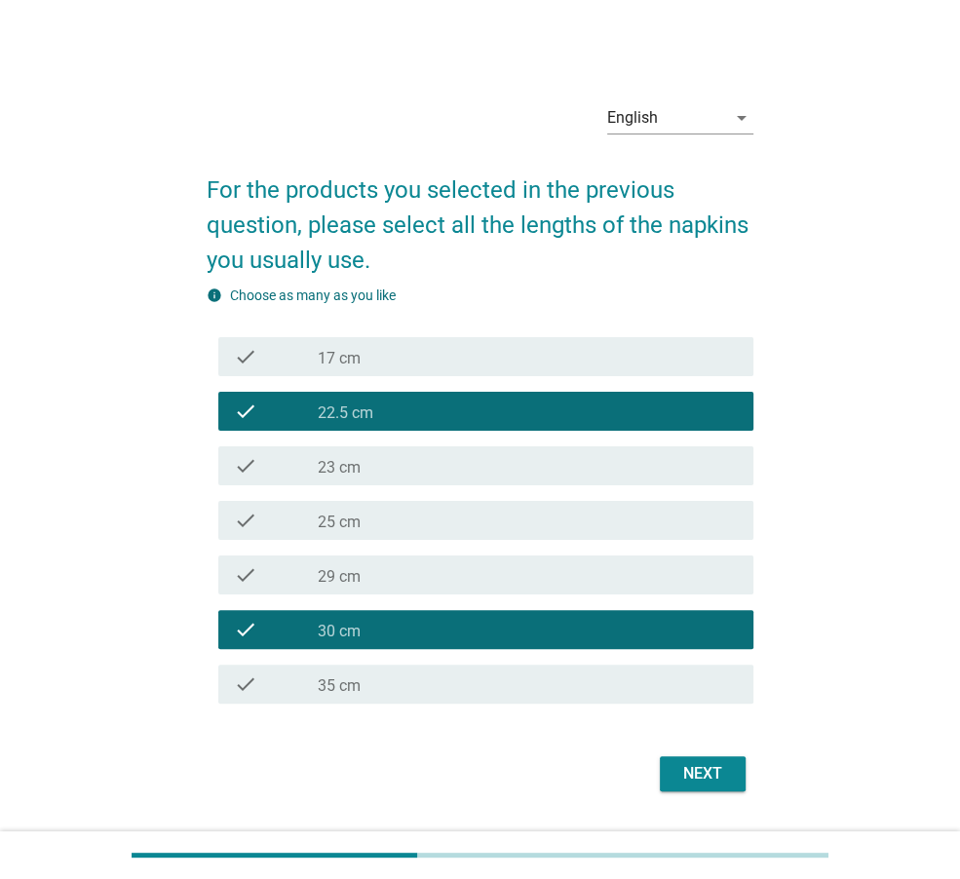
click at [351, 682] on label "35 cm" at bounding box center [339, 686] width 43 height 19
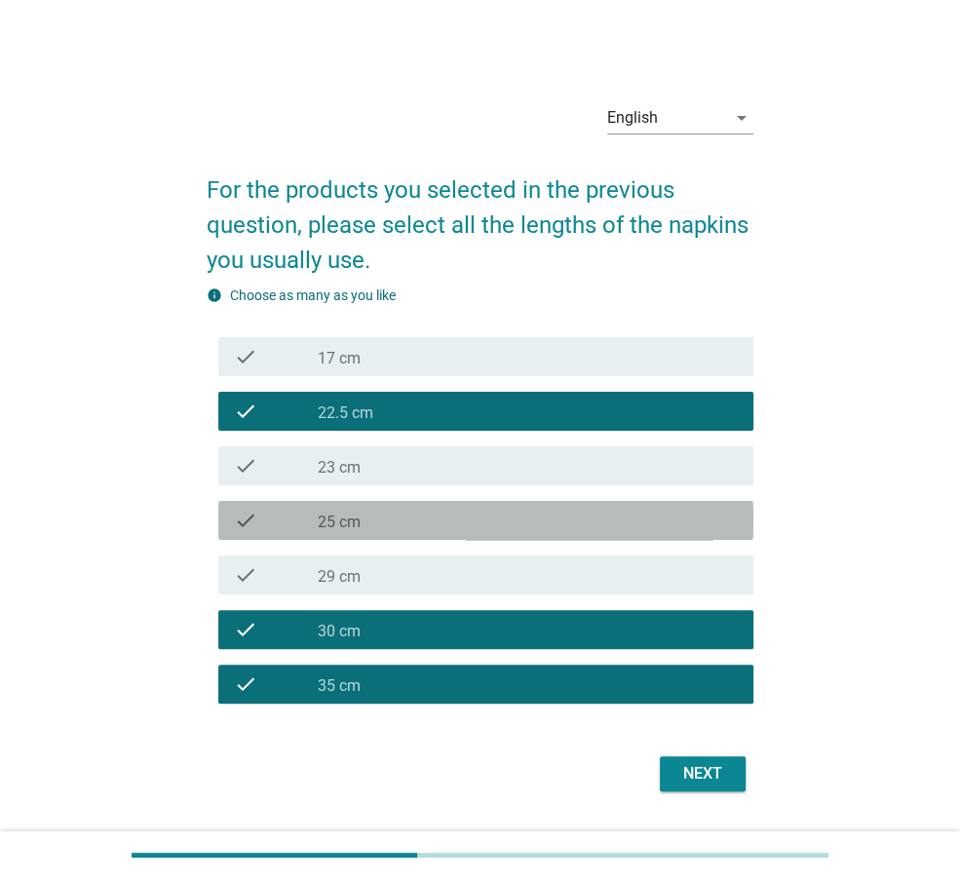
click at [408, 523] on div "check_box_outline_blank 25 cm" at bounding box center [528, 520] width 420 height 23
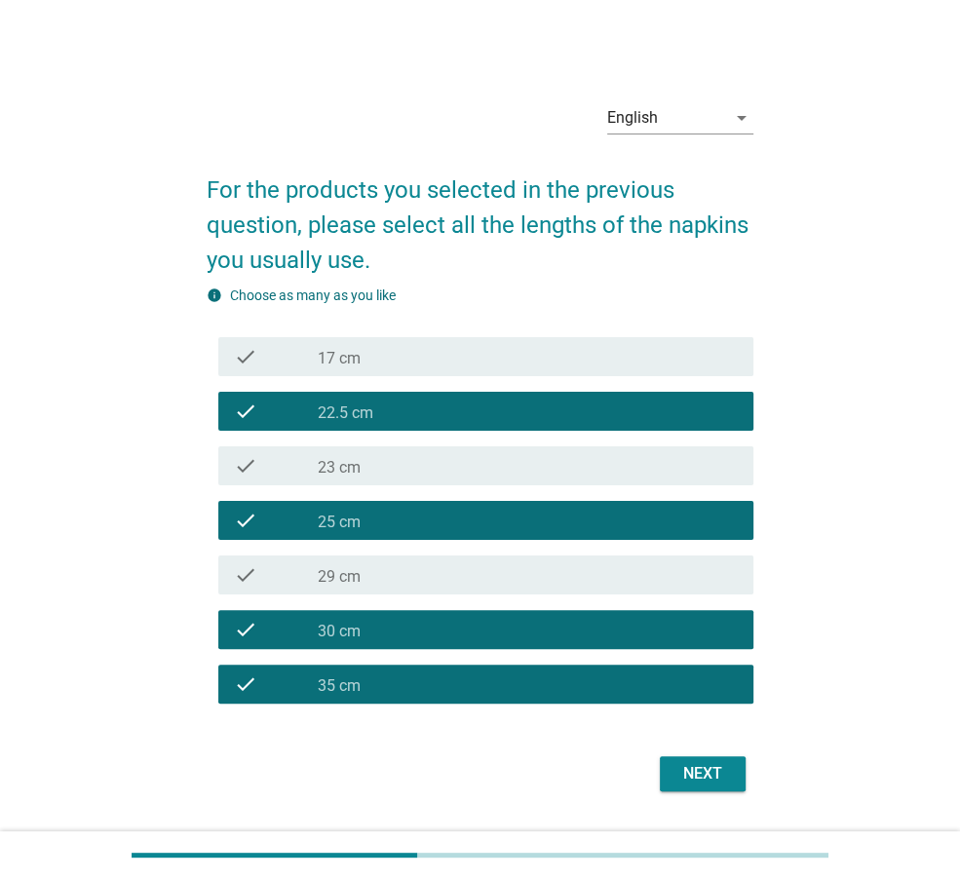
click at [698, 772] on div "Next" at bounding box center [703, 773] width 55 height 23
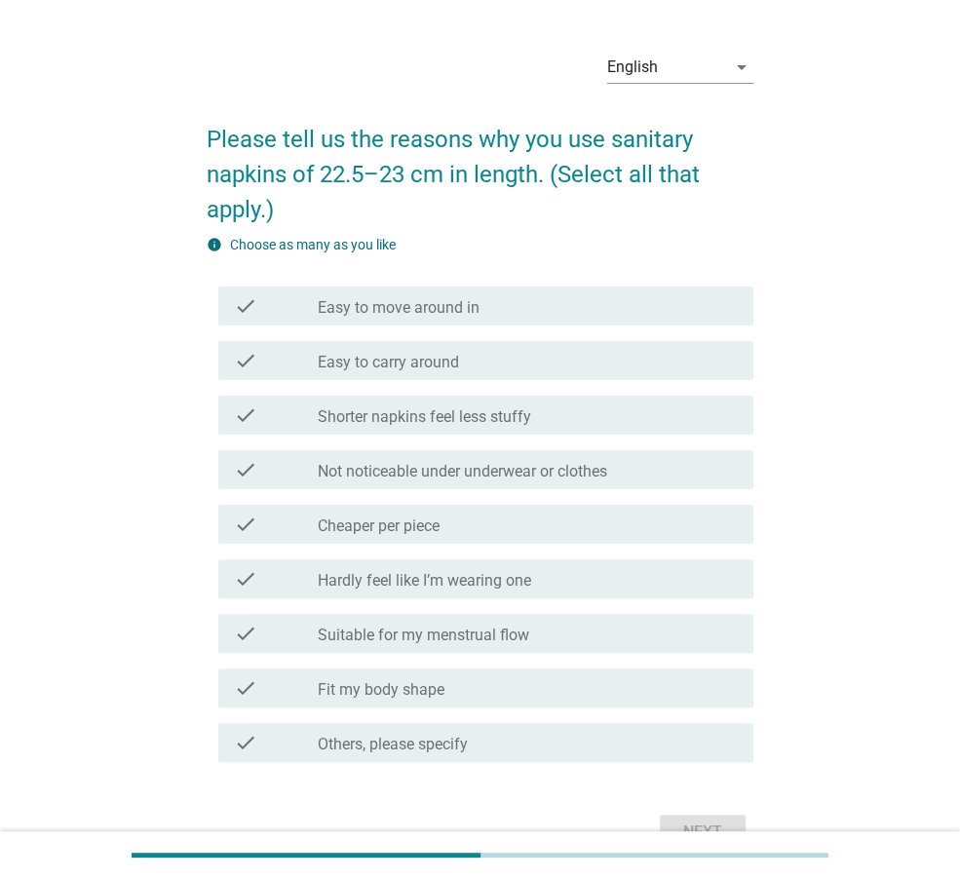
scroll to position [97, 0]
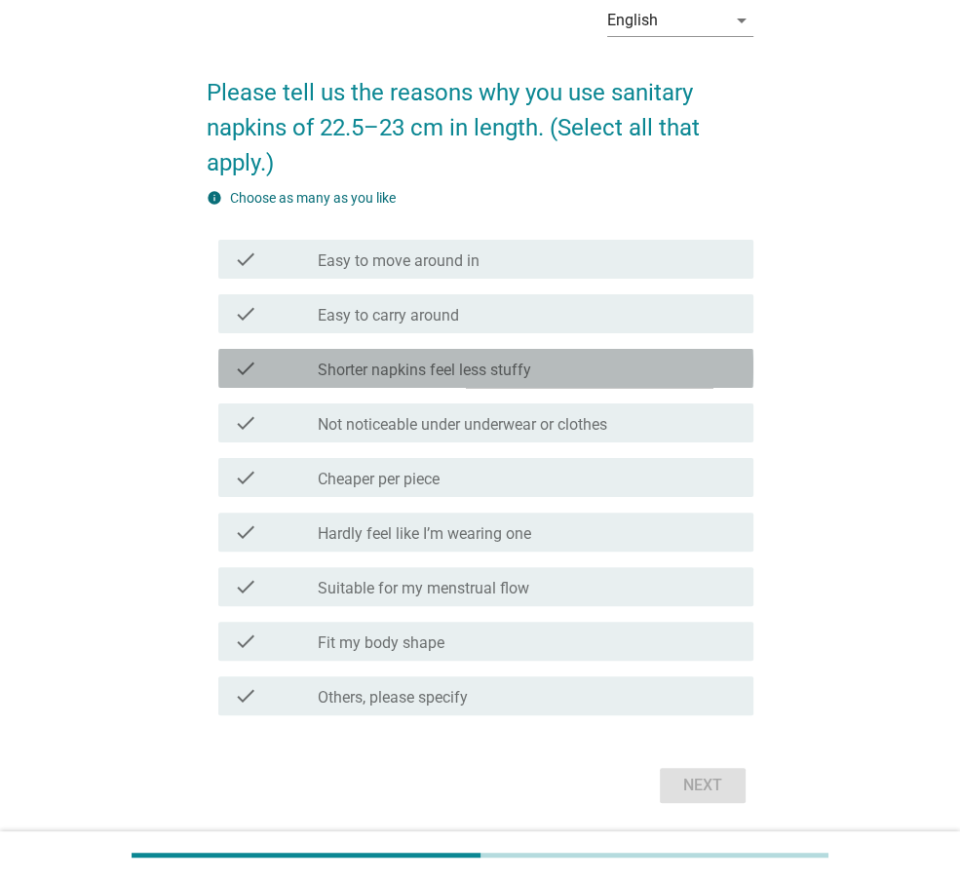
click at [502, 371] on label "Shorter napkins feel less stuffy" at bounding box center [424, 370] width 213 height 19
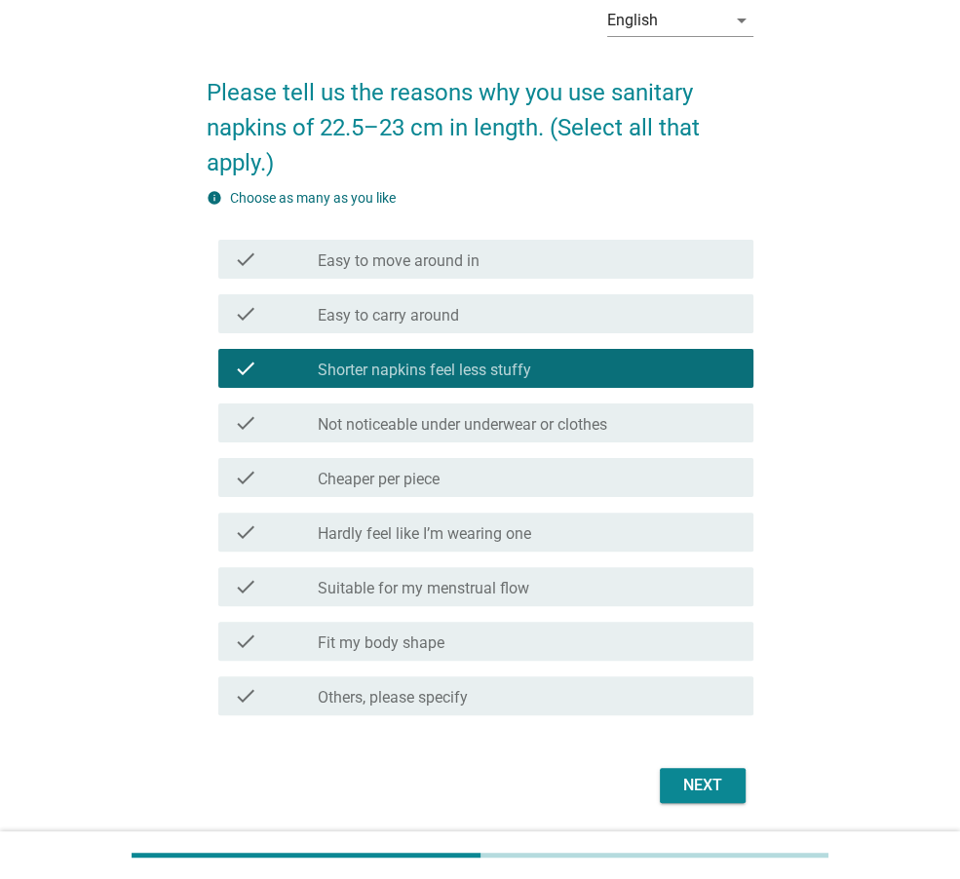
click at [503, 418] on label "Not noticeable under underwear or clothes" at bounding box center [463, 424] width 290 height 19
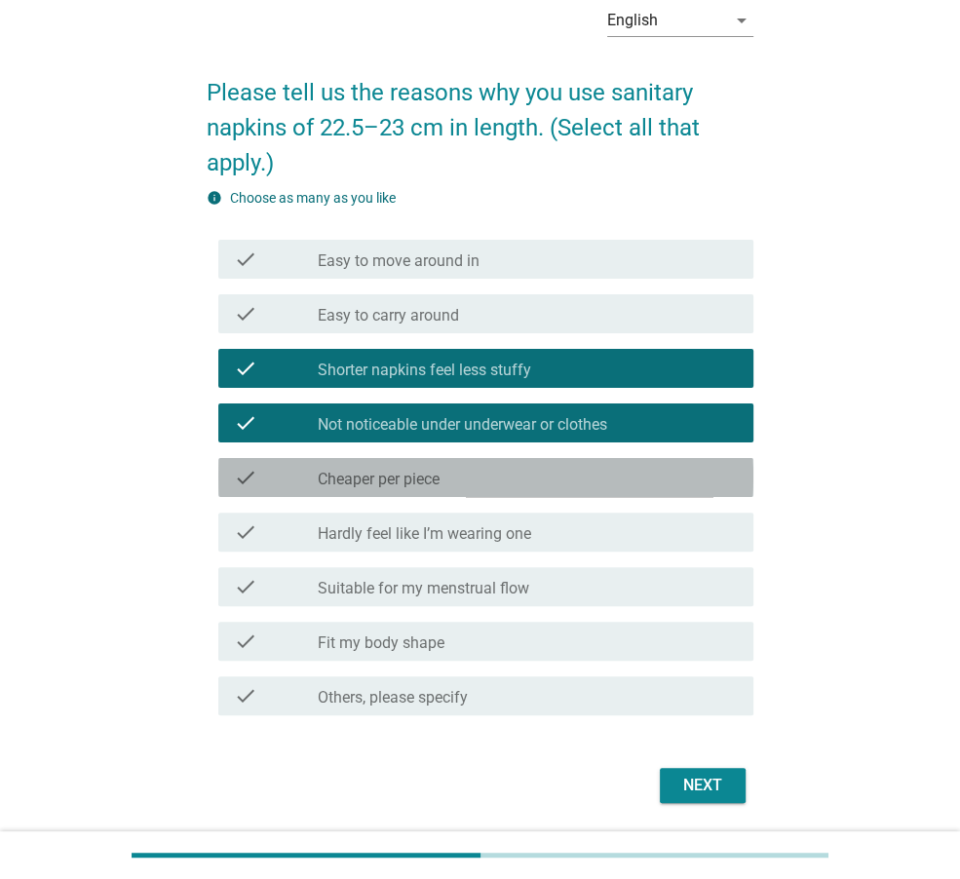
click at [503, 466] on div "check_box_outline_blank Cheaper per piece" at bounding box center [528, 477] width 420 height 23
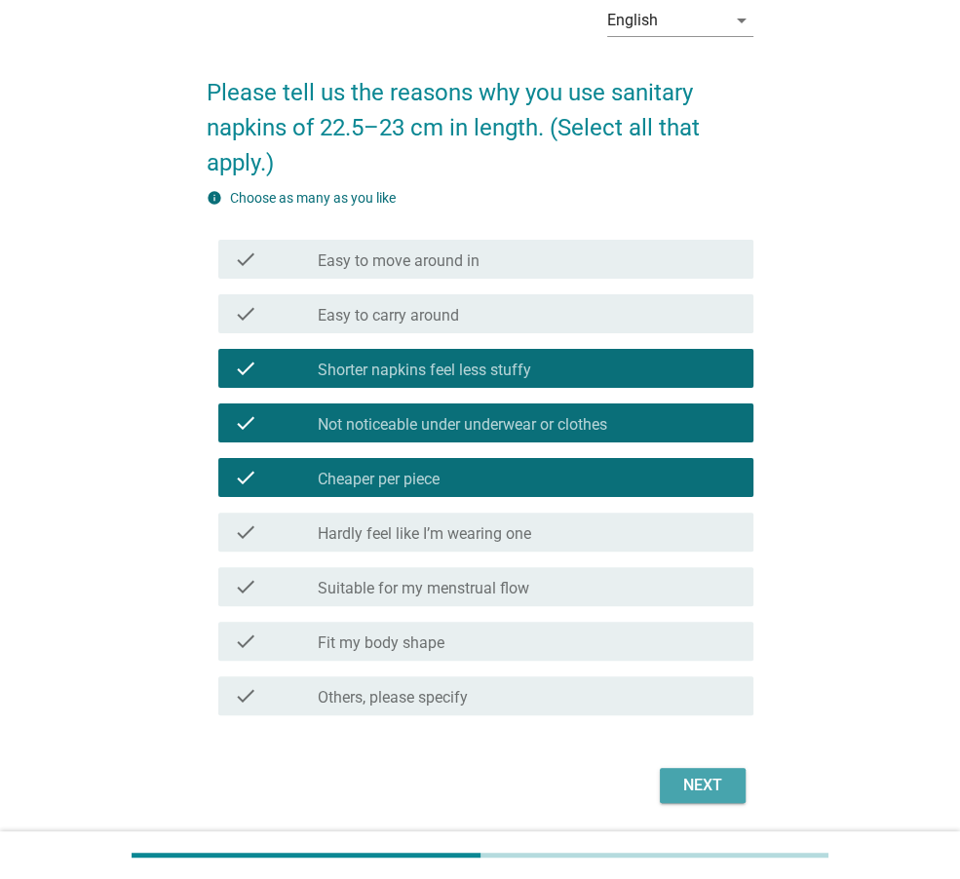
click at [678, 789] on div "Next" at bounding box center [703, 785] width 55 height 23
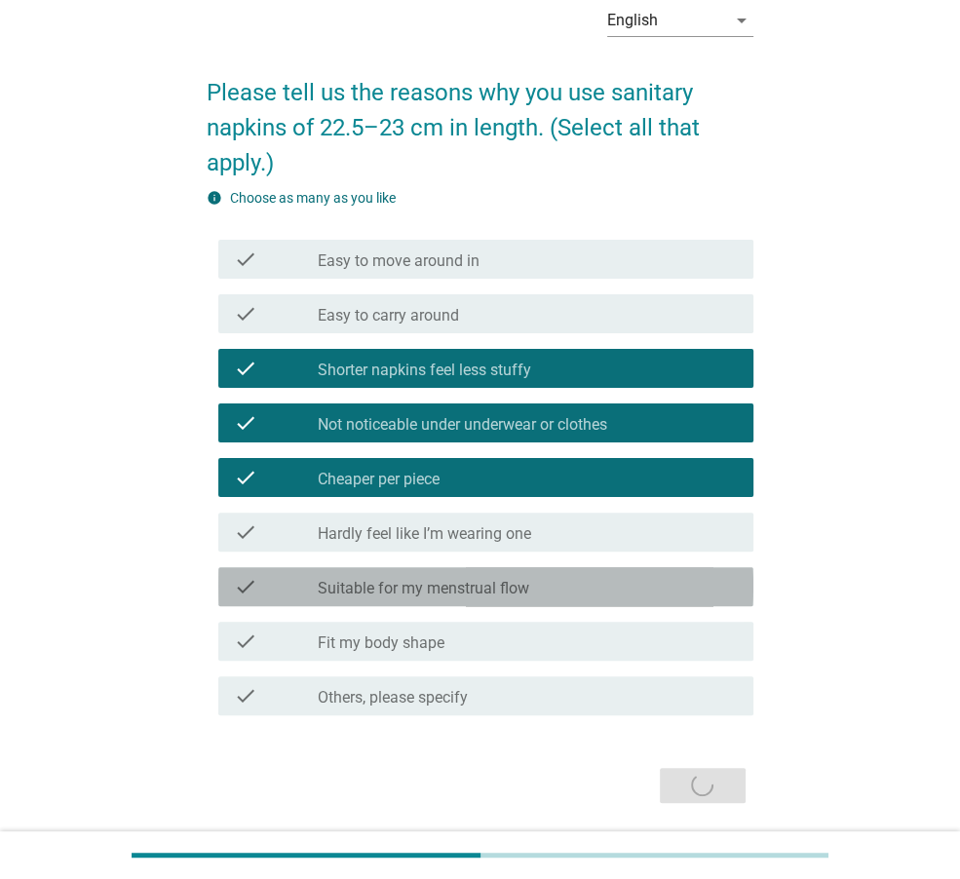
click at [535, 597] on div "check_box_outline_blank Suitable for my menstrual flow" at bounding box center [528, 586] width 420 height 23
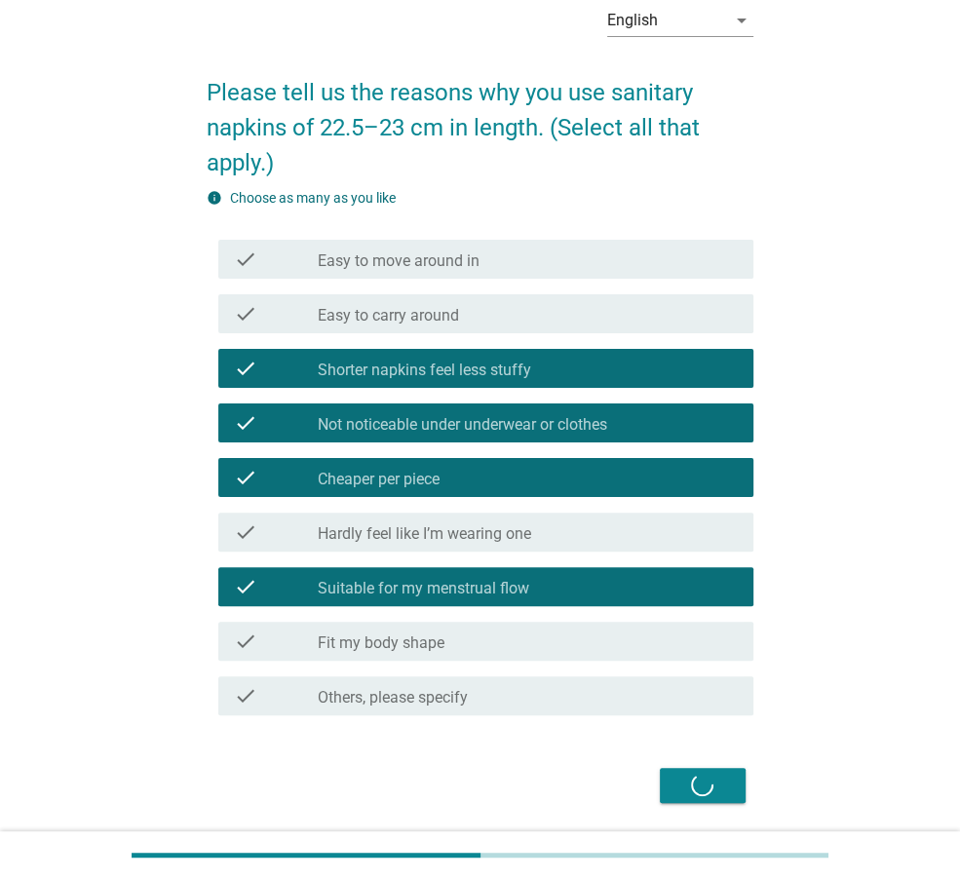
scroll to position [0, 0]
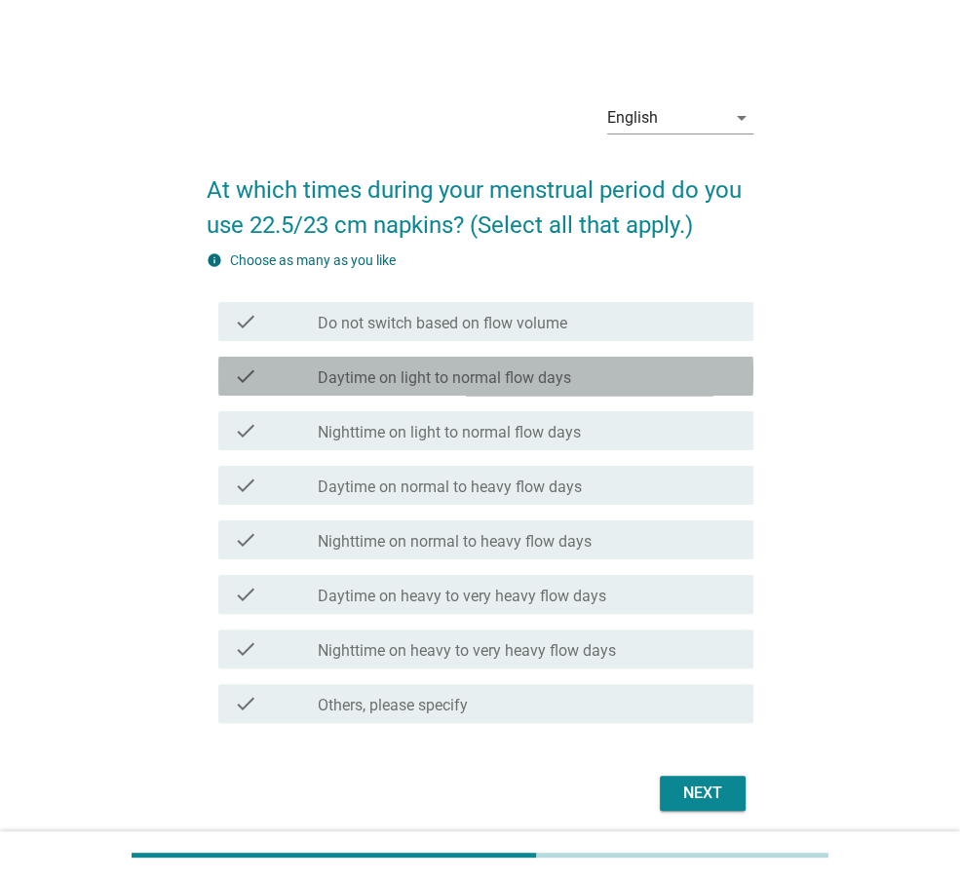
click at [544, 360] on div "check check_box_outline_blank Daytime on light to normal flow days" at bounding box center [485, 376] width 535 height 39
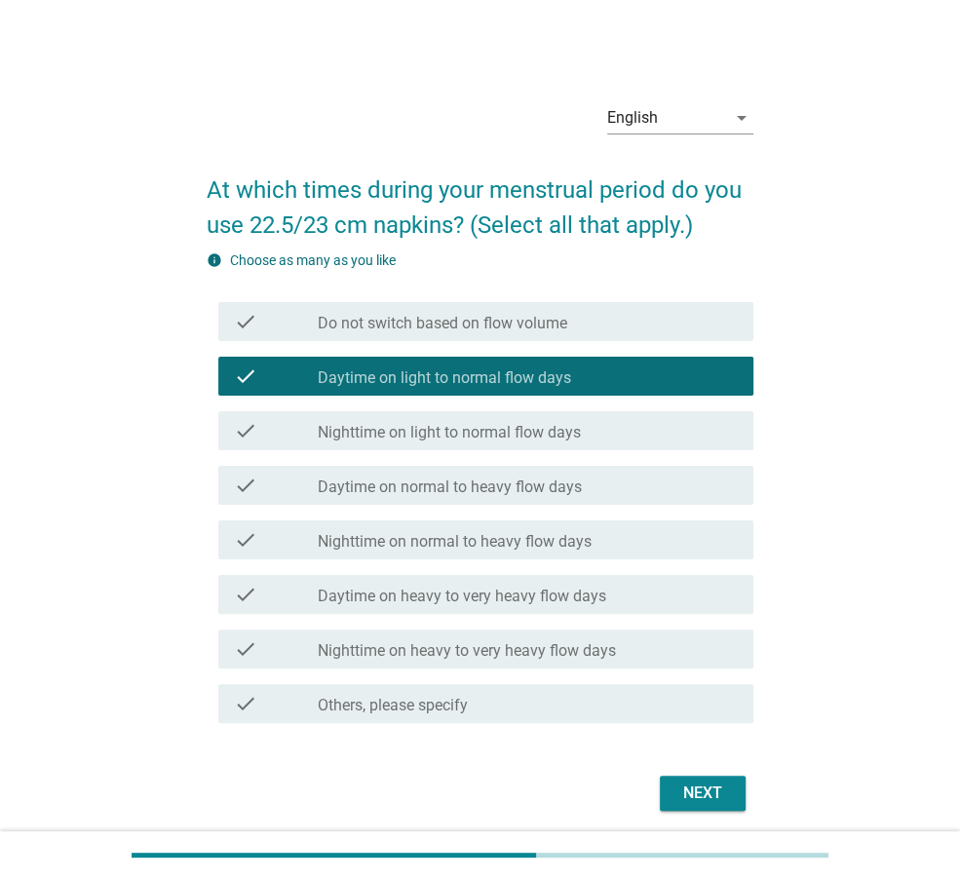
click at [709, 779] on button "Next" at bounding box center [703, 793] width 86 height 35
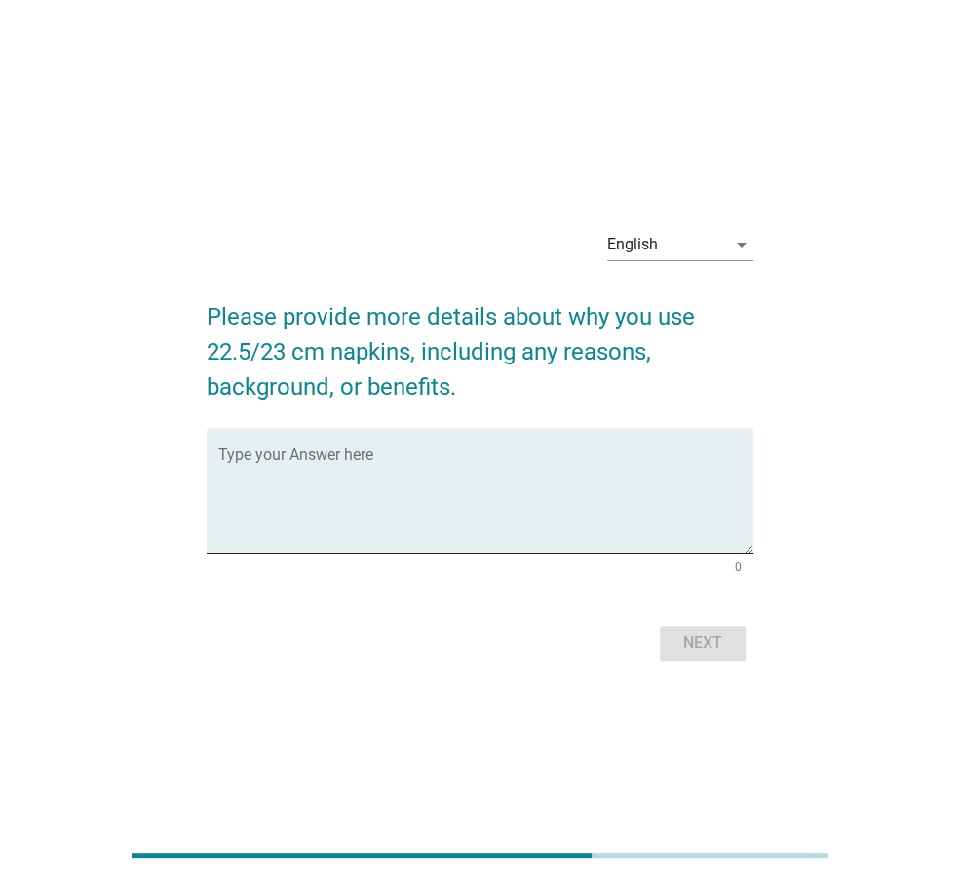
click at [560, 547] on textarea "Type your Answer here" at bounding box center [485, 502] width 535 height 102
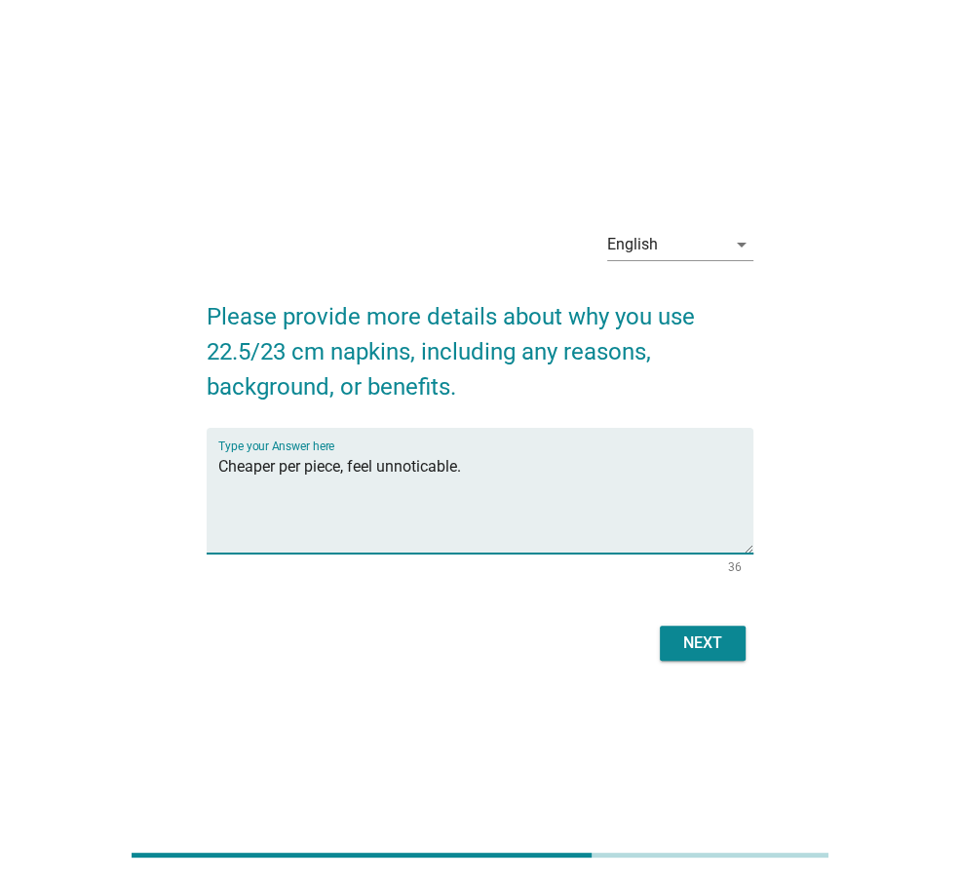
type textarea "Cheaper per piece, feel unnoticable."
click at [719, 654] on button "Next" at bounding box center [703, 643] width 86 height 35
